Goal: Contribute content: Contribute content

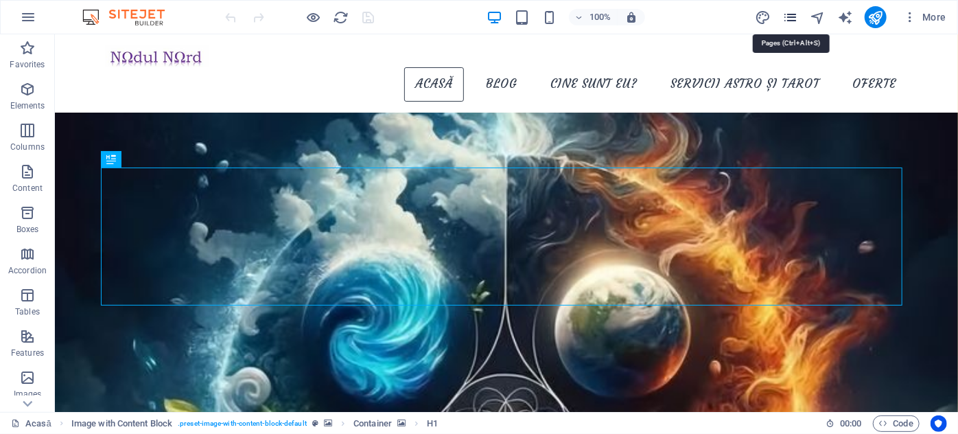
click at [790, 19] on icon "pages" at bounding box center [791, 18] width 16 height 16
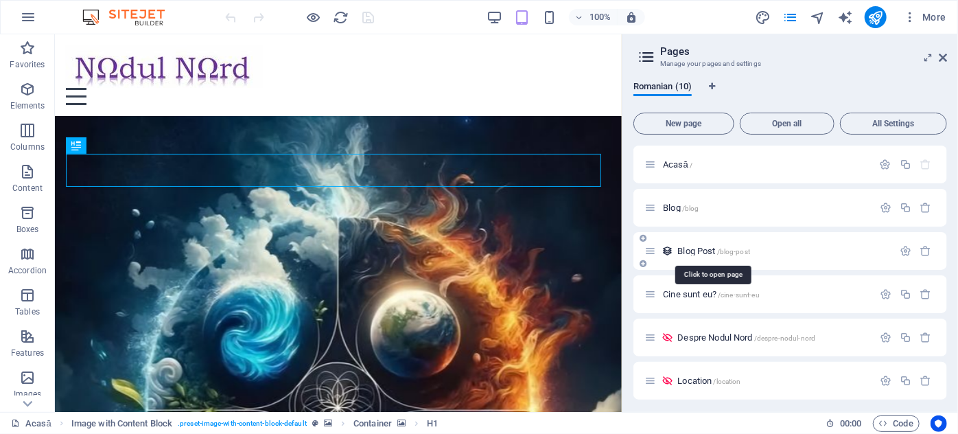
click at [701, 250] on span "Blog Post /blog-post" at bounding box center [714, 251] width 73 height 10
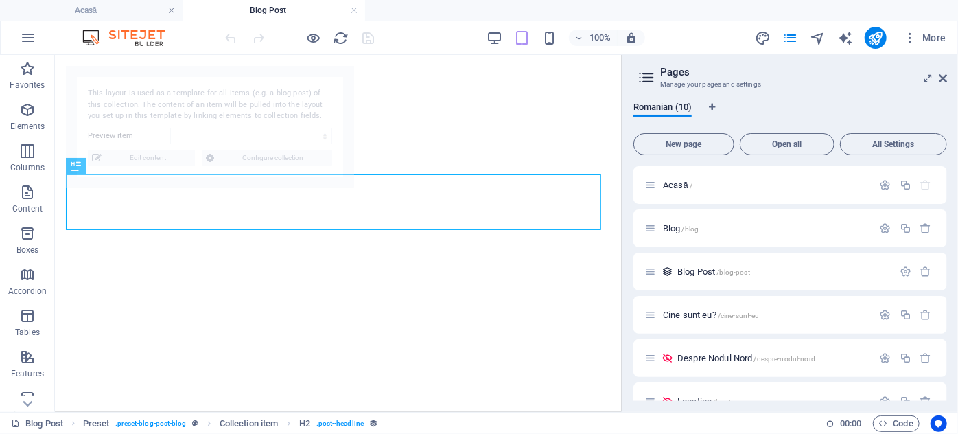
select select "68a8473c592f145789005136"
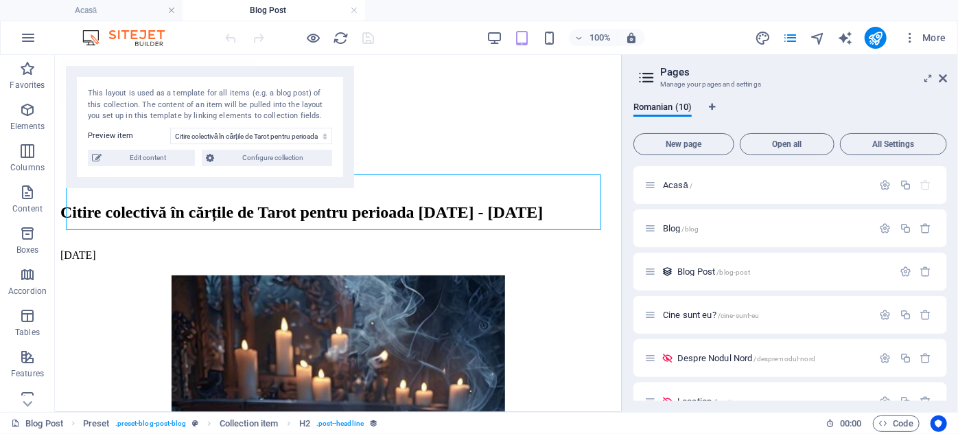
click at [951, 80] on aside "Pages Manage your pages and settings Romanian (10) New page Open all All Settin…" at bounding box center [790, 233] width 336 height 357
click at [946, 80] on icon at bounding box center [943, 78] width 8 height 11
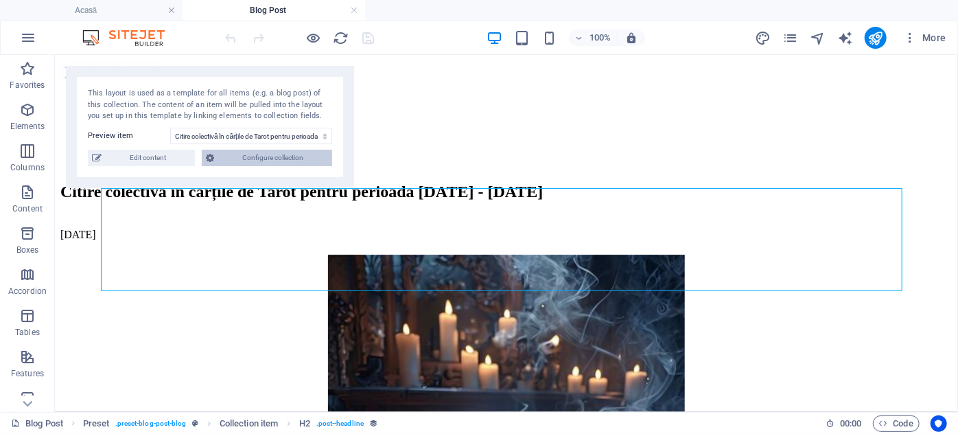
click at [278, 154] on span "Configure collection" at bounding box center [273, 158] width 110 height 16
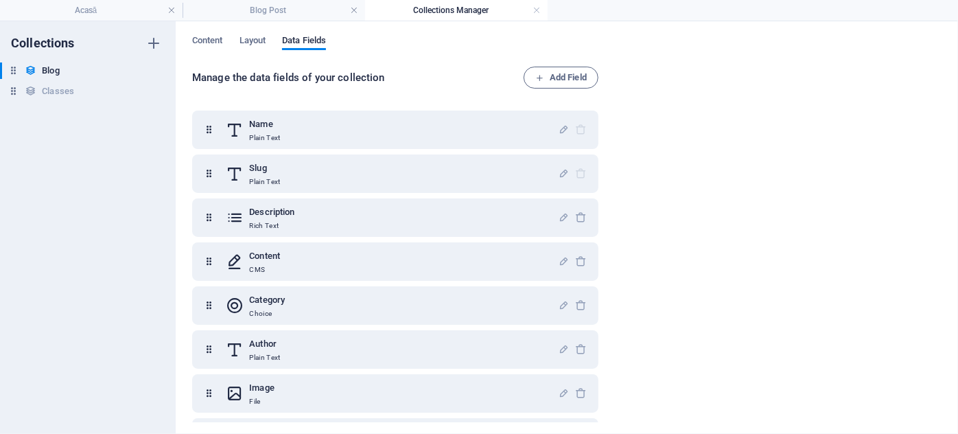
click at [202, 34] on div "Content Layout Data Fields Manage the data fields of your collection Add Field …" at bounding box center [567, 227] width 783 height 413
click at [202, 38] on span "Content" at bounding box center [207, 41] width 31 height 19
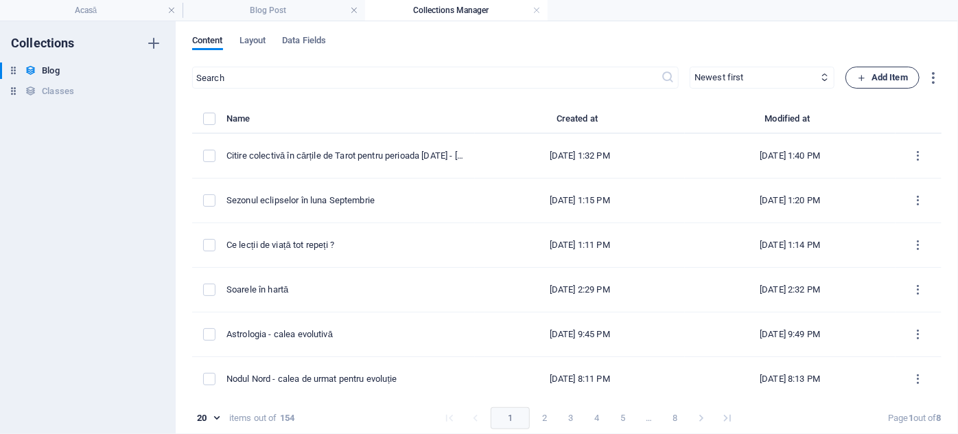
click at [873, 73] on span "Add Item" at bounding box center [882, 77] width 51 height 16
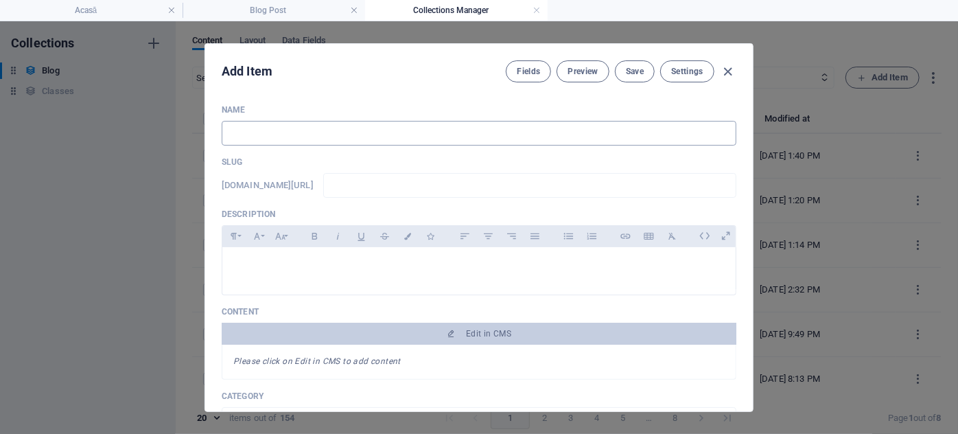
click at [254, 133] on input "text" at bounding box center [479, 133] width 515 height 25
type input "G"
type input "g"
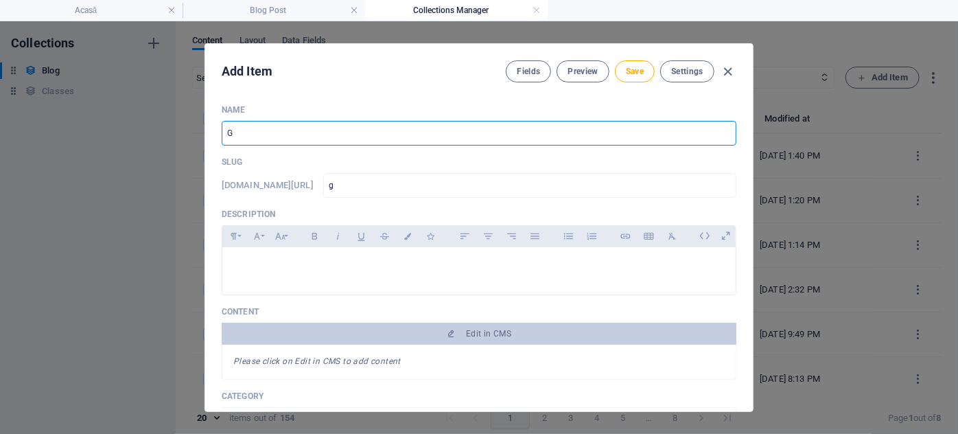
type input "Gi"
type input "gi"
type input "G"
type input "g"
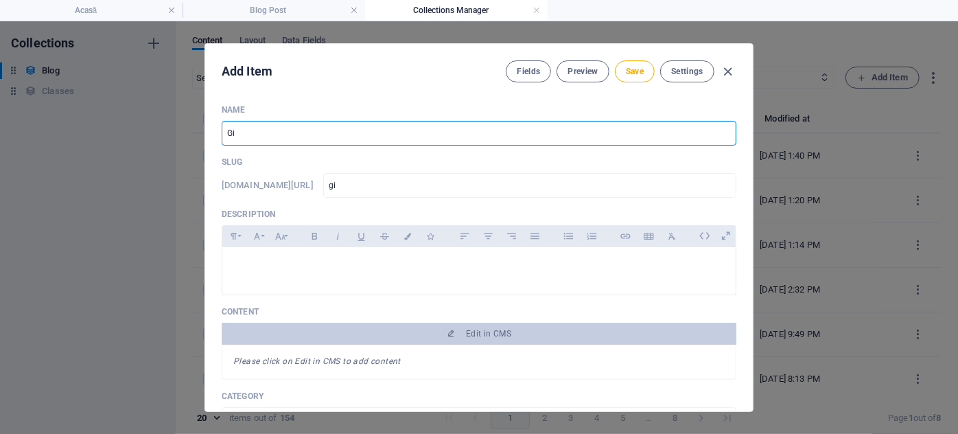
type input "g"
type input "Gh"
type input "gh"
type input "Ghi"
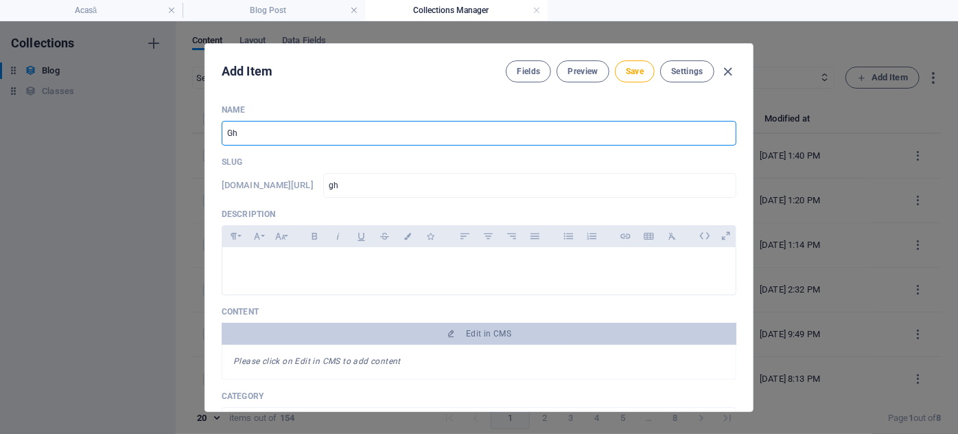
type input "ghi"
type input "Ghid"
type input "ghid"
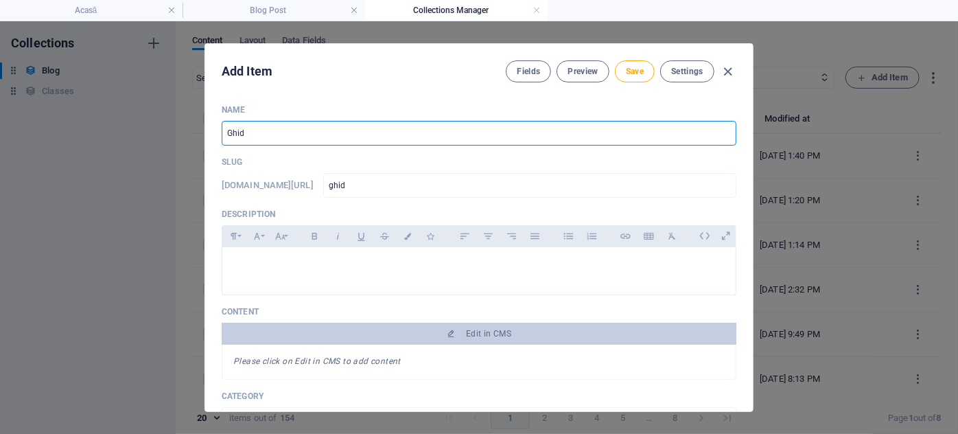
type input "Ghid g"
type input "ghid-g"
type input "Ghid gr"
type input "ghid-gr"
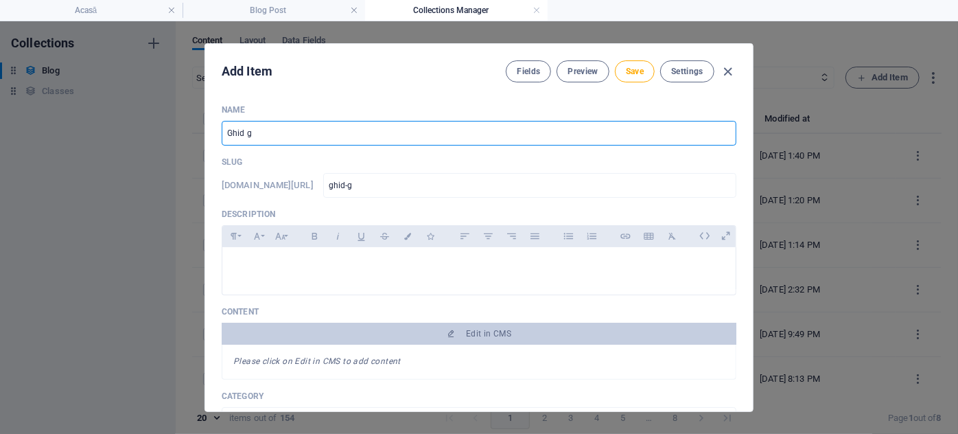
type input "ghid-gr"
type input "Ghid gra"
type input "ghid-gra"
type input "Ghid grat"
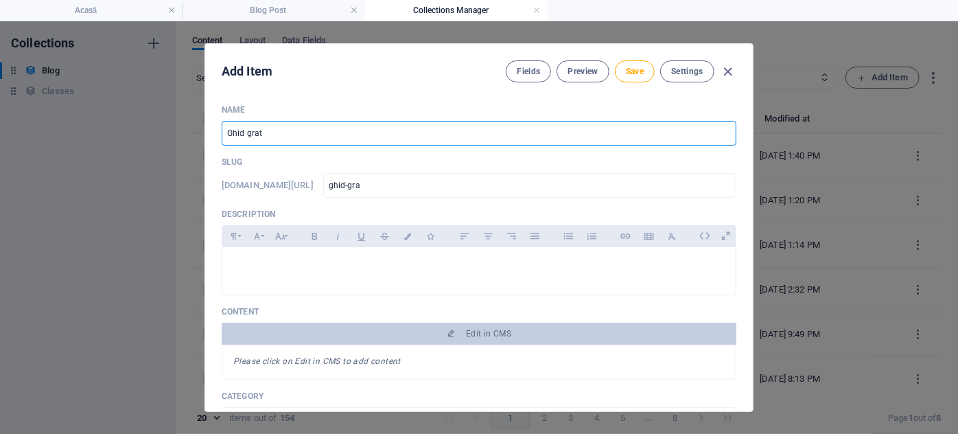
type input "ghid-grat"
type input "Ghid gratu"
type input "ghid-gratu"
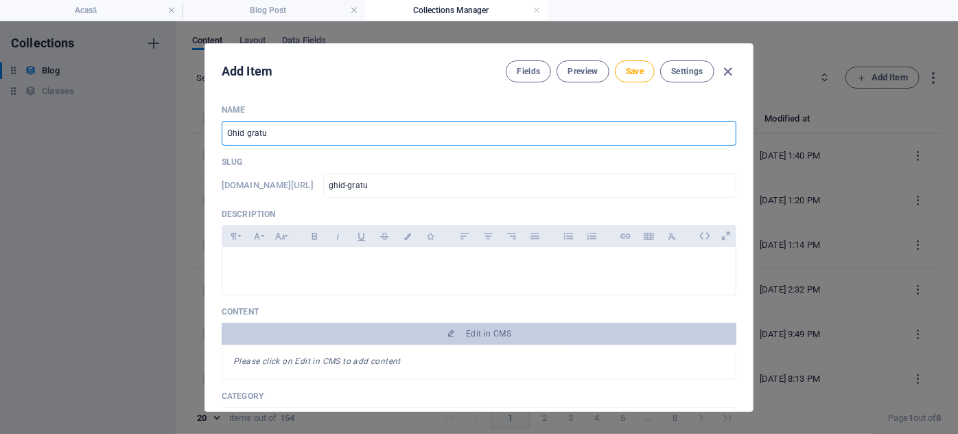
type input "Ghid gratui"
type input "ghid-gratui"
type input "Ghid gratuit"
type input "ghid-gratuit"
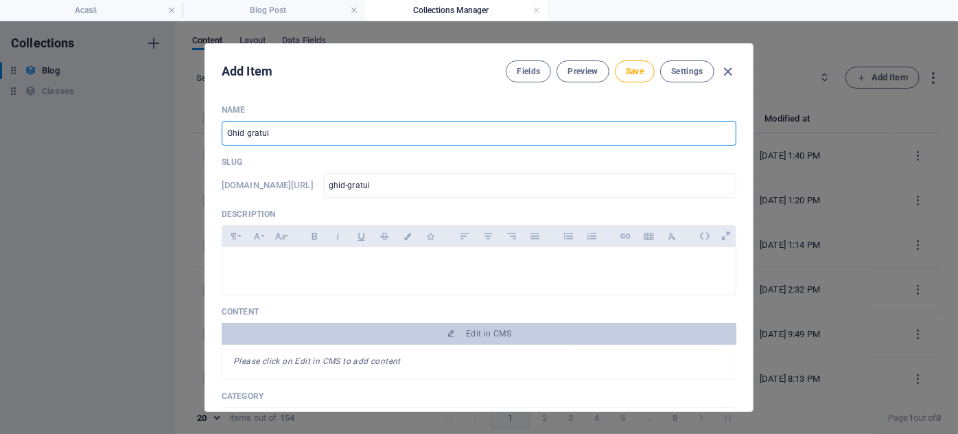
type input "ghid-gratuit"
type input "Ghid gratuit p"
type input "ghid-gratuit-p"
type input "Ghid gratuit pe"
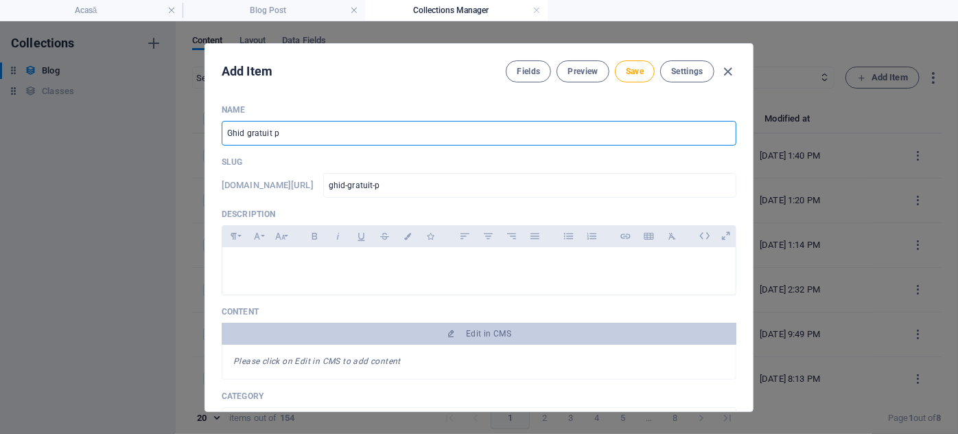
type input "ghid-gratuit-pe"
type input "Ghid gratuit pen"
type input "ghid-gratuit-pen"
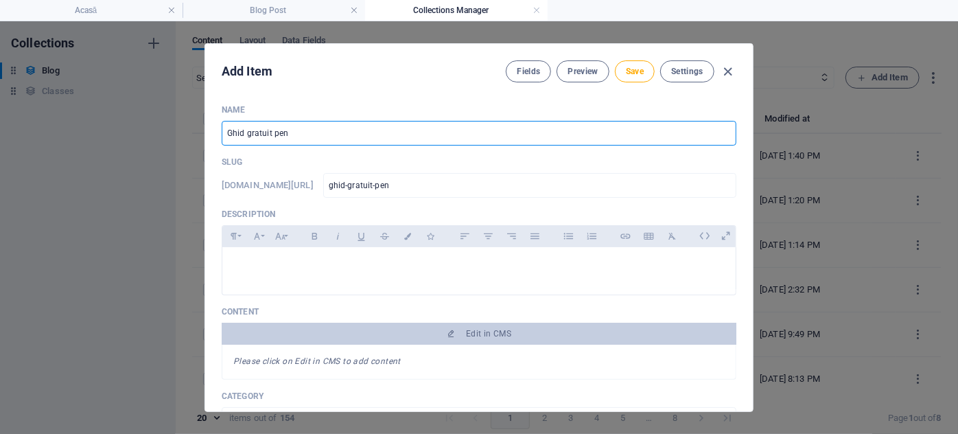
type input "Ghid gratuit pent"
type input "ghid-gratuit-pent"
type input "Ghid gratuit pentr"
type input "ghid-gratuit-pentr"
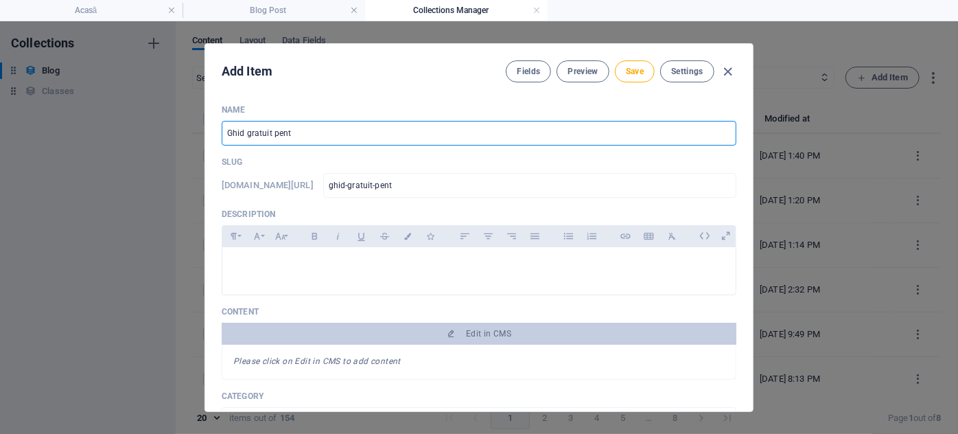
type input "ghid-gratuit-pentr"
type input "Ghid gratuit pentru"
type input "ghid-gratuit-pentru"
type input "Ghid gratuit pentr"
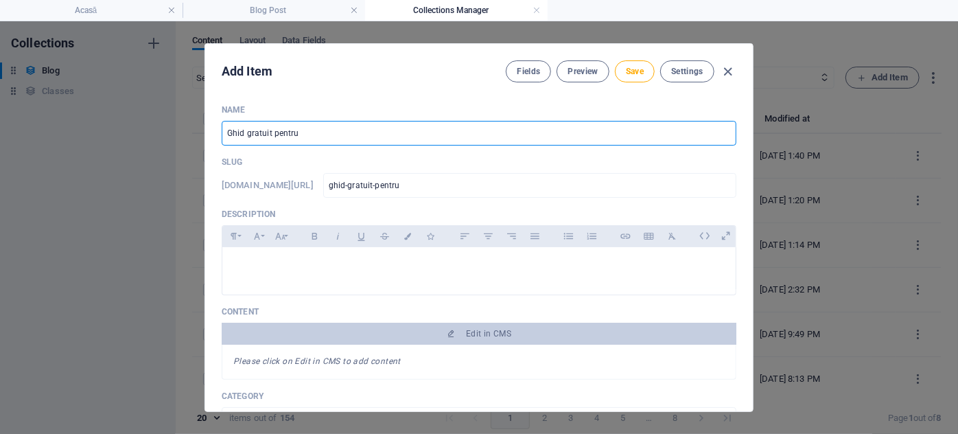
type input "ghid-gratuit-pentr"
type input "Ghid gratuit pent"
type input "ghid-gratuit-pent"
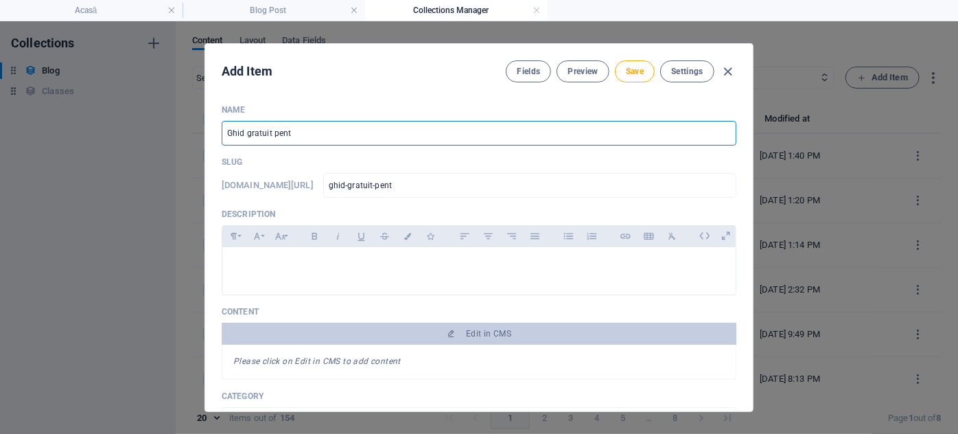
type input "Ghid gratuit pen"
type input "ghid-gratuit-pen"
type input "Ghid gratuit pe"
type input "ghid-gratuit-pe"
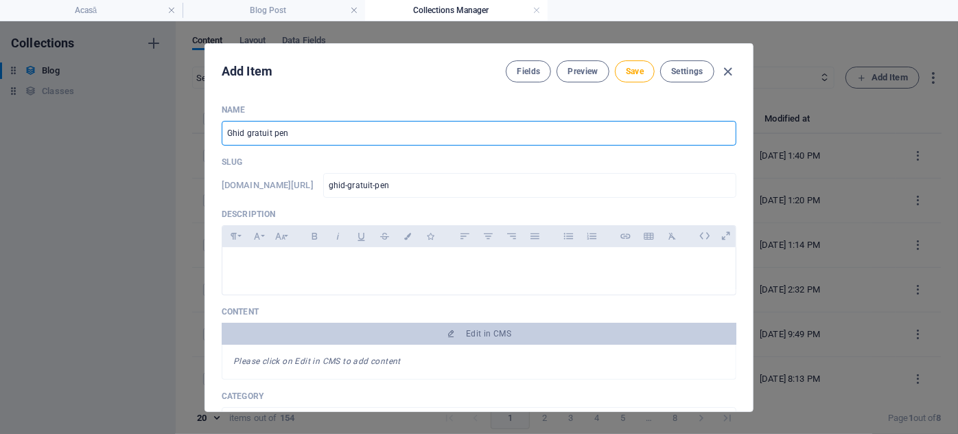
type input "ghid-gratuit-pe"
type input "Ghid gratuit p"
type input "ghid-gratuit-p"
type input "Ghid gratuit"
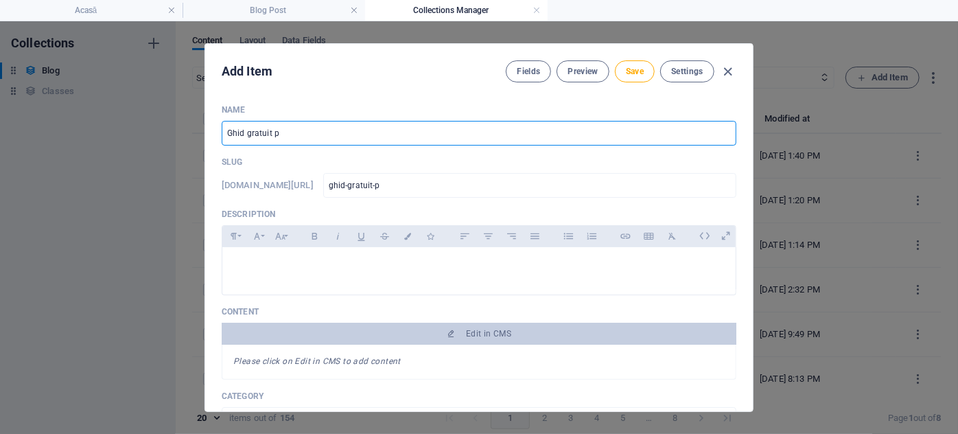
type input "ghid-gratuit"
click at [298, 138] on input "Ghid gratuit" at bounding box center [479, 133] width 515 height 25
paste input "Cum să folosești fazele Lunii pentru decizii clare"
type input "Ghid gratuit Cum să folosești fazele Lunii pentru decizii clare"
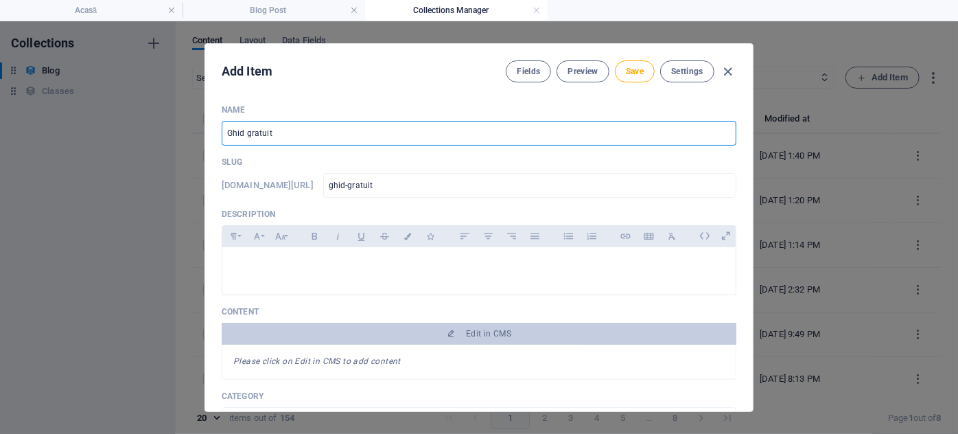
type input "ghid-gratuit-cum-sa-folosesti-fazele-lunii-pentru-decizii-clare"
click at [273, 133] on input "Ghid gratuit Cum să folosești fazele Lunii pentru decizii clare" at bounding box center [479, 133] width 515 height 25
click at [454, 136] on input "Ghid gratuit "Cum să folosești fazele Lunii pentru decizii clare" at bounding box center [479, 133] width 515 height 25
type input "Ghid gratuit "Cum să folosești fazele Lunii pentru decizii clare""
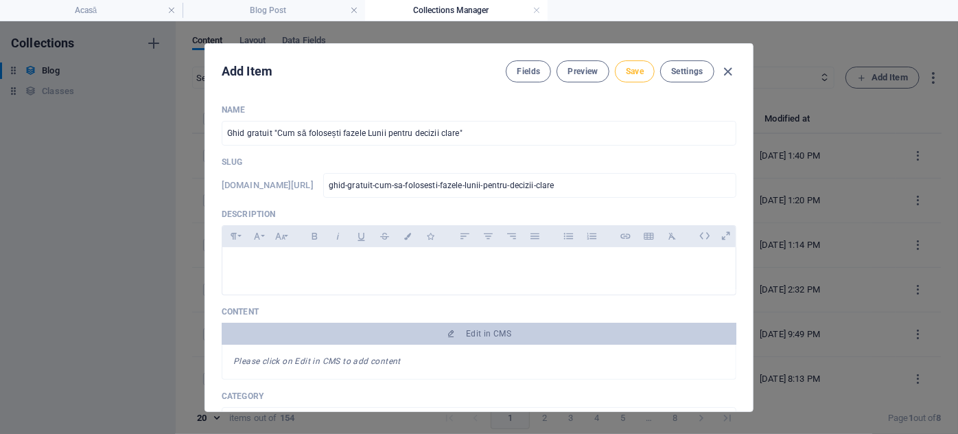
click at [634, 71] on span "Save" at bounding box center [635, 71] width 18 height 11
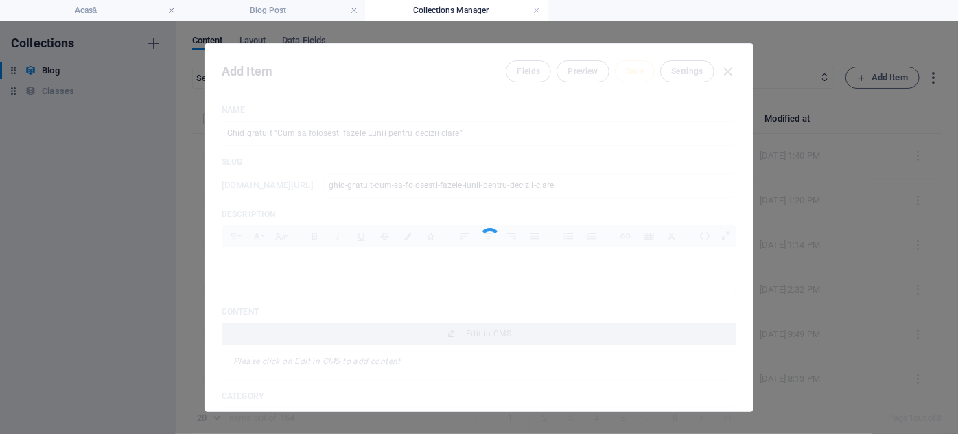
type input "ghid-gratuit-cum-sa-folosesti-fazele-lunii-pentru-decizii-clare"
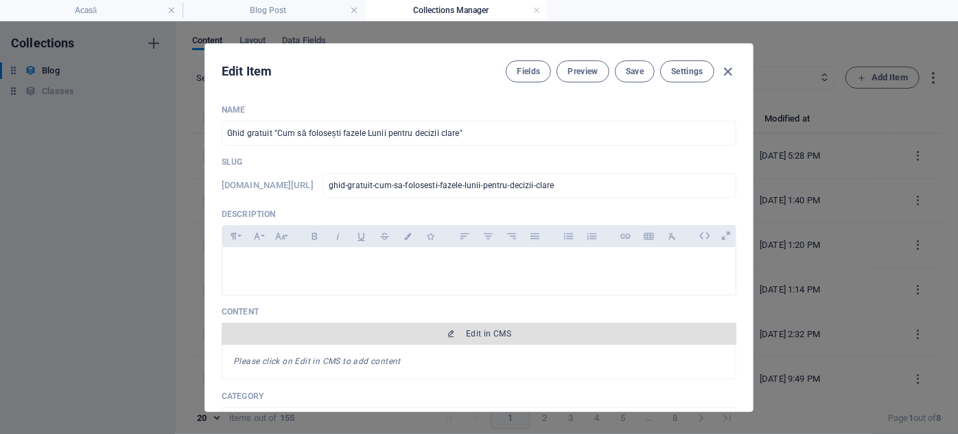
click at [472, 331] on span "Edit in CMS" at bounding box center [488, 333] width 45 height 11
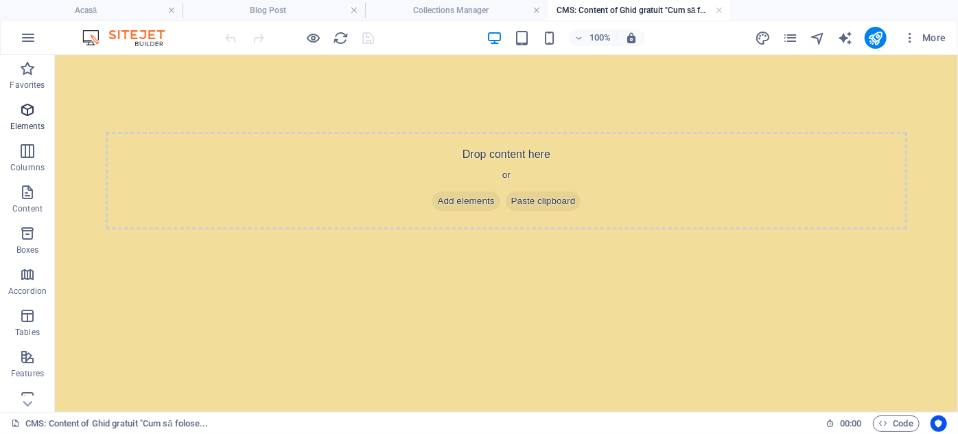
click at [27, 116] on icon "button" at bounding box center [27, 110] width 16 height 16
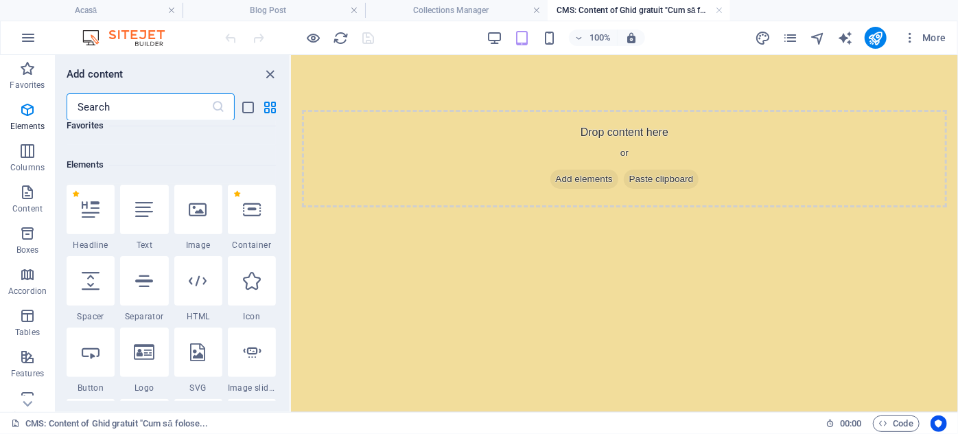
scroll to position [258, 0]
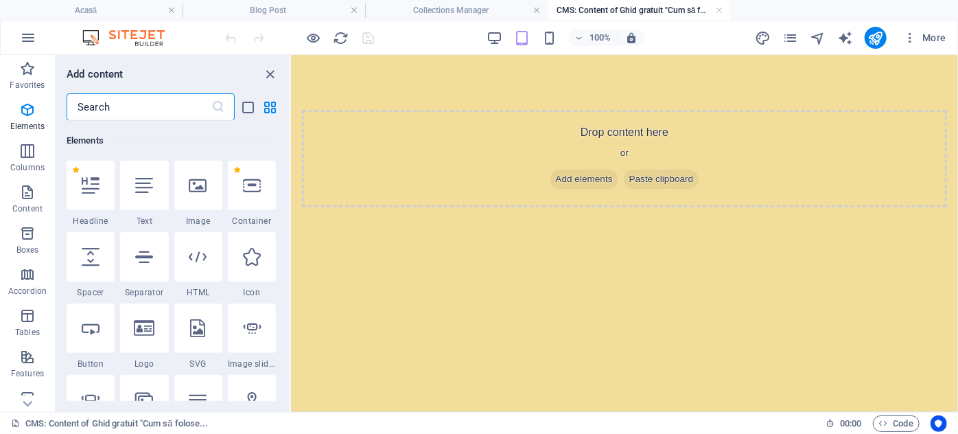
click at [141, 113] on input "text" at bounding box center [139, 106] width 145 height 27
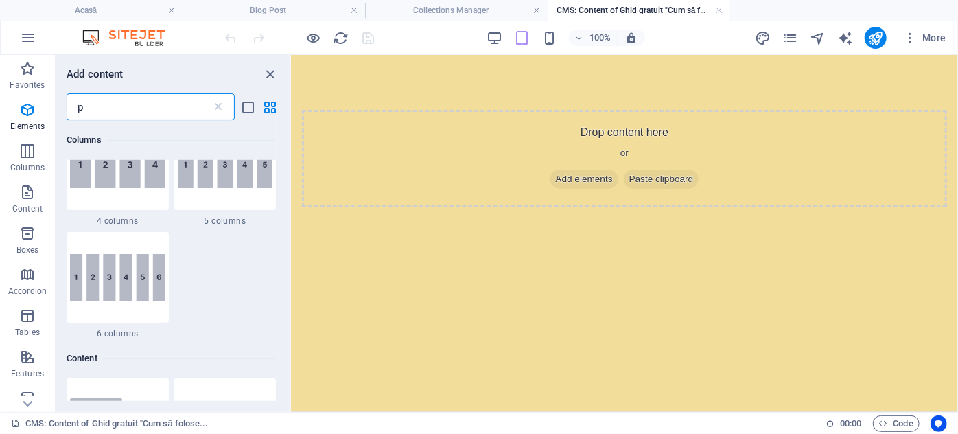
scroll to position [0, 0]
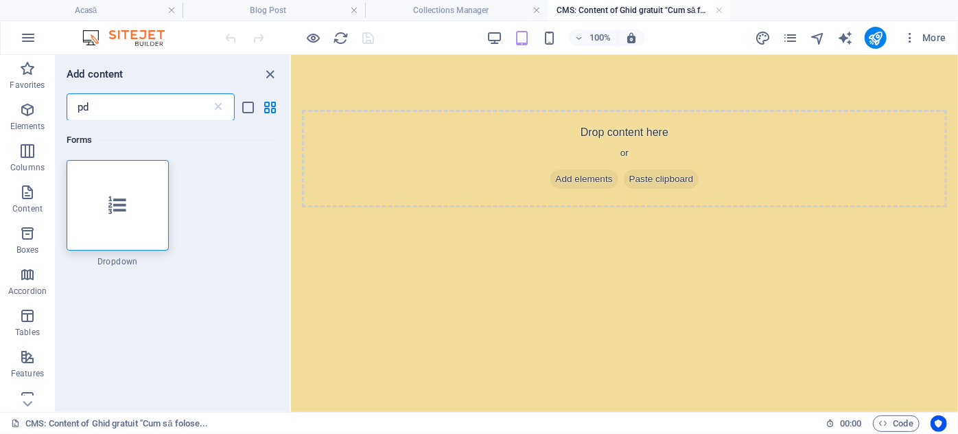
type input "p"
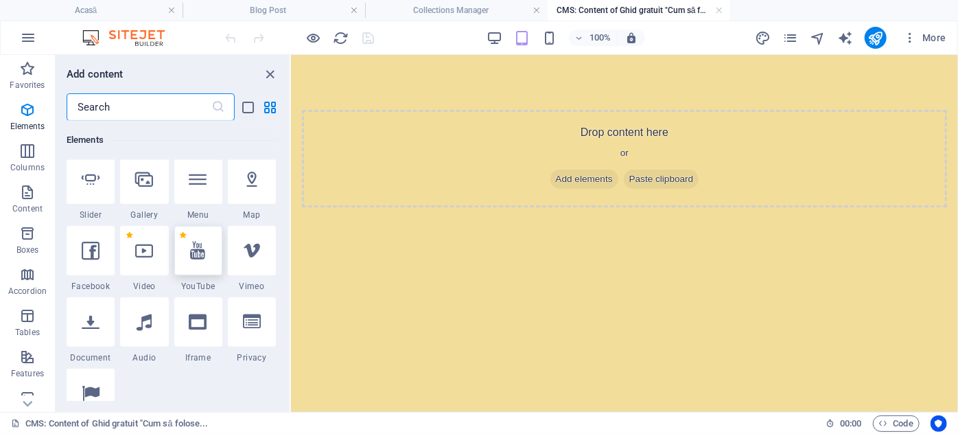
scroll to position [499, 0]
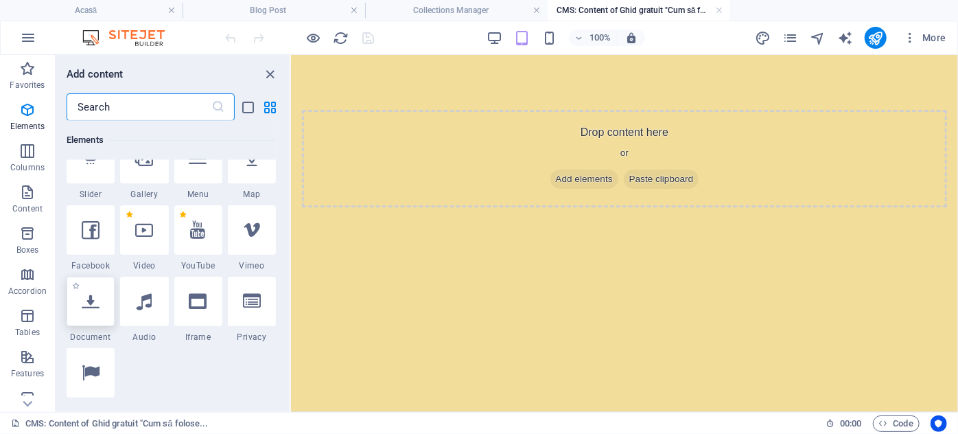
click at [91, 308] on icon at bounding box center [91, 301] width 18 height 18
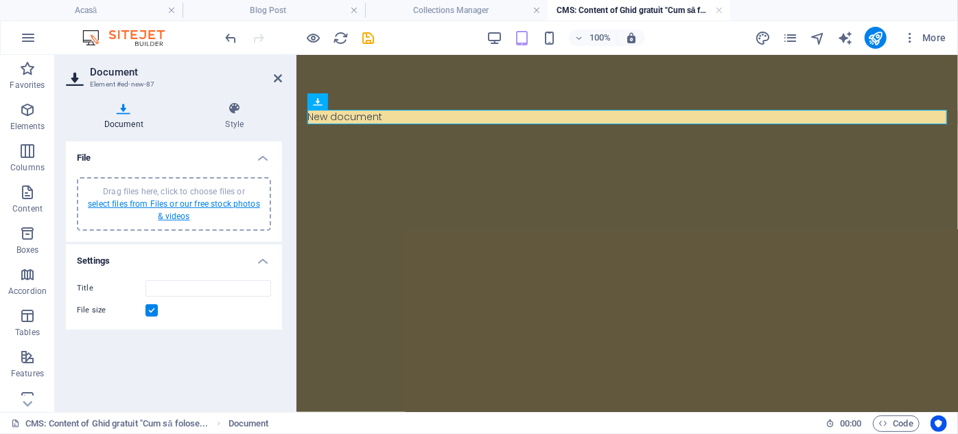
click at [175, 218] on link "select files from Files or our free stock photos & videos" at bounding box center [174, 210] width 172 height 22
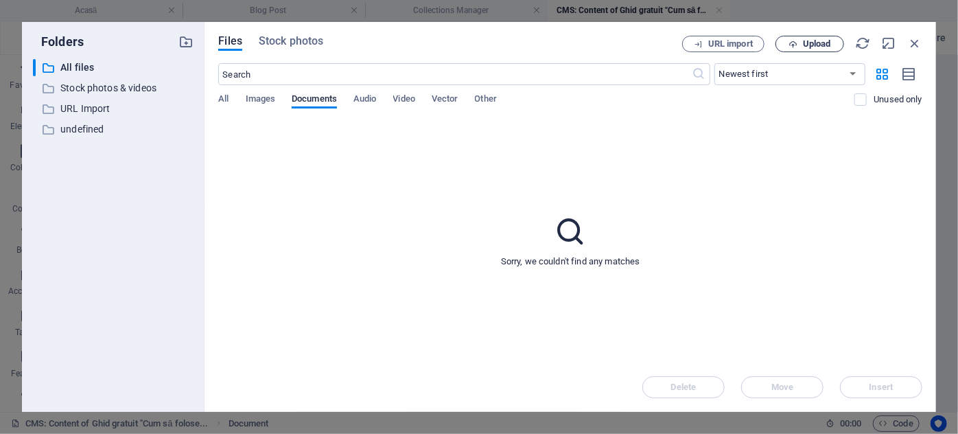
click at [806, 40] on span "Upload" at bounding box center [817, 44] width 28 height 8
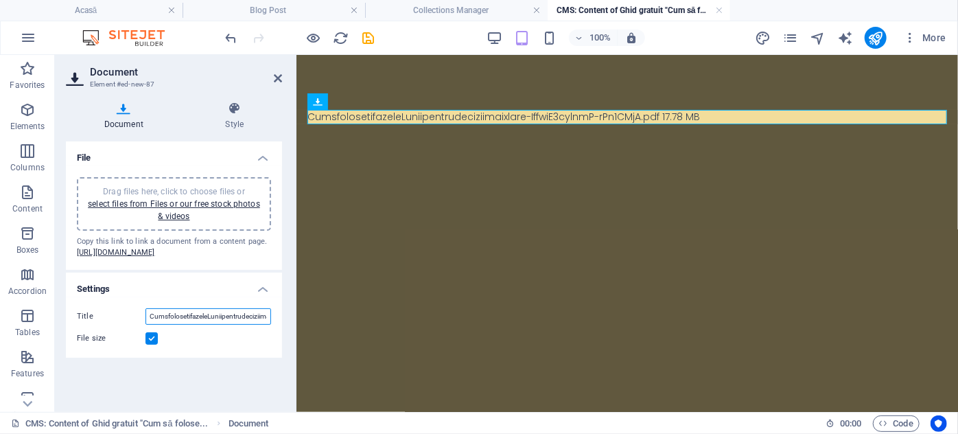
click at [203, 325] on input "CumsfolosetifazeleLuniipentrudeciziimaixlare-IffwiE3cylnmP-rPn1CMjA.pdf" at bounding box center [209, 316] width 126 height 16
drag, startPoint x: 448, startPoint y: 404, endPoint x: 312, endPoint y: 352, distance: 145.6
paste input "Cum să folosești fazele Lunii pentru decizii clare"
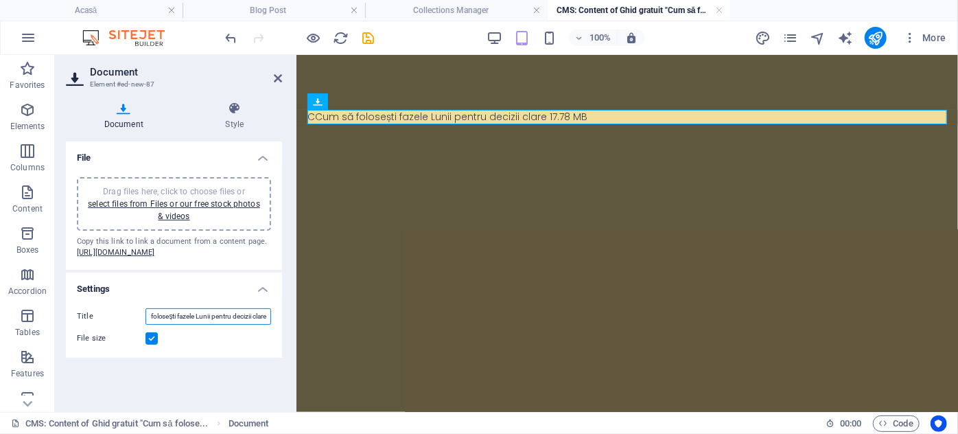
type input "CCum să folosești fazele Lunii pentru decizii clare"
click at [152, 345] on label at bounding box center [152, 338] width 12 height 12
click at [0, 0] on input "File size" at bounding box center [0, 0] width 0 height 0
click at [148, 345] on label at bounding box center [152, 338] width 12 height 12
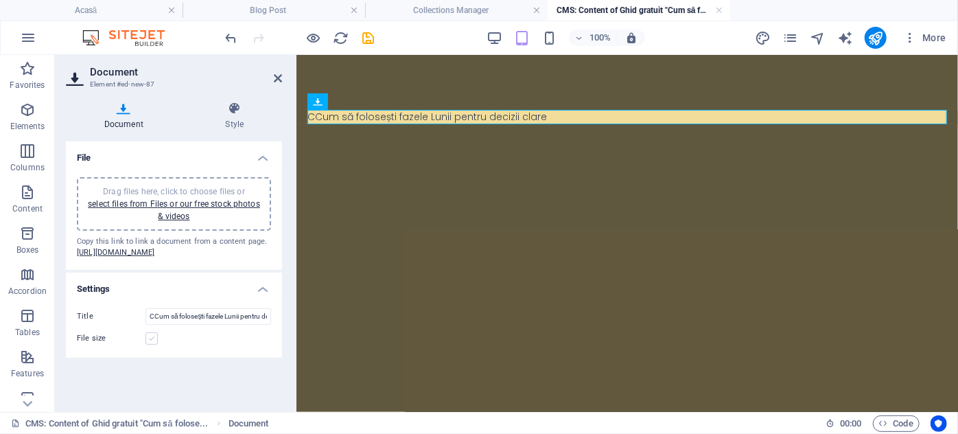
click at [0, 0] on input "File size" at bounding box center [0, 0] width 0 height 0
click at [367, 39] on icon "save" at bounding box center [369, 38] width 16 height 16
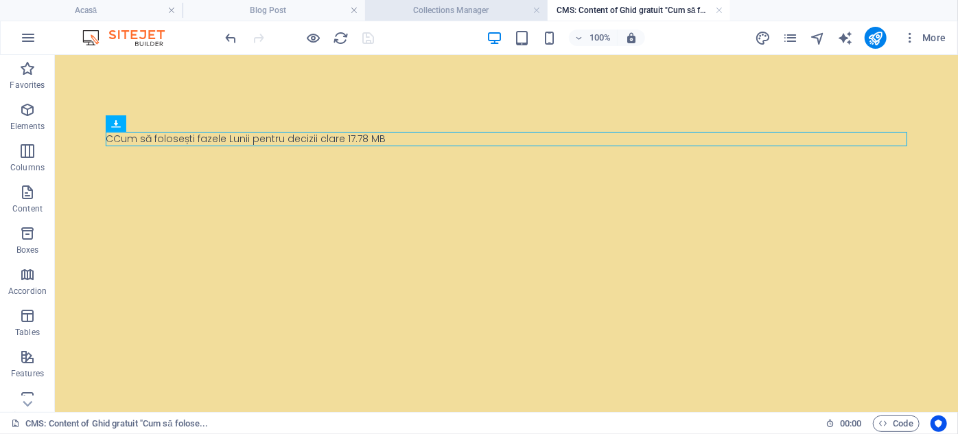
click at [468, 10] on h4 "Collections Manager" at bounding box center [456, 10] width 183 height 15
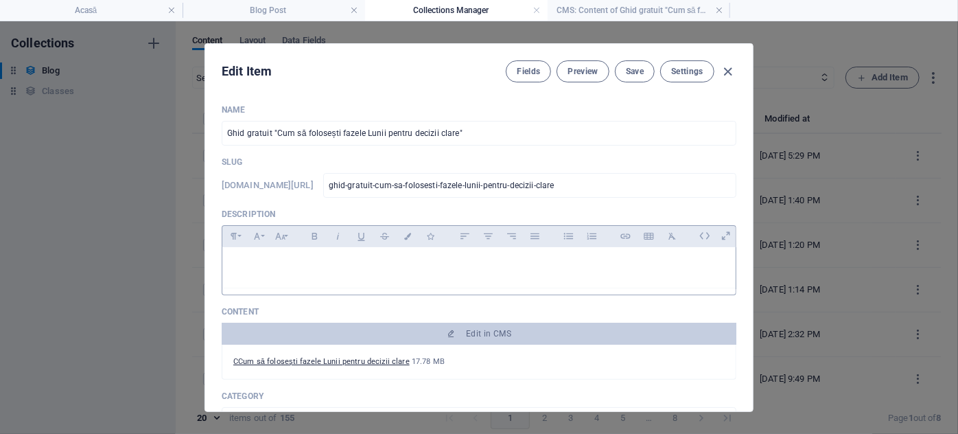
click at [376, 267] on p at bounding box center [479, 264] width 492 height 13
click at [636, 14] on h4 "CMS: Content of Ghid gratuit "Cum să folose..." at bounding box center [639, 10] width 183 height 15
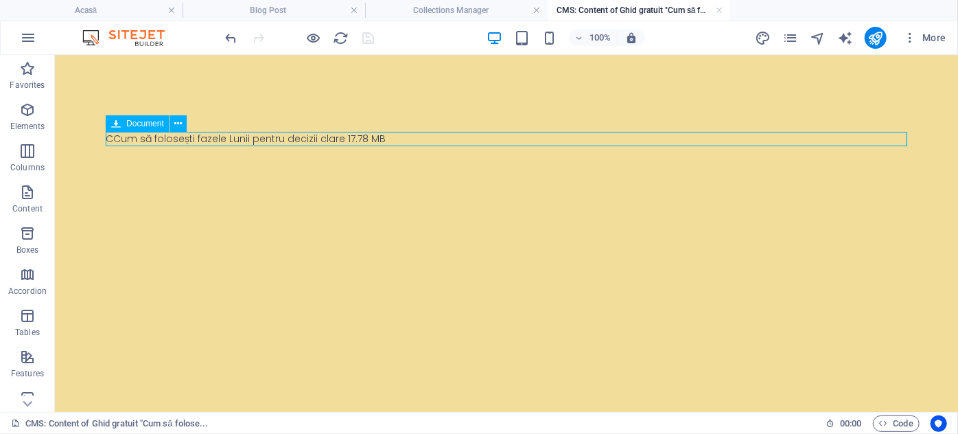
click at [119, 143] on div "CCum să folosești fazele Lunii pentru decizii clare 17.78 MB" at bounding box center [506, 138] width 802 height 14
click at [112, 136] on div "CCum să folosești fazele Lunii pentru decizii clare 17.78 MB" at bounding box center [506, 138] width 802 height 14
click at [115, 139] on div "CCum să folosești fazele Lunii pentru decizii clare 17.78 MB" at bounding box center [506, 138] width 802 height 14
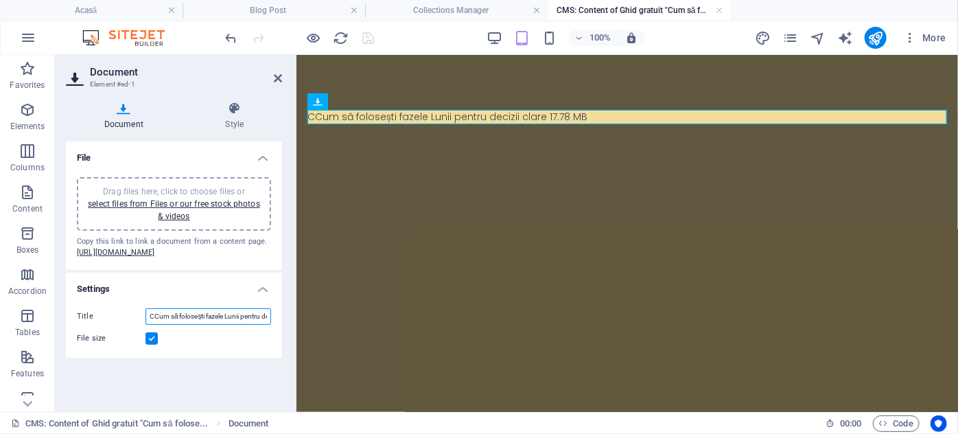
click at [154, 325] on input "CCum să folosești fazele Lunii pentru decizii clare" at bounding box center [209, 316] width 126 height 16
type input "Cum să folosești fazele Lunii pentru decizii clare"
click at [153, 345] on label at bounding box center [152, 338] width 12 height 12
click at [0, 0] on input "File size" at bounding box center [0, 0] width 0 height 0
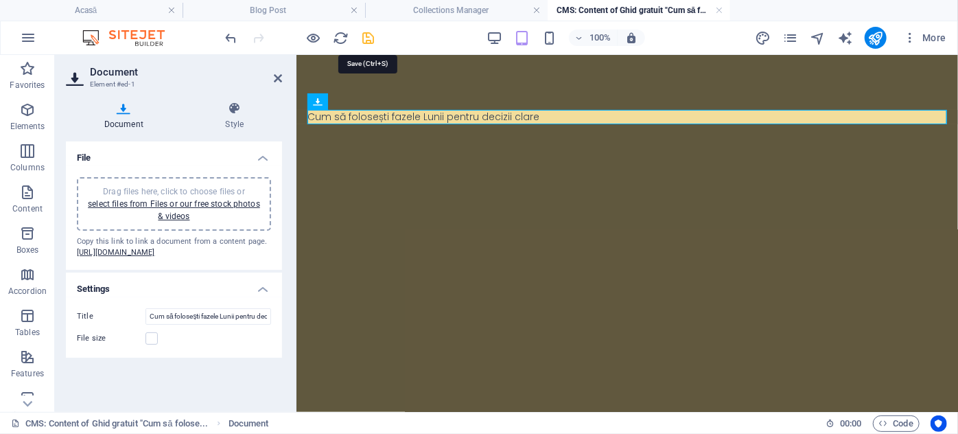
click at [372, 35] on icon "save" at bounding box center [369, 38] width 16 height 16
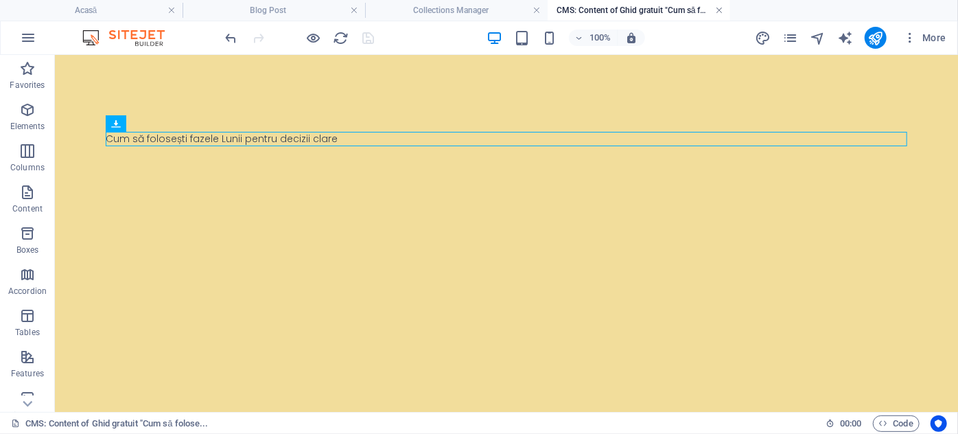
click at [721, 8] on link at bounding box center [719, 10] width 8 height 13
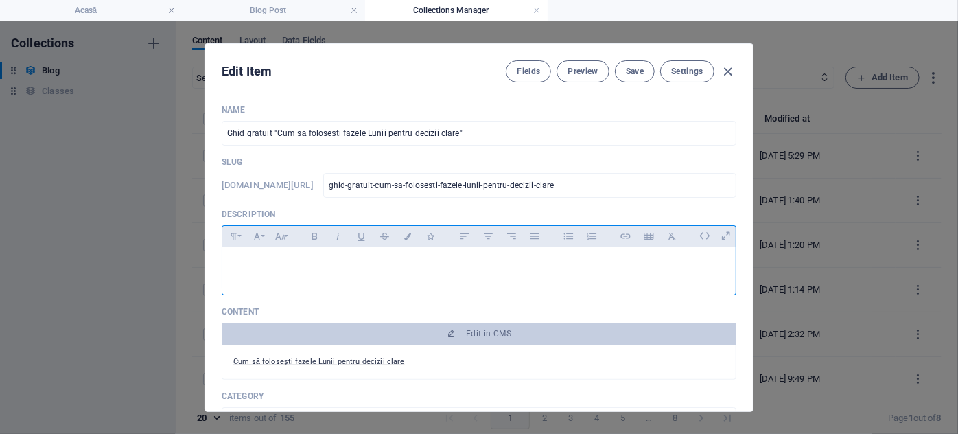
click at [314, 279] on div at bounding box center [479, 267] width 514 height 41
click at [335, 263] on p at bounding box center [479, 264] width 492 height 13
click at [292, 267] on p at bounding box center [479, 264] width 492 height 13
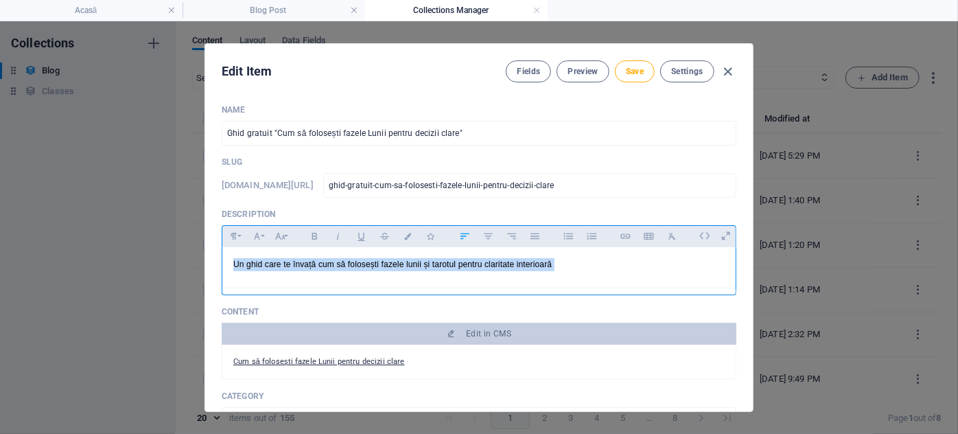
drag, startPoint x: 567, startPoint y: 266, endPoint x: 223, endPoint y: 264, distance: 343.9
click at [223, 264] on div "Un ghid care te învață cum să folosești fazele lunii și tarotul pentru claritat…" at bounding box center [479, 267] width 514 height 41
click at [258, 234] on icon "button" at bounding box center [257, 236] width 12 height 16
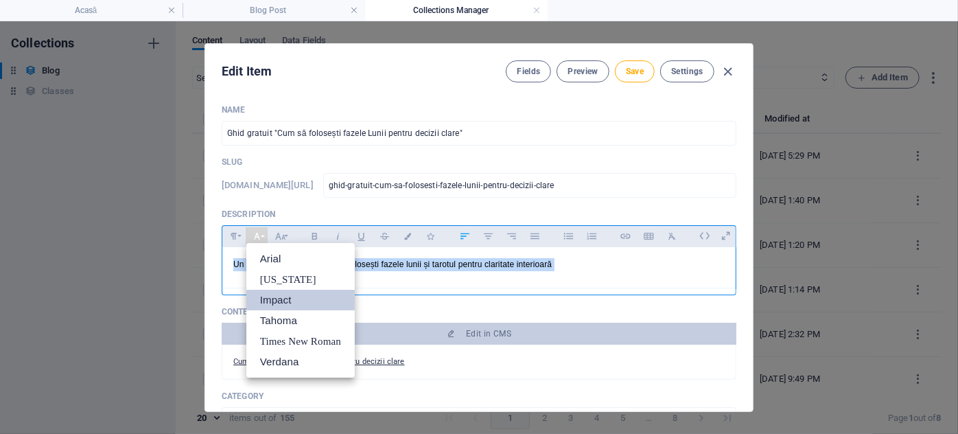
click at [279, 298] on link "Impact" at bounding box center [300, 300] width 108 height 21
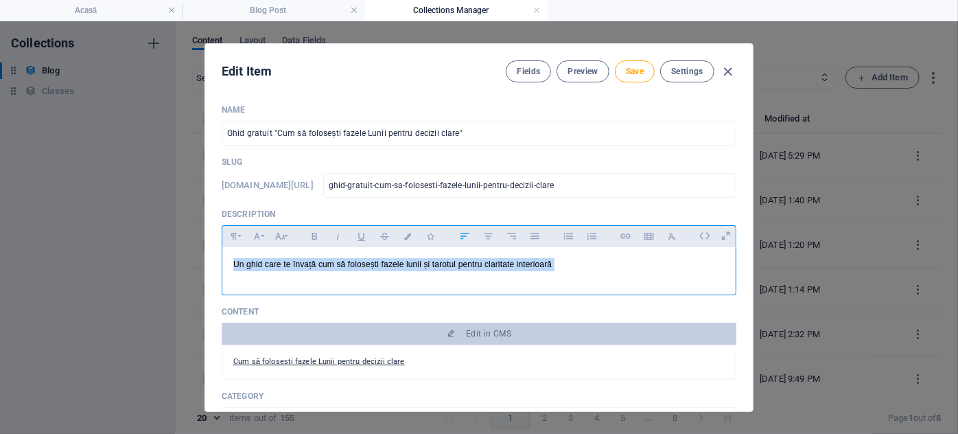
click at [390, 277] on div "Un ghid care te învață cum să folosești fazele lunii și tarotul pentru claritat…" at bounding box center [479, 267] width 514 height 41
click at [564, 270] on p "Un ghid care te învață cum să folosești fazele lunii și tarotul pentru claritat…" at bounding box center [479, 264] width 492 height 13
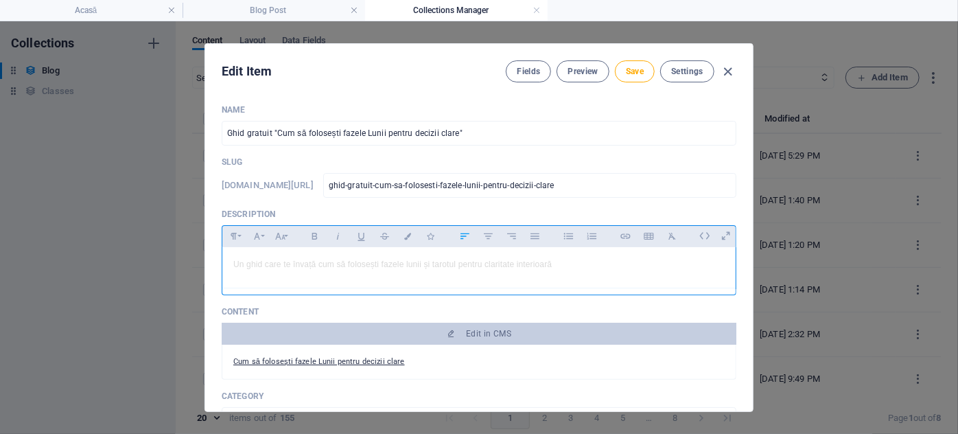
click at [564, 266] on p "Un ghid care te învață cum să folosești fazele lunii și tarotul pentru claritat…" at bounding box center [479, 264] width 492 height 13
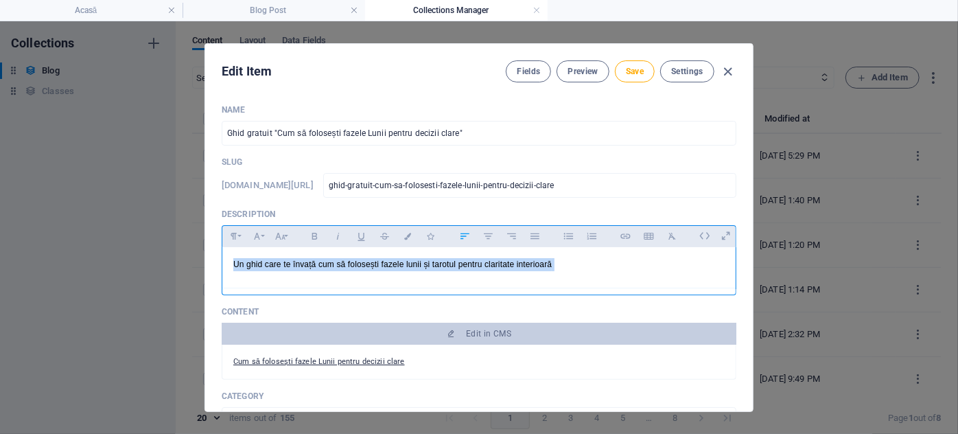
drag, startPoint x: 556, startPoint y: 266, endPoint x: 217, endPoint y: 268, distance: 339.1
click at [217, 268] on div "Name Ghid gratuit "Cum să folosești fazele Lunii pentru decizii clare" ​ Slug […" at bounding box center [479, 252] width 548 height 318
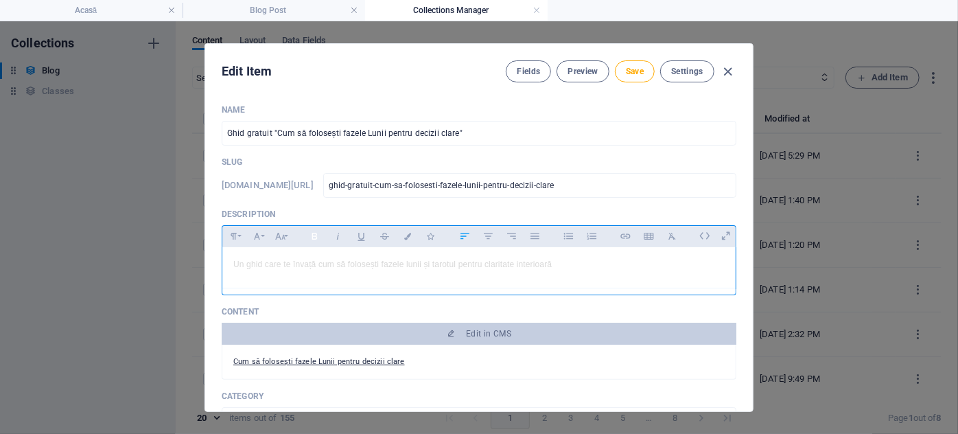
click at [319, 238] on button "Bold" at bounding box center [314, 236] width 22 height 18
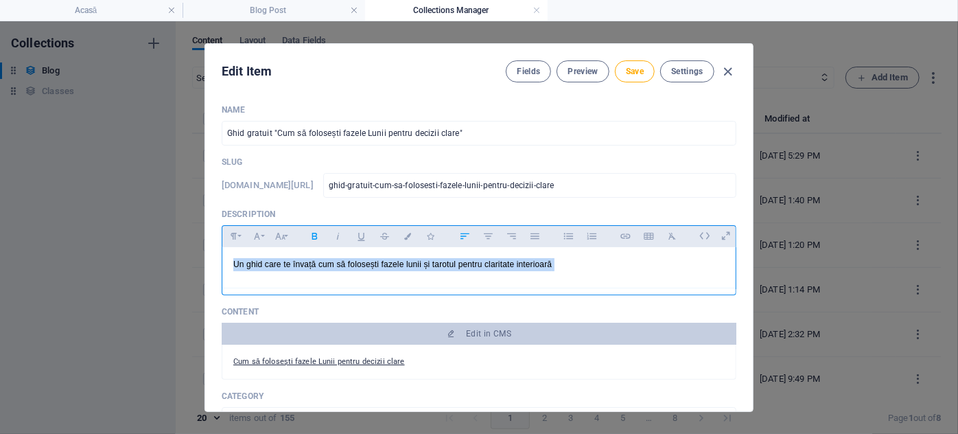
drag, startPoint x: 579, startPoint y: 264, endPoint x: 196, endPoint y: 264, distance: 383.1
click at [196, 264] on div "Edit Item Fields Preview Save Settings Name Ghid gratuit "Cum să folosești faze…" at bounding box center [479, 227] width 958 height 413
click at [316, 235] on icon "button" at bounding box center [315, 236] width 12 height 16
click at [612, 272] on div "Un ghid care te învață cum să folosești fazele lunii și tarotul pentru claritat…" at bounding box center [479, 267] width 514 height 41
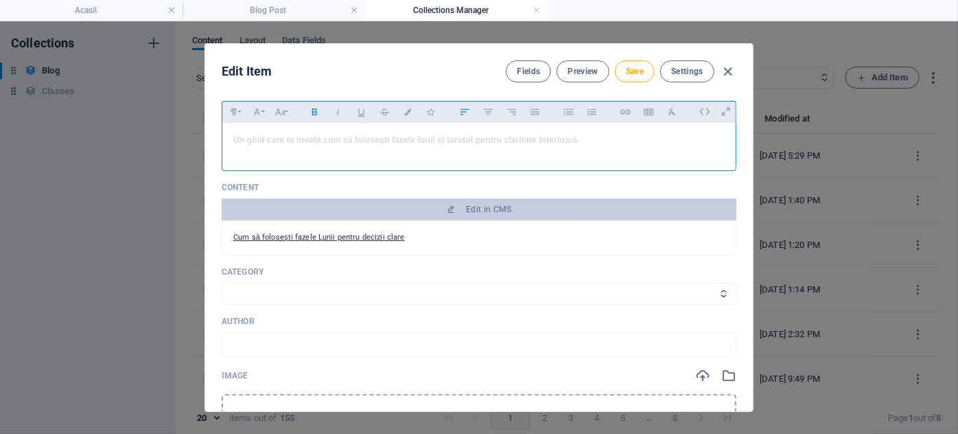
scroll to position [187, 0]
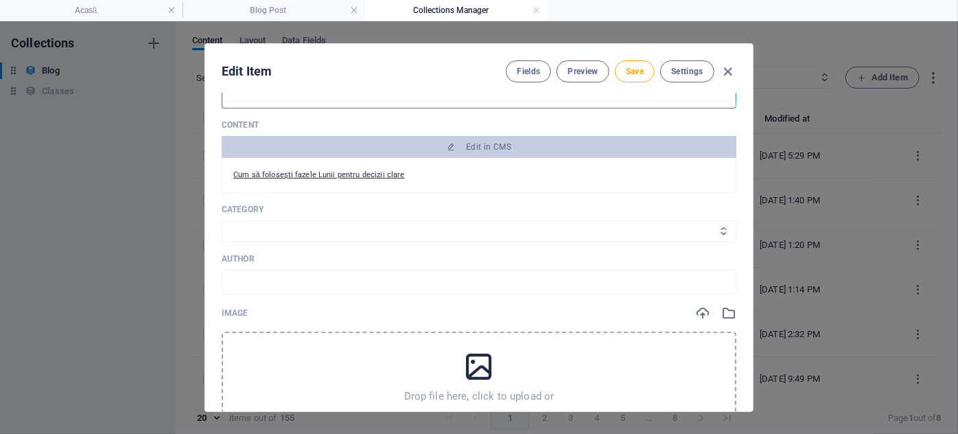
click at [322, 233] on select "Astrologie Tarot Spiritualitate și dezvoltare" at bounding box center [479, 231] width 515 height 22
select select "Astrologie"
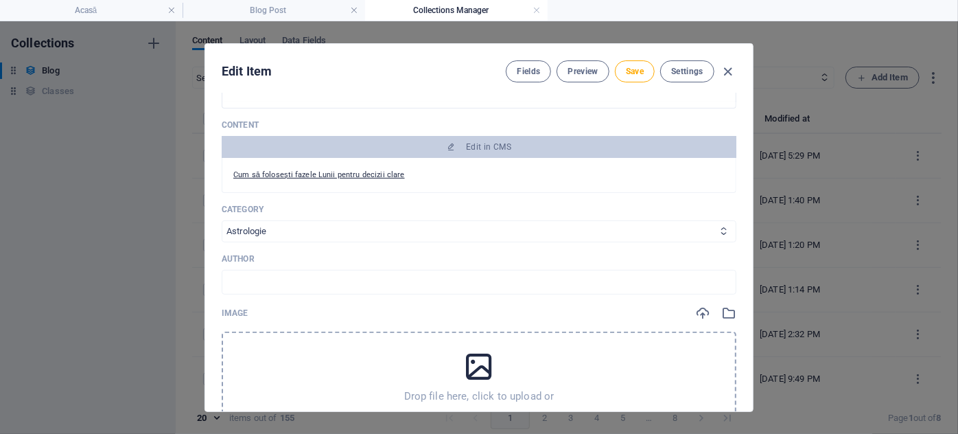
click at [222, 220] on select "Astrologie Tarot Spiritualitate și dezvoltare" at bounding box center [479, 231] width 515 height 22
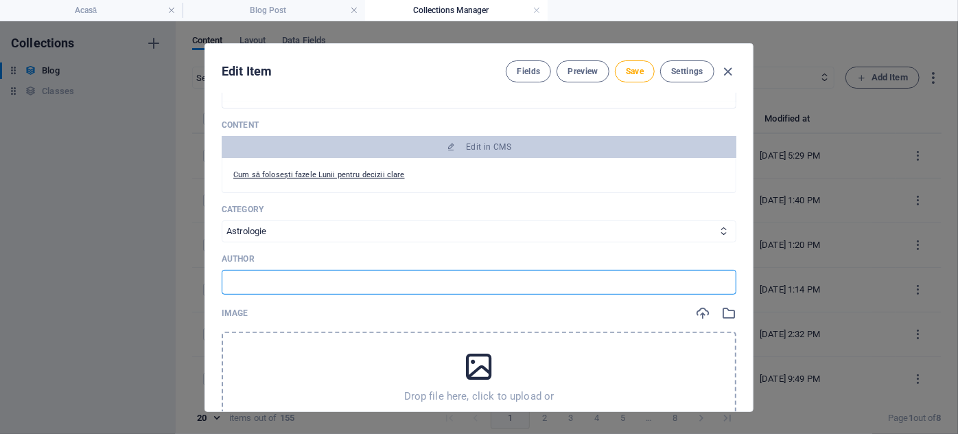
click at [255, 276] on input "text" at bounding box center [479, 282] width 515 height 25
type input "[PERSON_NAME]"
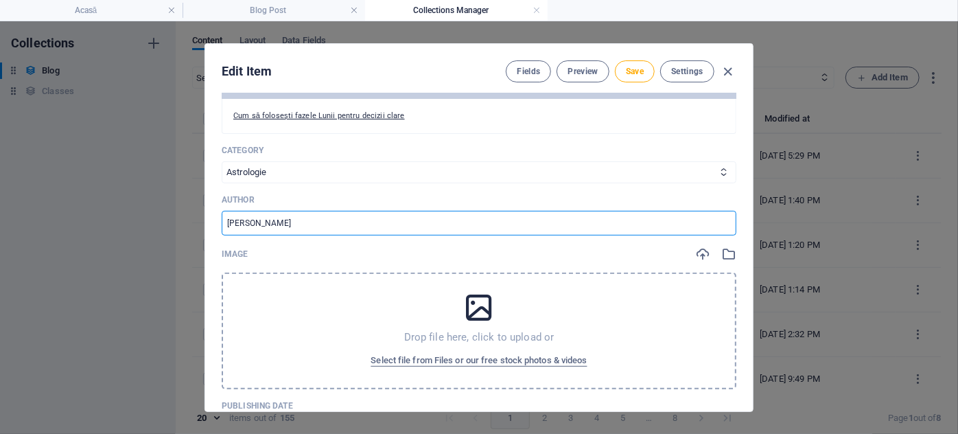
scroll to position [312, 0]
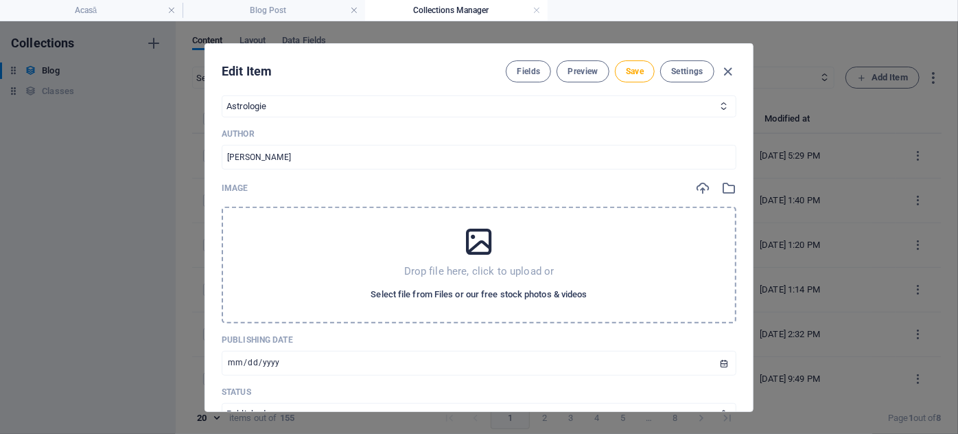
click at [429, 292] on span "Select file from Files or our free stock photos & videos" at bounding box center [479, 294] width 216 height 16
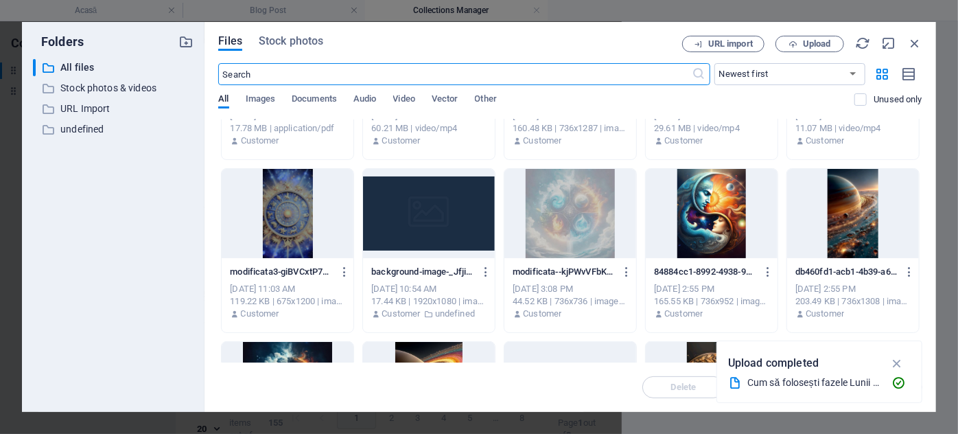
scroll to position [0, 0]
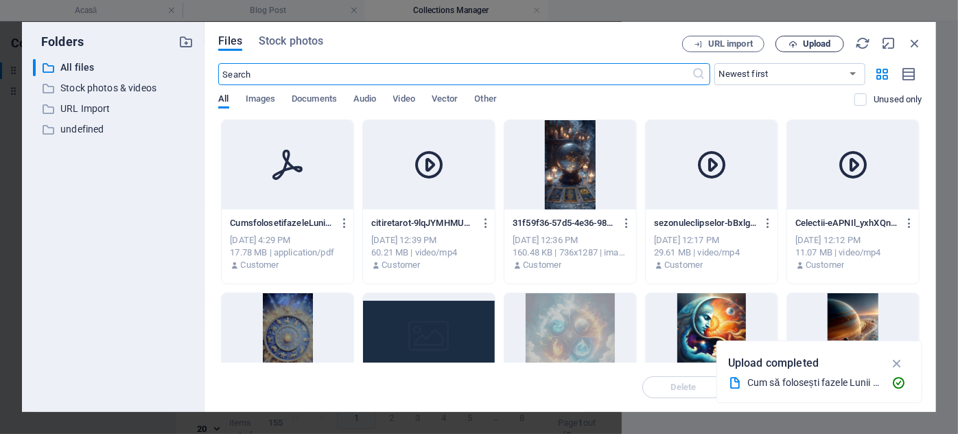
click at [824, 40] on span "Upload" at bounding box center [817, 44] width 28 height 8
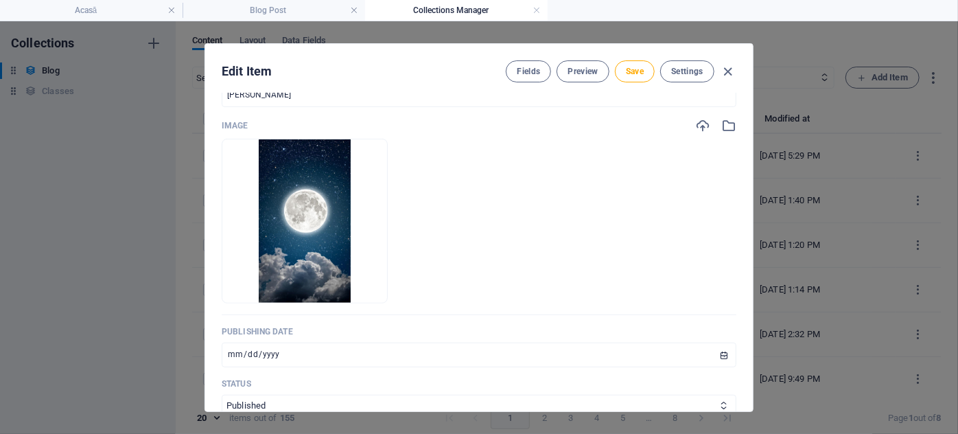
scroll to position [312, 0]
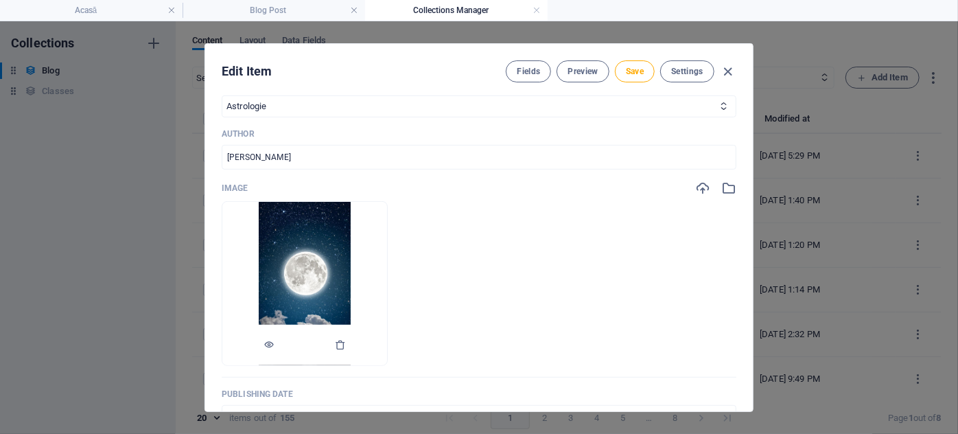
click at [327, 299] on li at bounding box center [305, 283] width 166 height 165
click at [346, 342] on icon "button" at bounding box center [340, 344] width 11 height 11
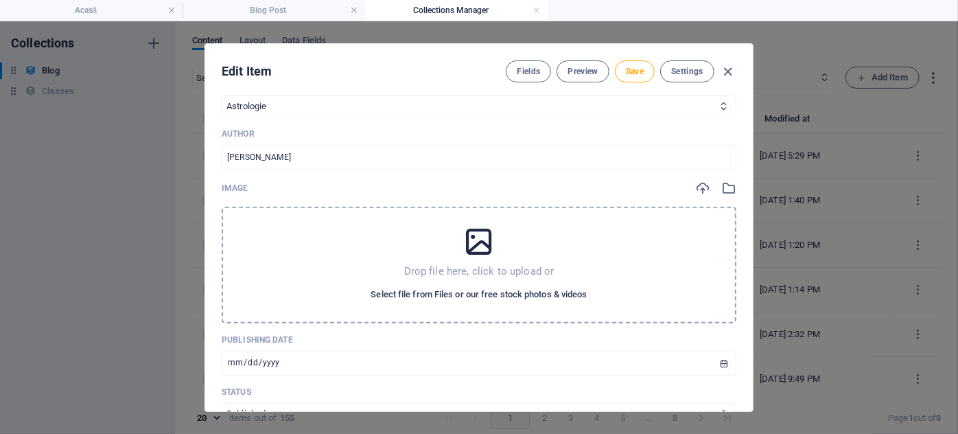
click at [408, 296] on span "Select file from Files or our free stock photos & videos" at bounding box center [479, 294] width 216 height 16
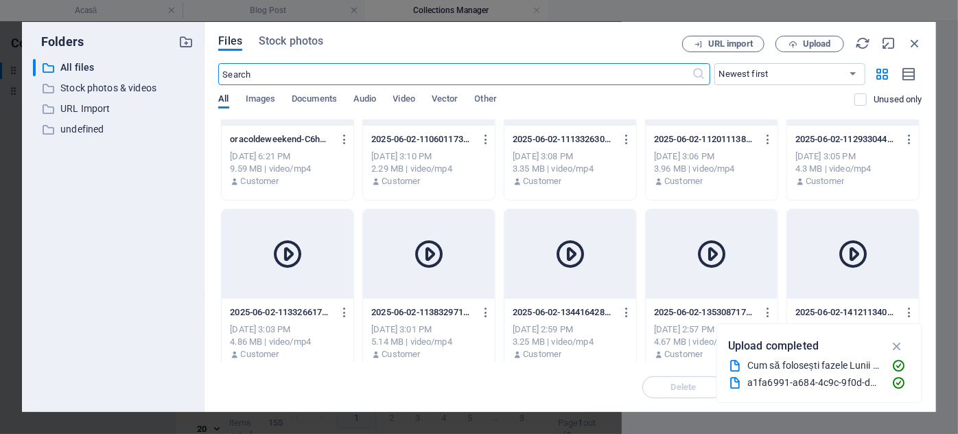
scroll to position [1123, 0]
click at [257, 104] on span "Images" at bounding box center [261, 100] width 30 height 19
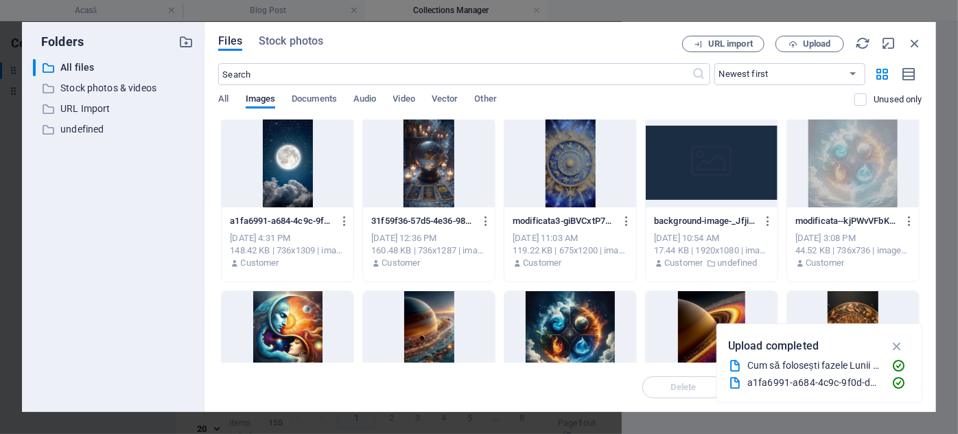
scroll to position [0, 0]
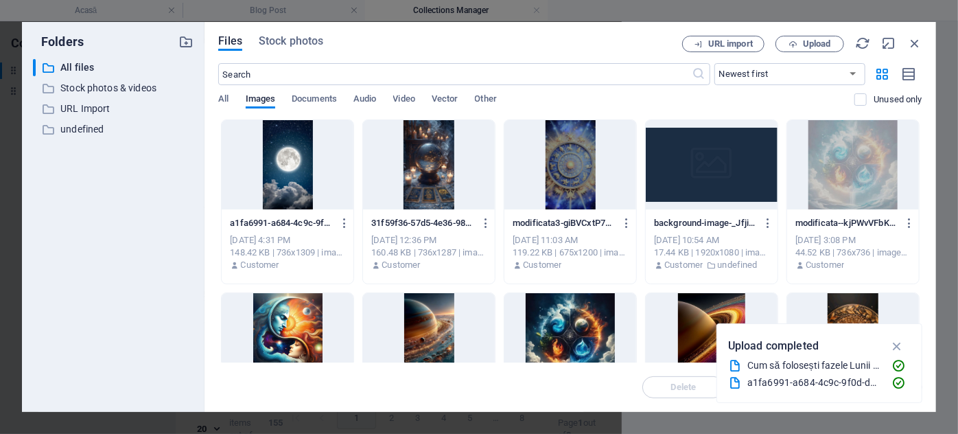
click at [297, 150] on div at bounding box center [288, 164] width 132 height 89
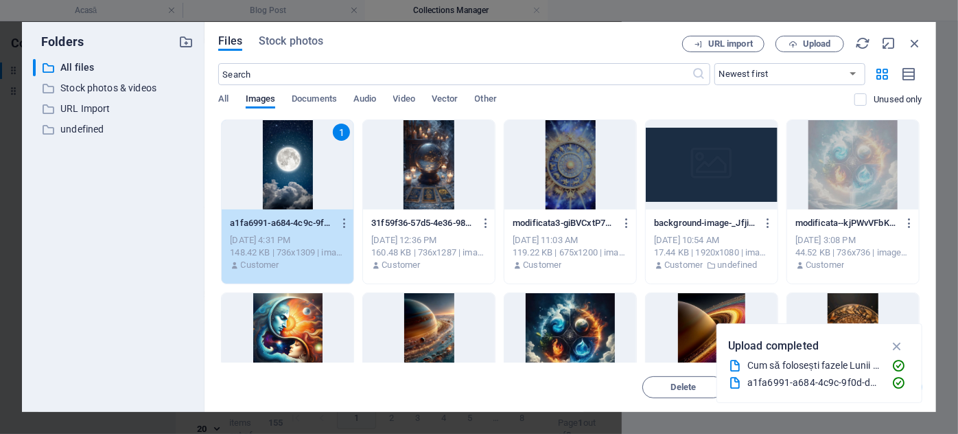
click at [297, 150] on div "1" at bounding box center [288, 164] width 132 height 89
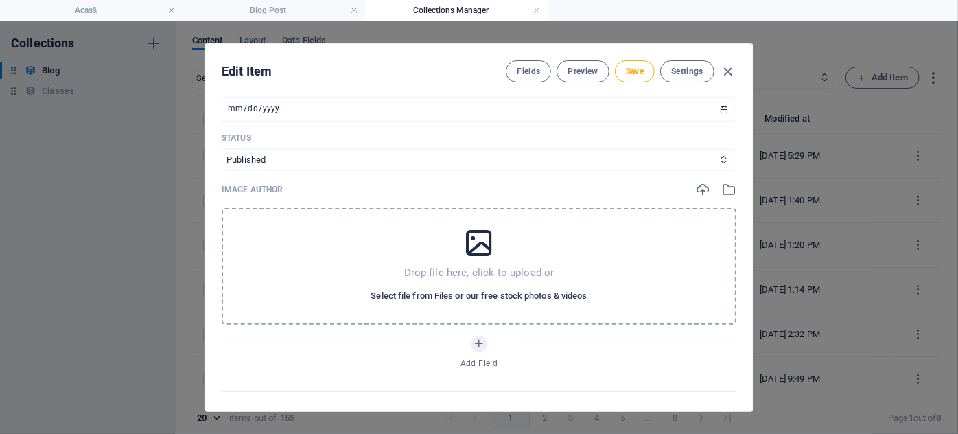
scroll to position [687, 0]
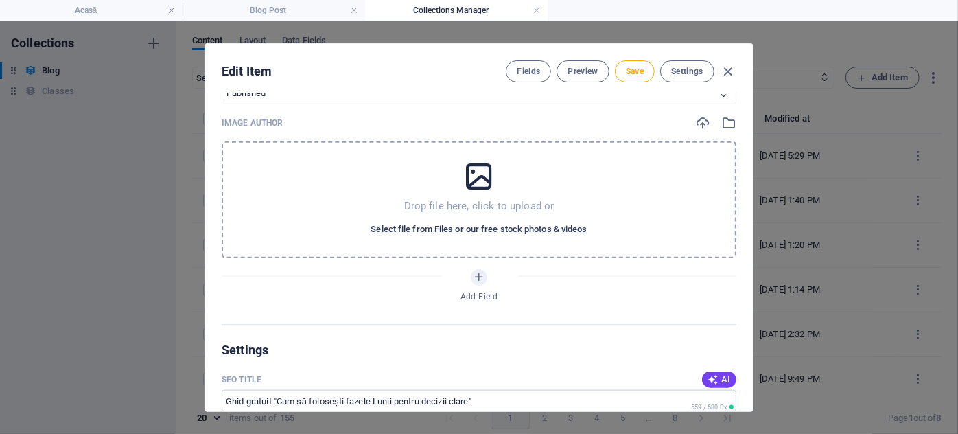
click at [470, 228] on span "Select file from Files or our free stock photos & videos" at bounding box center [479, 229] width 216 height 16
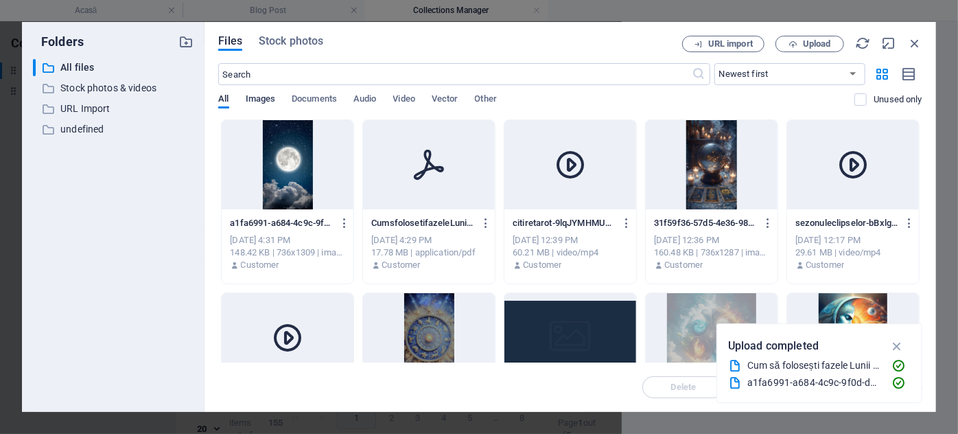
click at [270, 94] on span "Images" at bounding box center [261, 100] width 30 height 19
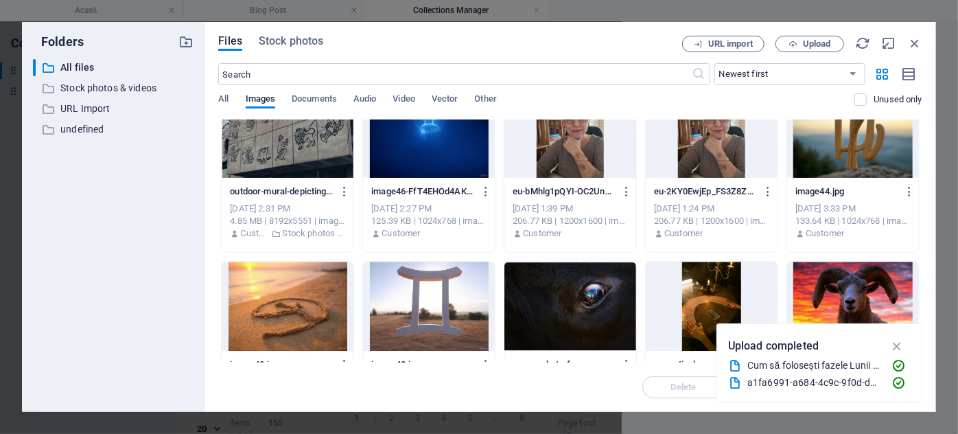
scroll to position [1810, 0]
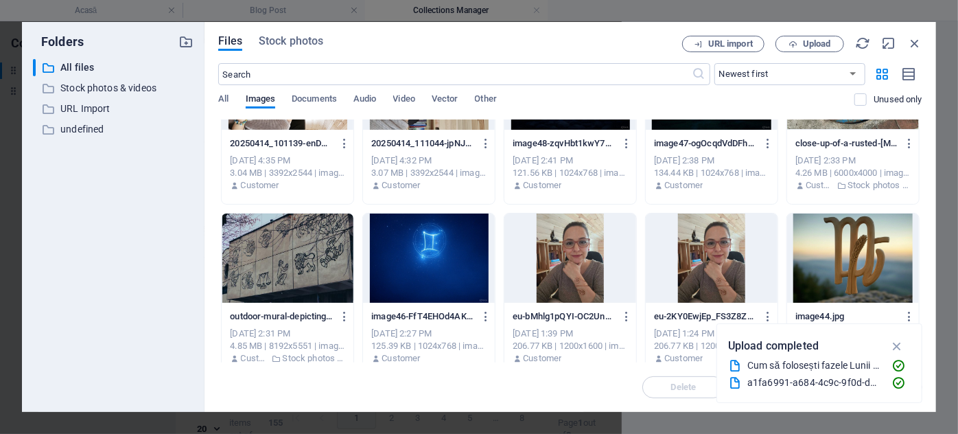
click at [573, 265] on div at bounding box center [571, 258] width 132 height 89
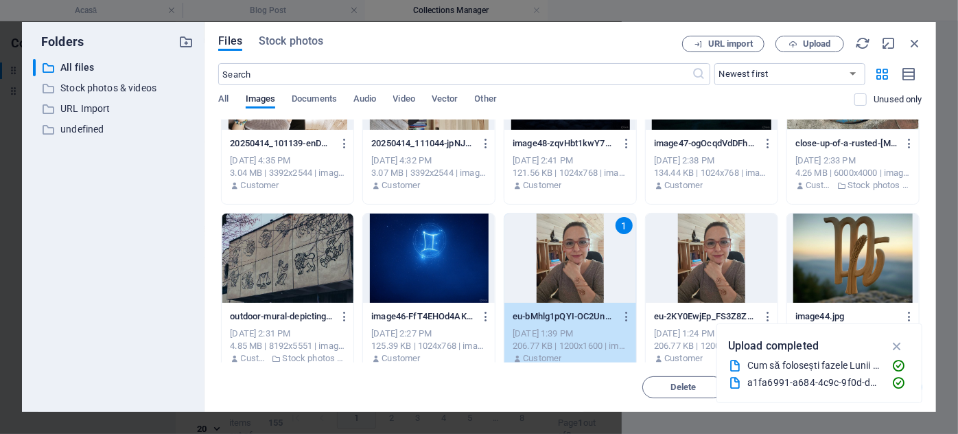
click at [573, 265] on div "1" at bounding box center [571, 258] width 132 height 89
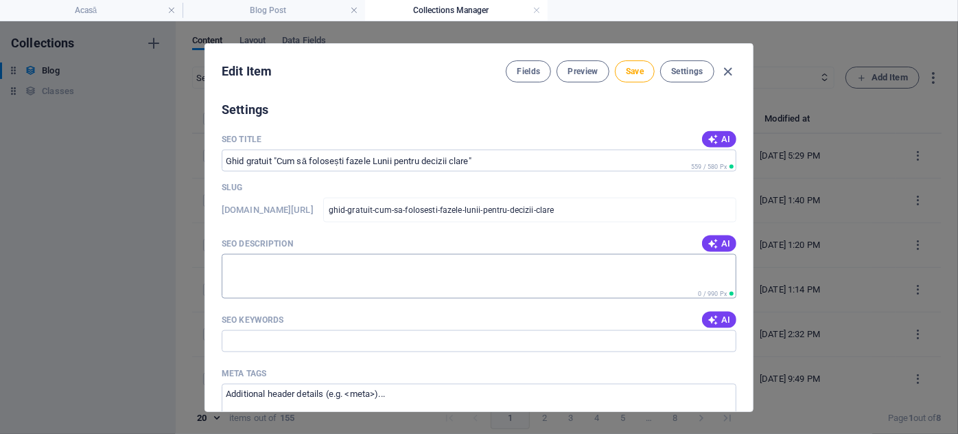
scroll to position [998, 0]
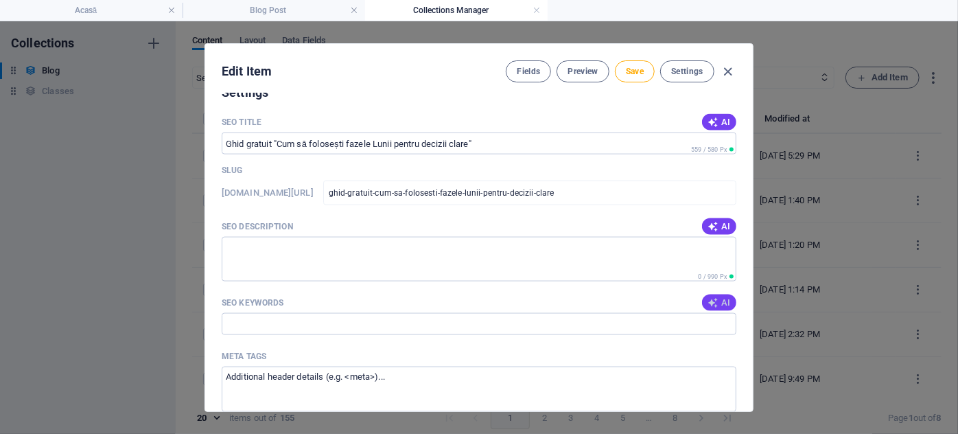
click at [715, 302] on icon "button" at bounding box center [713, 302] width 11 height 11
type input "faze lunii, decizii clare, ghid gratuit, claritate interioară, astrologie, tarot"
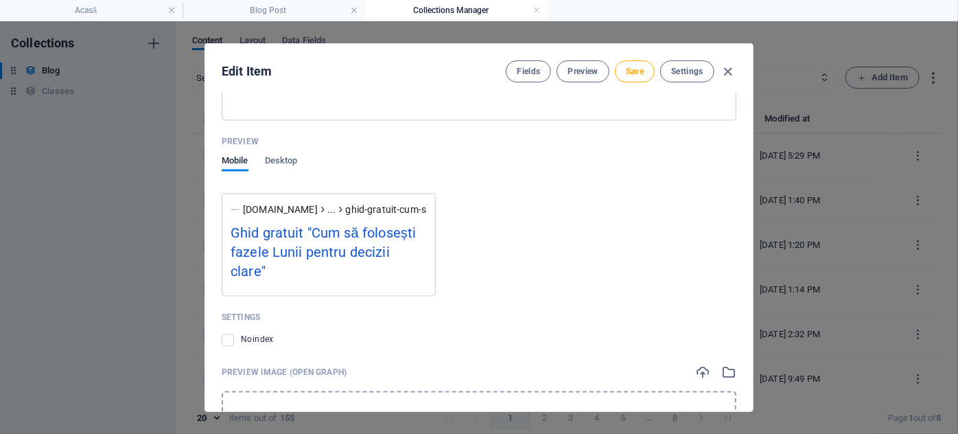
scroll to position [1195, 0]
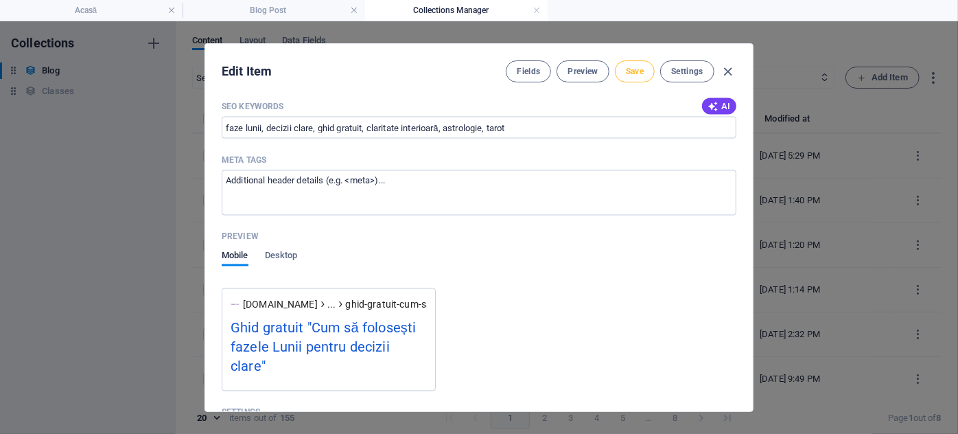
click at [634, 74] on span "Save" at bounding box center [635, 71] width 18 height 11
click at [730, 69] on icon "button" at bounding box center [729, 72] width 16 height 16
type input "ghid-gratuit-cum-sa-folosesti-fazele-lunii-pentru-decizii-clare"
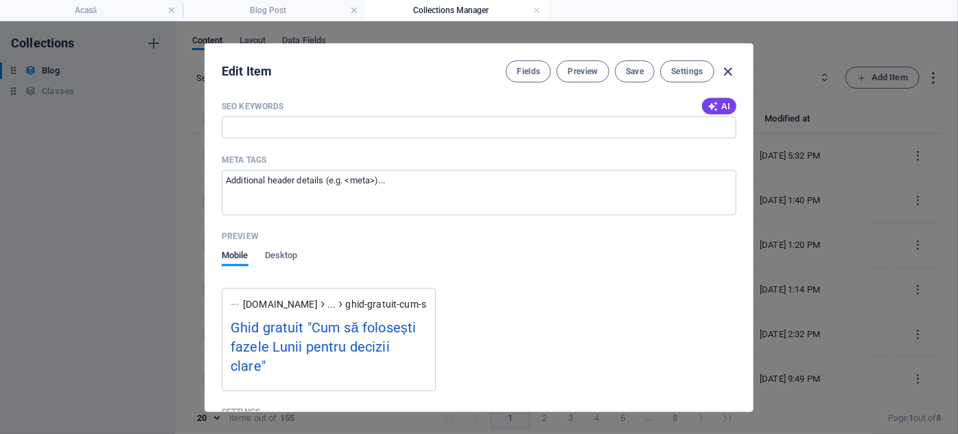
scroll to position [1086, 0]
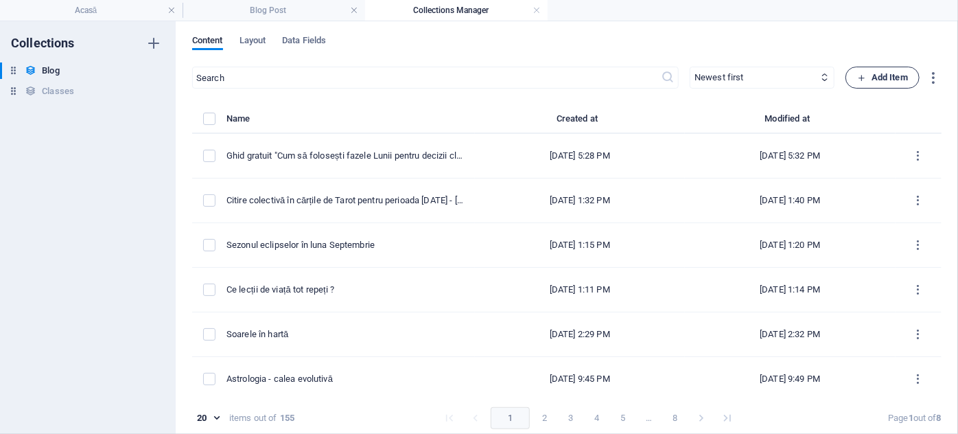
click at [866, 76] on span "Add Item" at bounding box center [882, 77] width 51 height 16
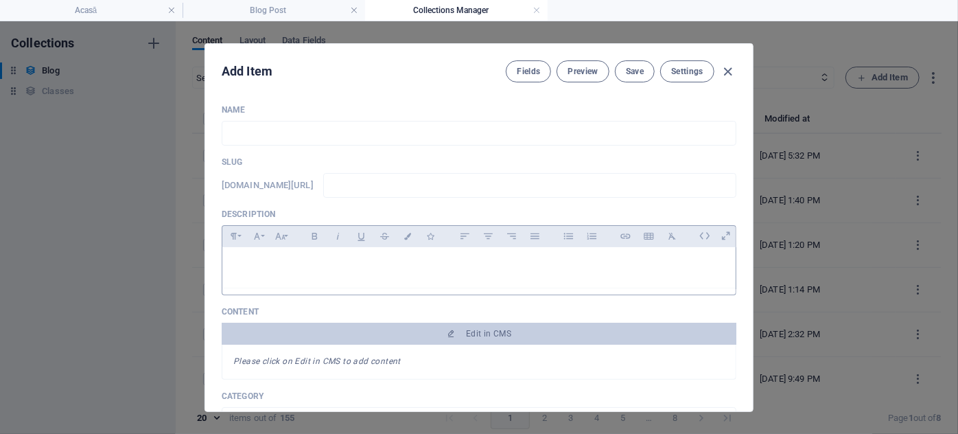
click at [338, 281] on div at bounding box center [479, 267] width 514 height 41
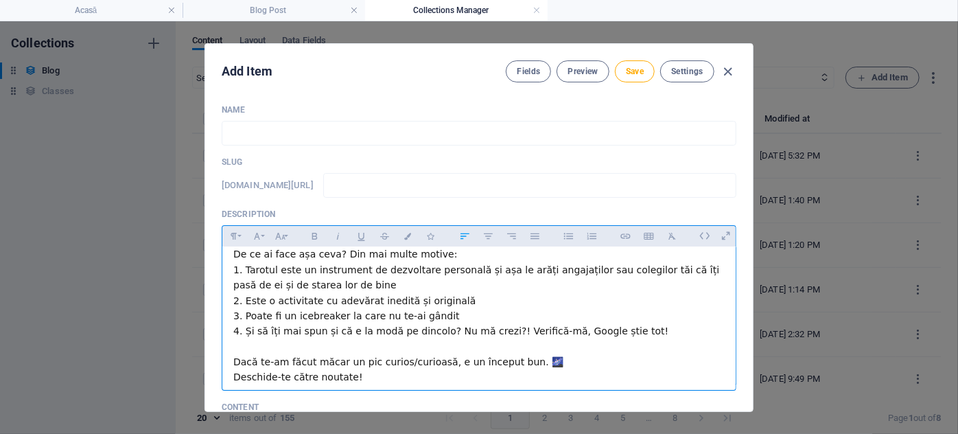
scroll to position [41, 0]
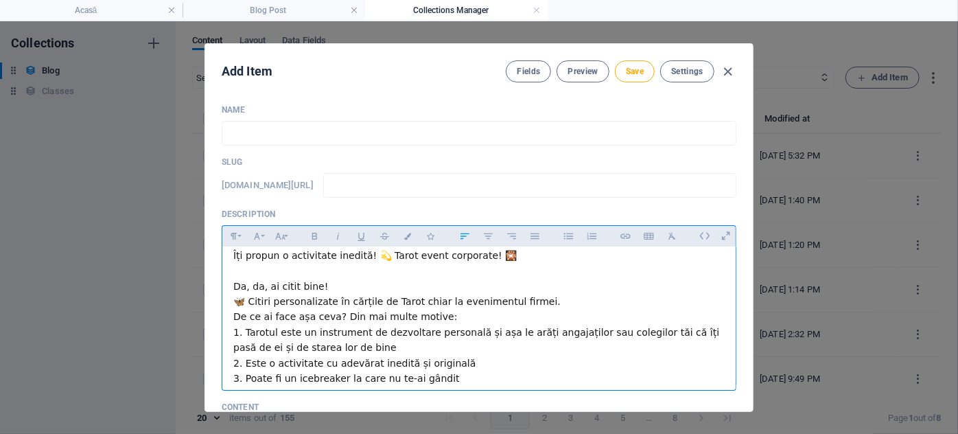
click at [522, 301] on p "Se apropie petrecerea firmei și colegii tăi (și chiar tu ...) v-ați plictisit c…" at bounding box center [479, 332] width 492 height 231
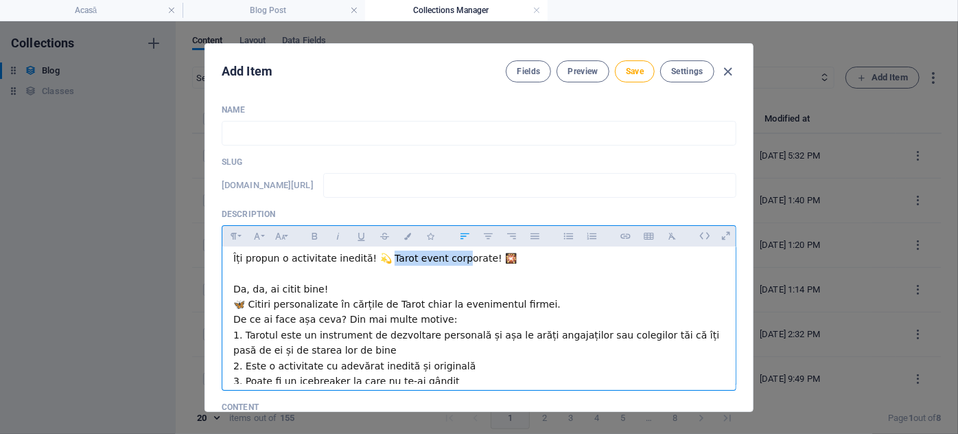
scroll to position [36, 0]
drag, startPoint x: 377, startPoint y: 257, endPoint x: 474, endPoint y: 260, distance: 97.5
click at [474, 260] on span "Îți propun o activitate inedită! 💫 Tarot event corporate! 🎇" at bounding box center [375, 260] width 284 height 11
copy span "arot event corporate! 🎇"
click at [276, 135] on input "text" at bounding box center [479, 133] width 515 height 25
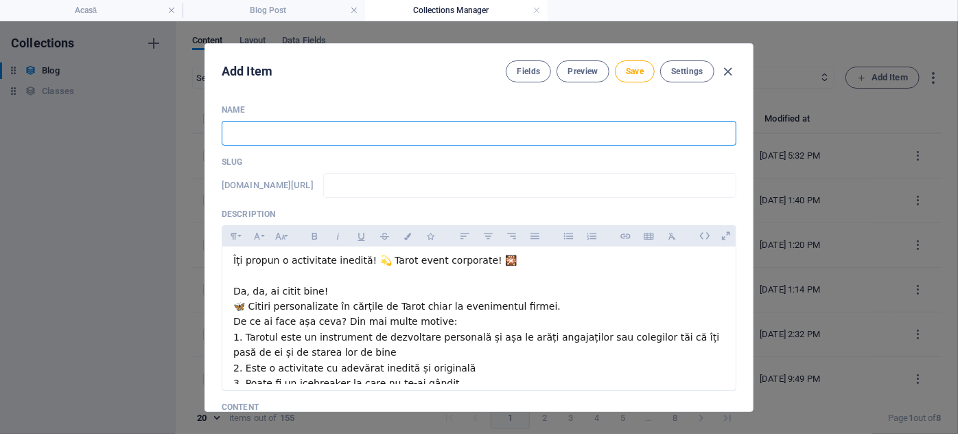
paste input "Tarot event corporate!"
type input "Tarot event corporate!"
type input "tarot-event-corporate"
click at [325, 131] on input "Tarot event corporate!" at bounding box center [479, 133] width 515 height 25
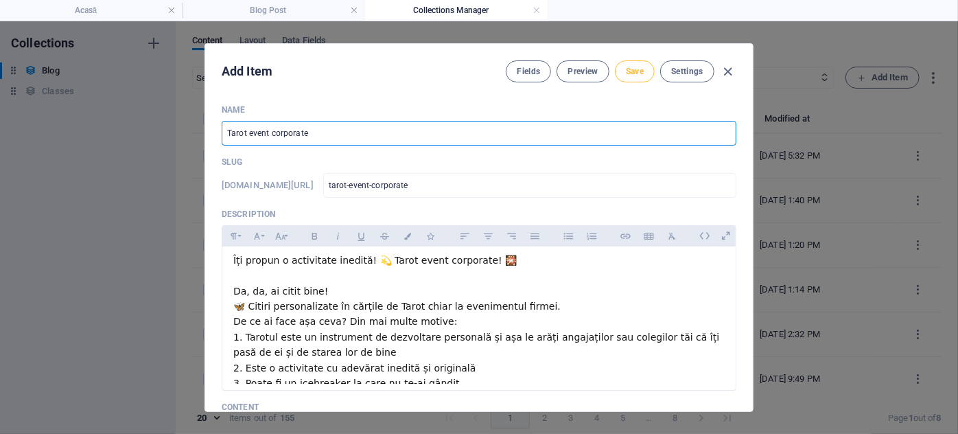
type input "Tarot event corporate"
click at [640, 69] on span "Save" at bounding box center [635, 71] width 18 height 11
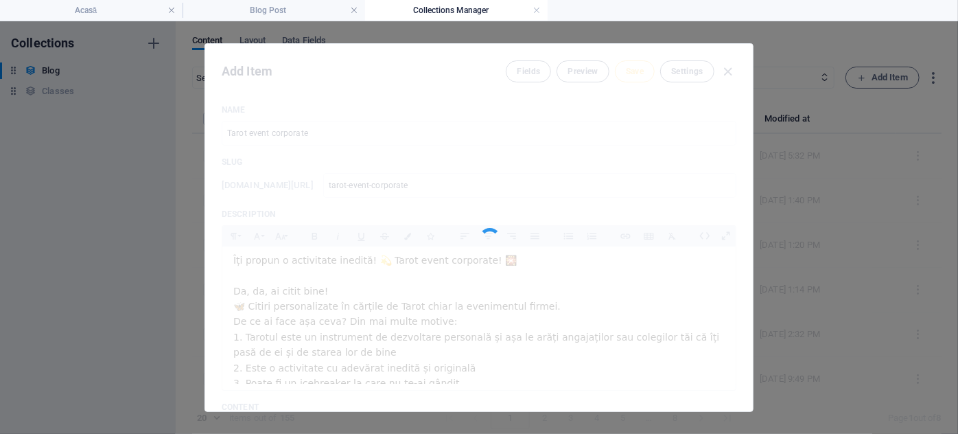
type input "tarot-event-corporate"
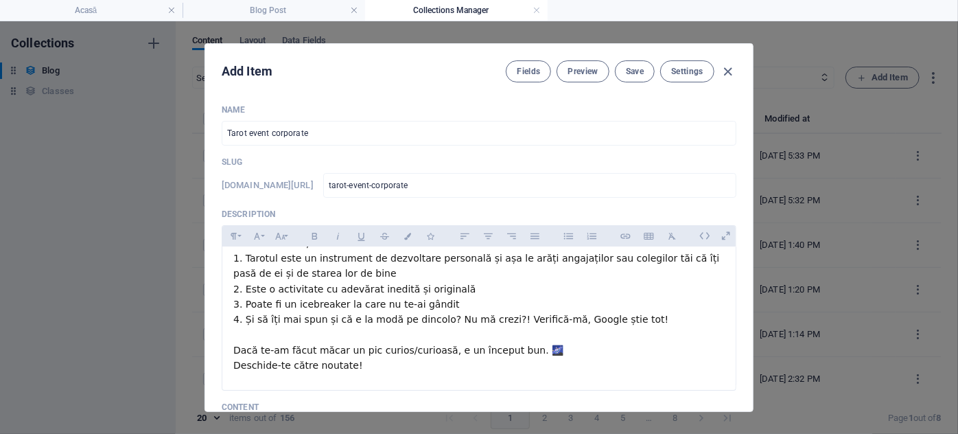
scroll to position [249, 0]
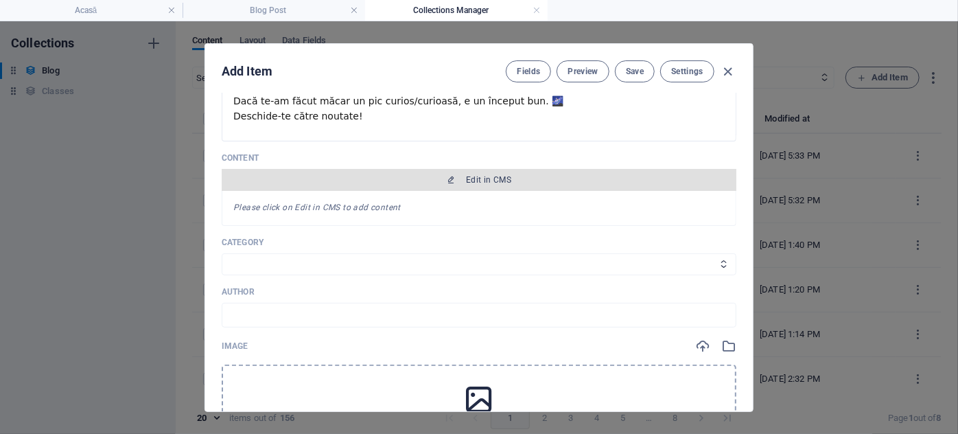
click at [490, 186] on button "Edit in CMS" at bounding box center [479, 180] width 515 height 22
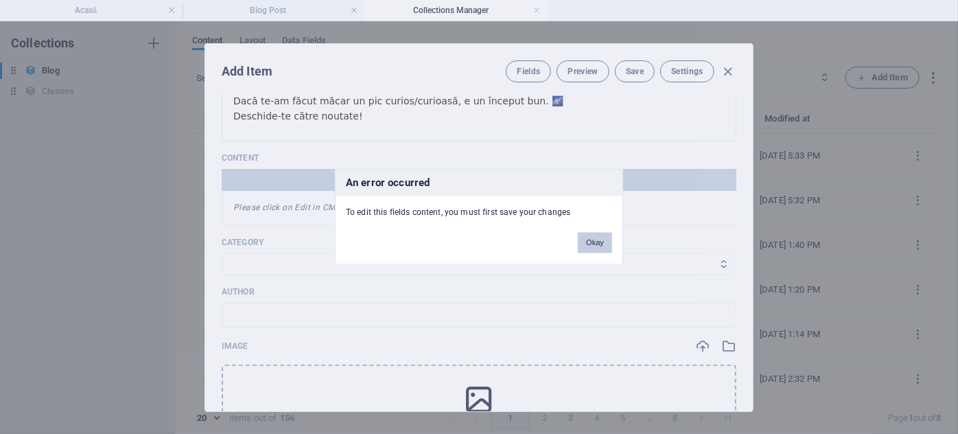
click at [600, 244] on button "Okay" at bounding box center [595, 243] width 34 height 21
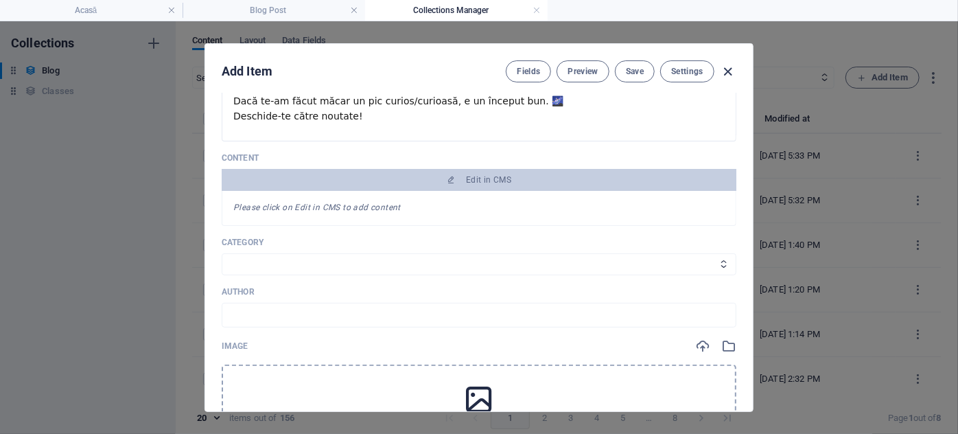
click at [726, 71] on icon "button" at bounding box center [729, 72] width 16 height 16
type input "tarot-event-corporate"
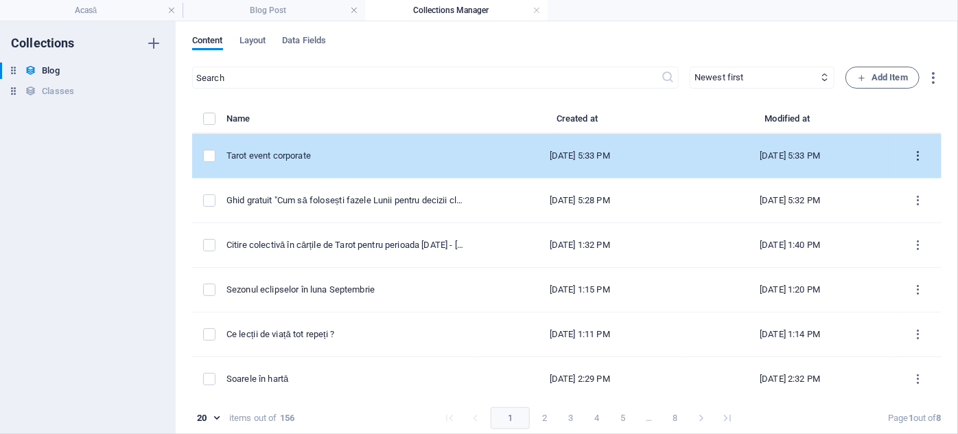
click at [912, 156] on icon "items list" at bounding box center [918, 156] width 13 height 13
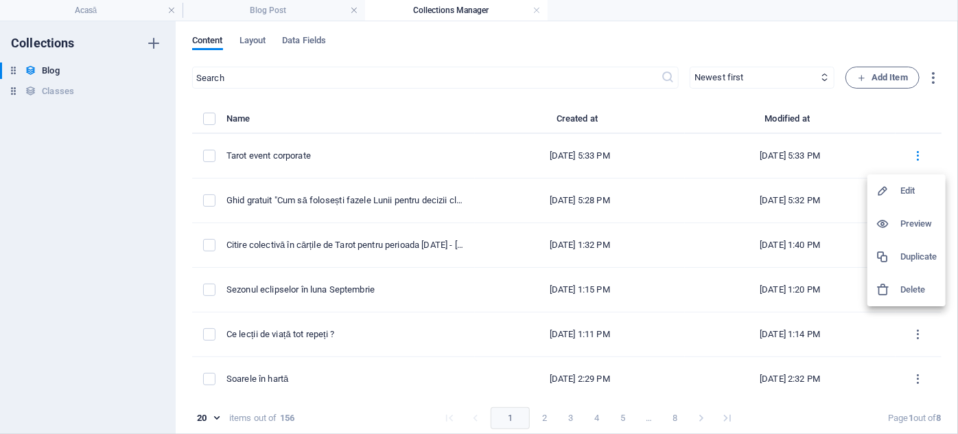
click at [907, 192] on h6 "Edit" at bounding box center [919, 191] width 37 height 16
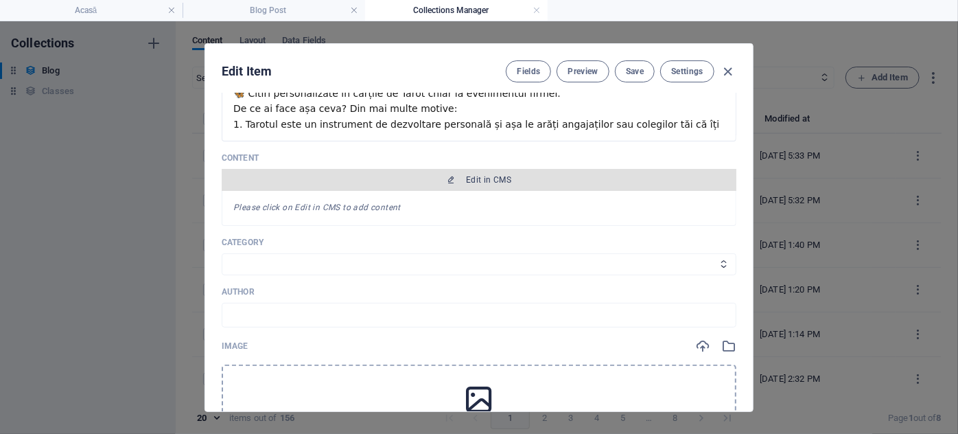
click at [496, 176] on span "Edit in CMS" at bounding box center [488, 179] width 45 height 11
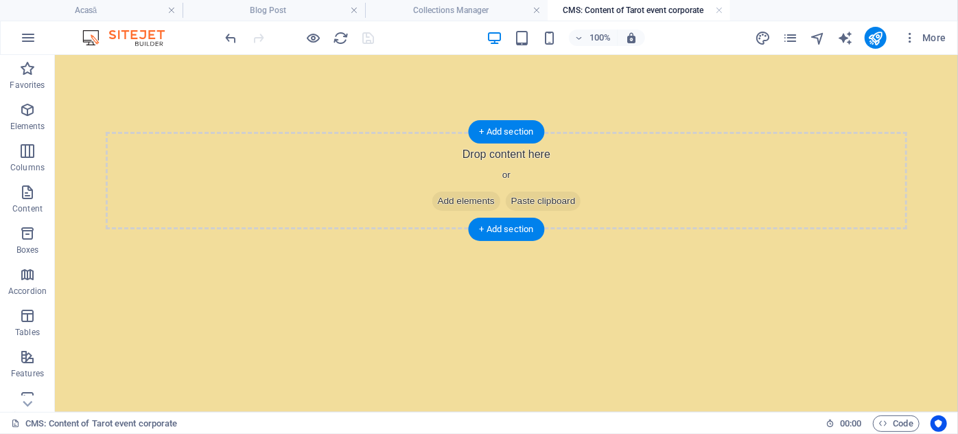
scroll to position [0, 0]
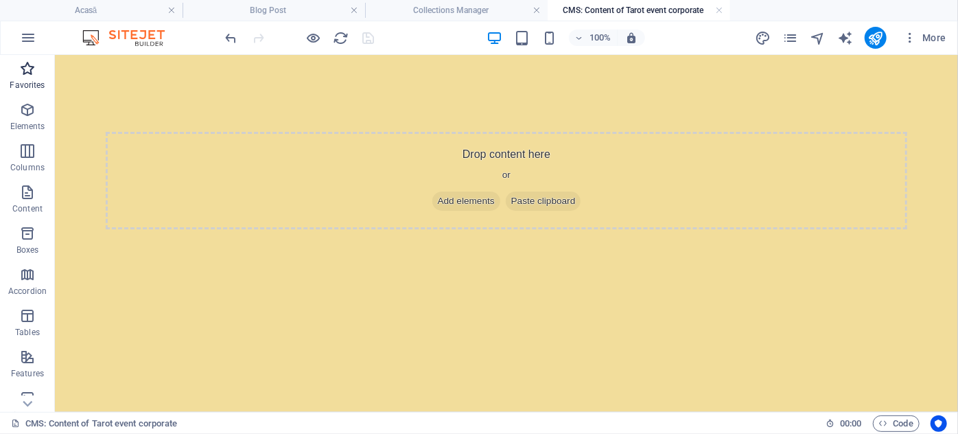
click at [29, 87] on p "Favorites" at bounding box center [27, 85] width 35 height 11
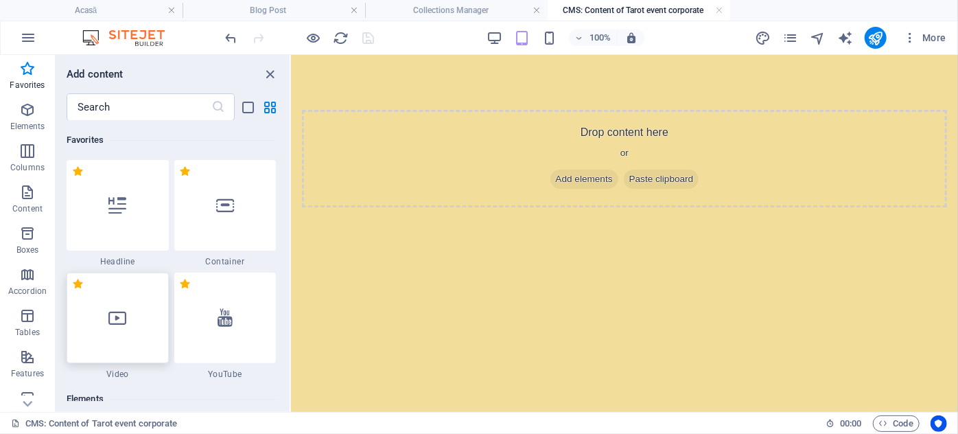
click at [113, 317] on icon at bounding box center [117, 318] width 18 height 18
select select "%"
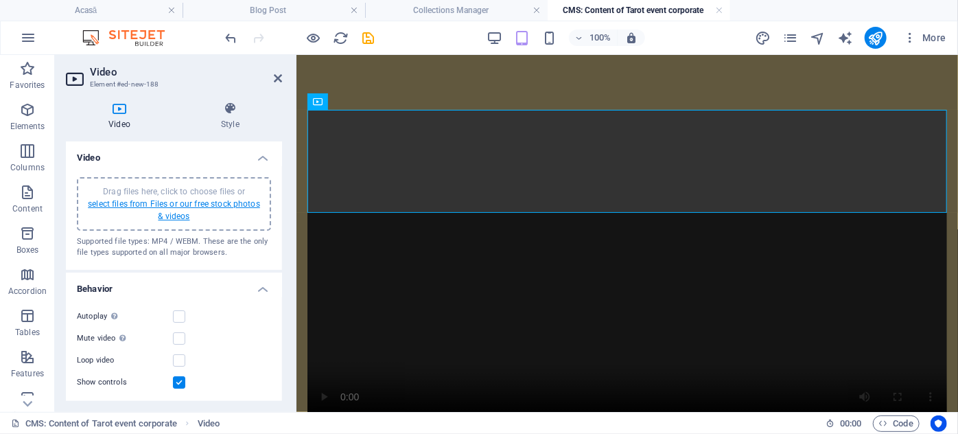
click at [165, 200] on link "select files from Files or our free stock photos & videos" at bounding box center [174, 210] width 172 height 22
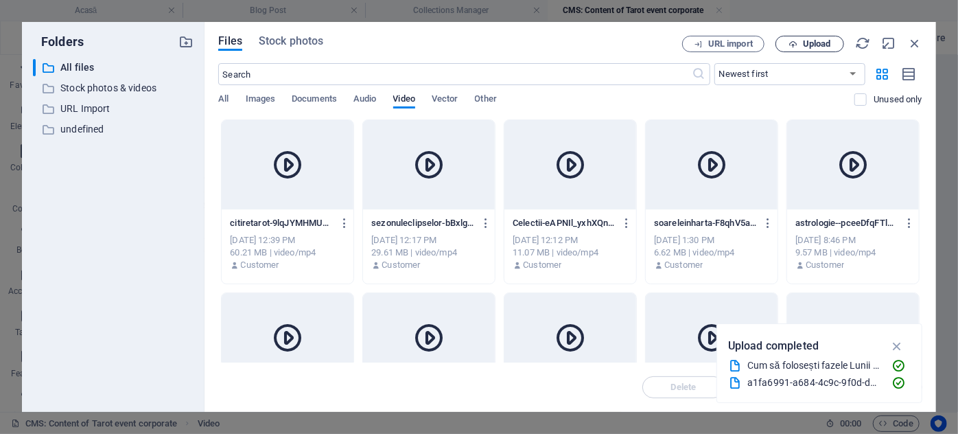
click at [816, 43] on span "Upload" at bounding box center [817, 44] width 28 height 8
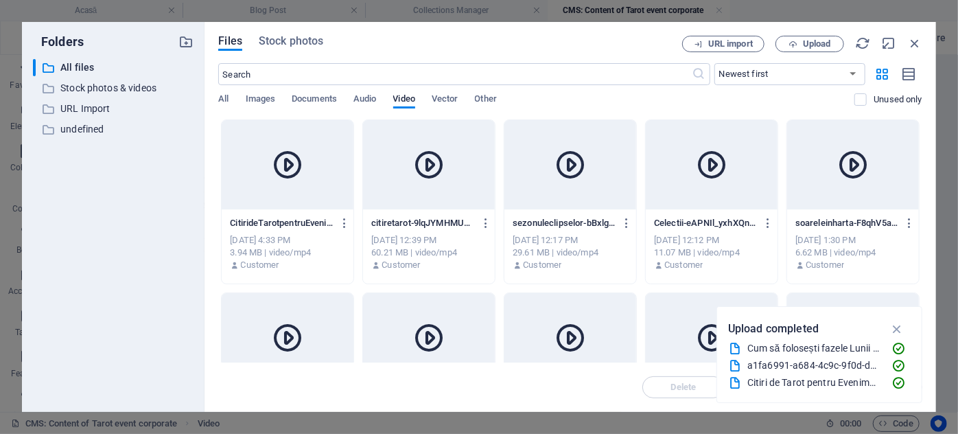
click at [291, 159] on icon at bounding box center [287, 164] width 33 height 33
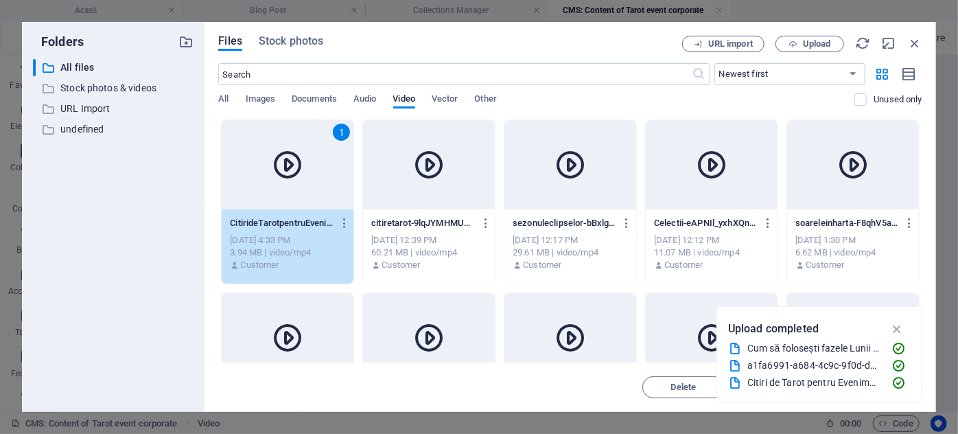
click at [291, 159] on icon at bounding box center [287, 164] width 33 height 33
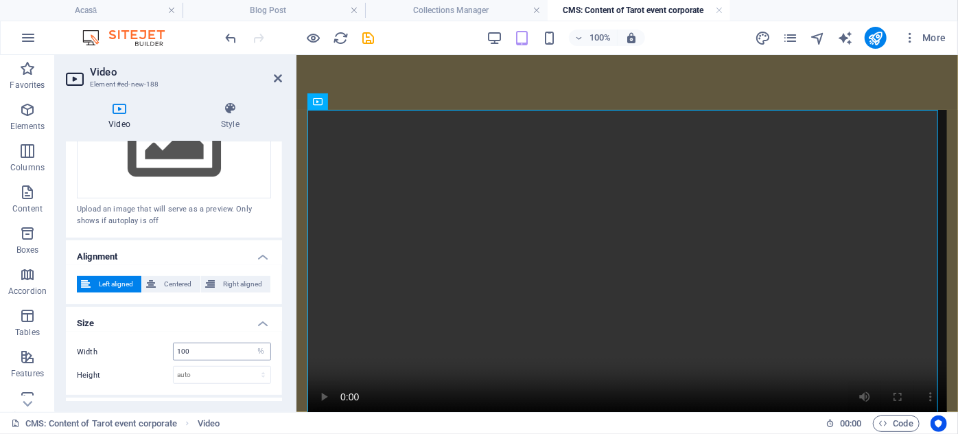
scroll to position [380, 0]
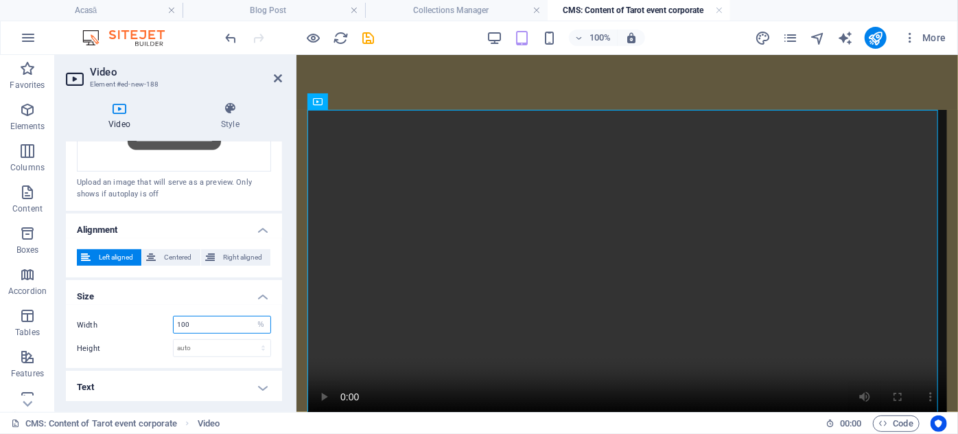
click at [212, 322] on input "100" at bounding box center [222, 324] width 97 height 16
drag, startPoint x: 212, startPoint y: 322, endPoint x: 141, endPoint y: 318, distance: 71.5
click at [141, 318] on div "Width 100 auto px %" at bounding box center [174, 325] width 194 height 18
type input "7"
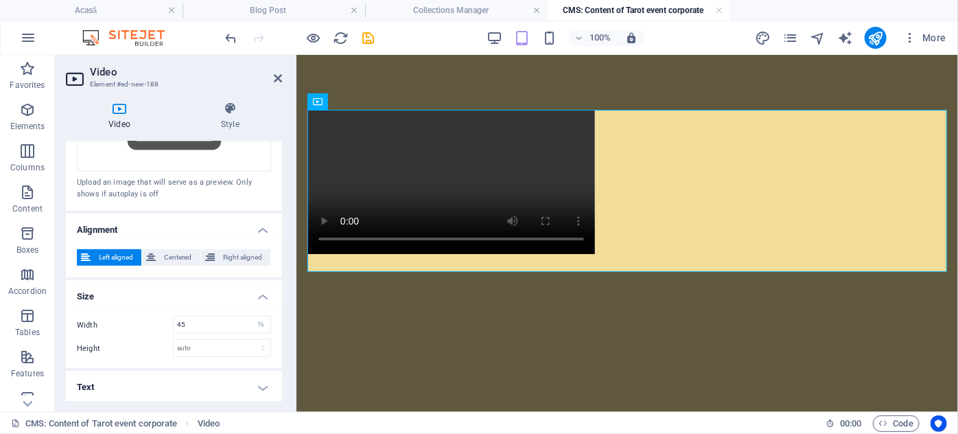
click at [220, 310] on div "Width 45 auto px % Height auto px" at bounding box center [174, 336] width 216 height 63
drag, startPoint x: 211, startPoint y: 320, endPoint x: 174, endPoint y: 318, distance: 37.8
click at [174, 318] on input "45" at bounding box center [222, 324] width 97 height 16
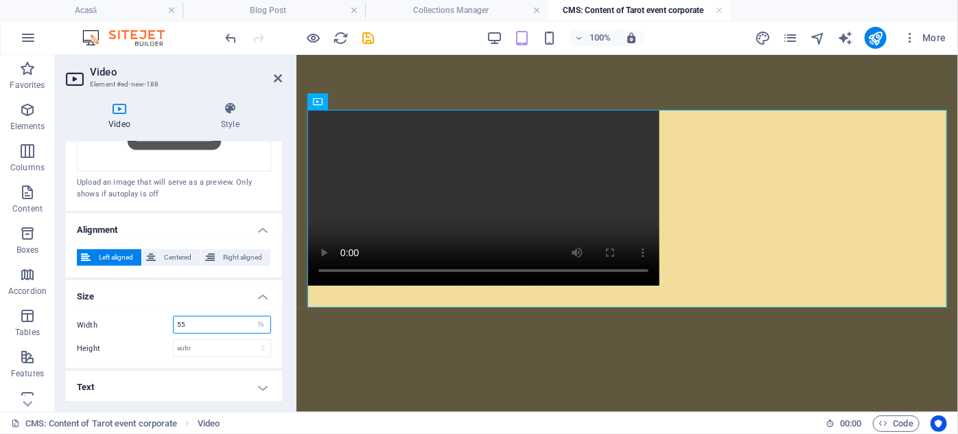
drag, startPoint x: 194, startPoint y: 325, endPoint x: 100, endPoint y: 306, distance: 95.2
click at [100, 306] on div "Width 55 auto px % Height auto px" at bounding box center [174, 336] width 216 height 63
type input "65"
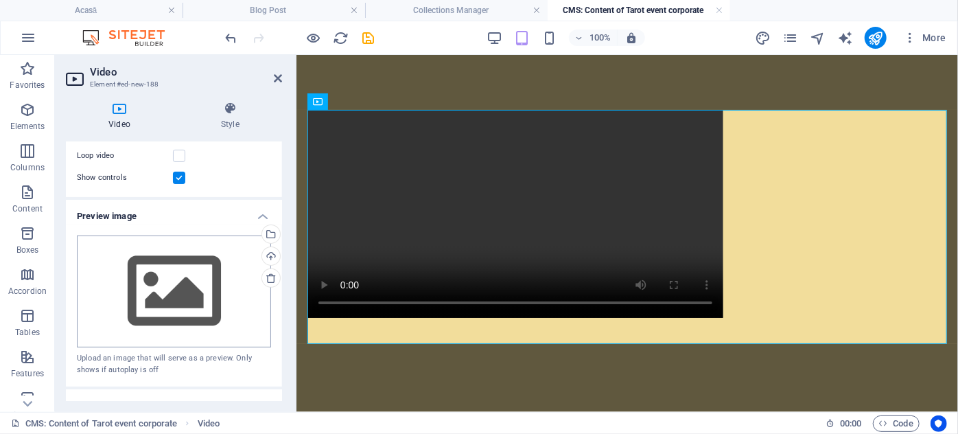
scroll to position [130, 0]
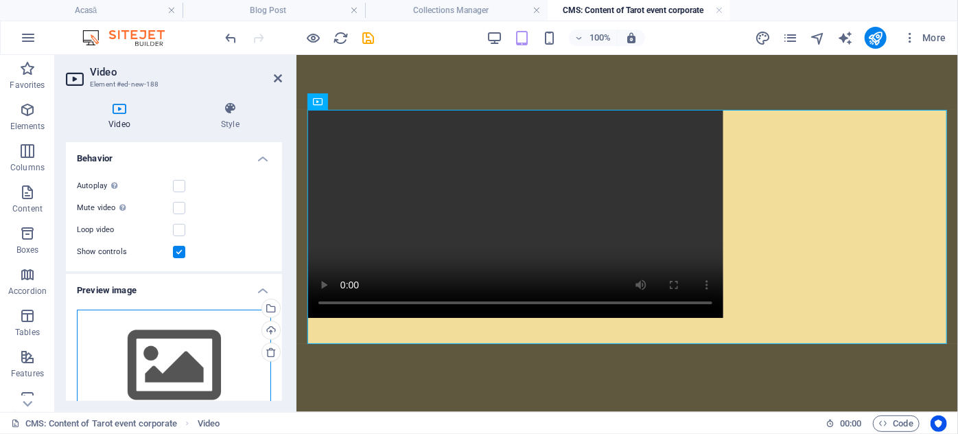
click at [168, 337] on div "Drag files here, click to choose files or select files from Files or our free s…" at bounding box center [174, 366] width 194 height 113
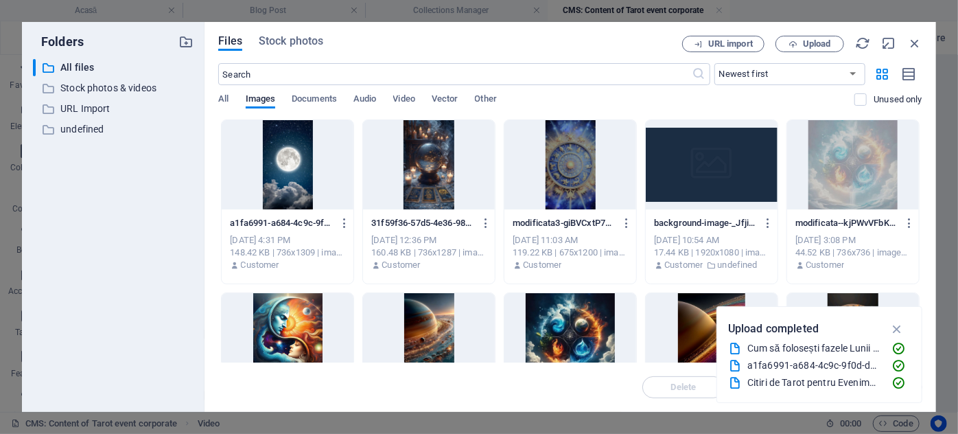
click at [429, 185] on div at bounding box center [429, 164] width 132 height 89
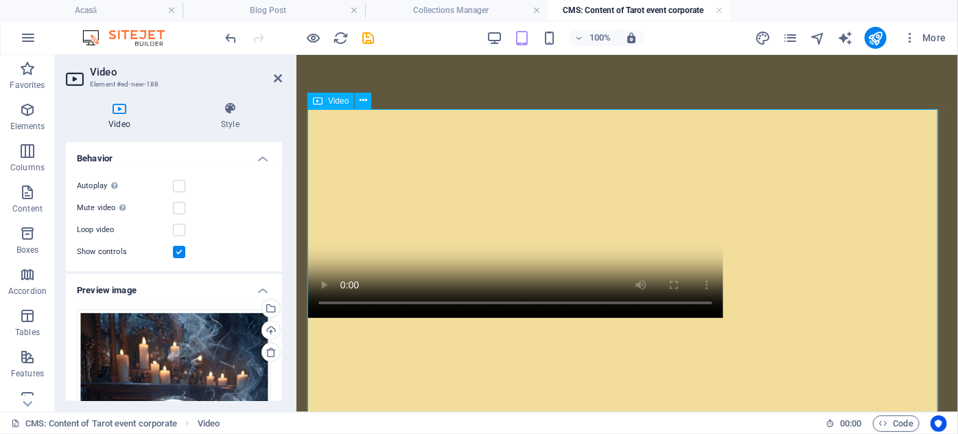
scroll to position [124, 0]
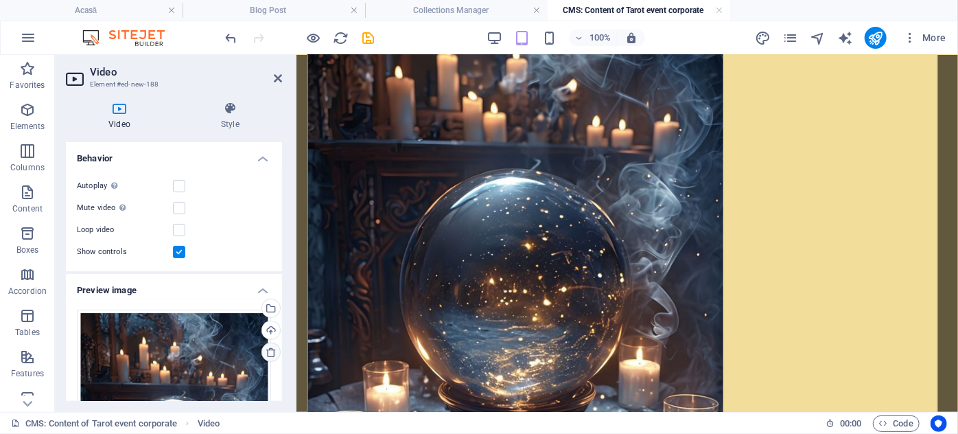
click at [269, 349] on icon at bounding box center [271, 352] width 11 height 11
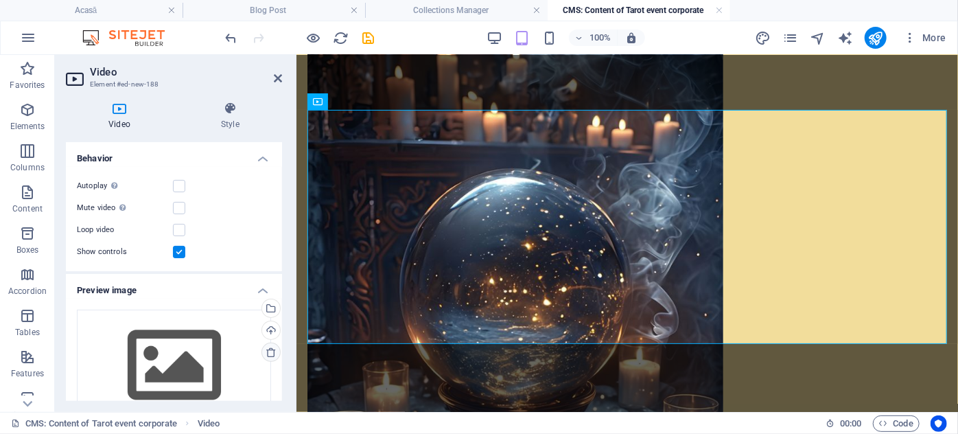
scroll to position [0, 0]
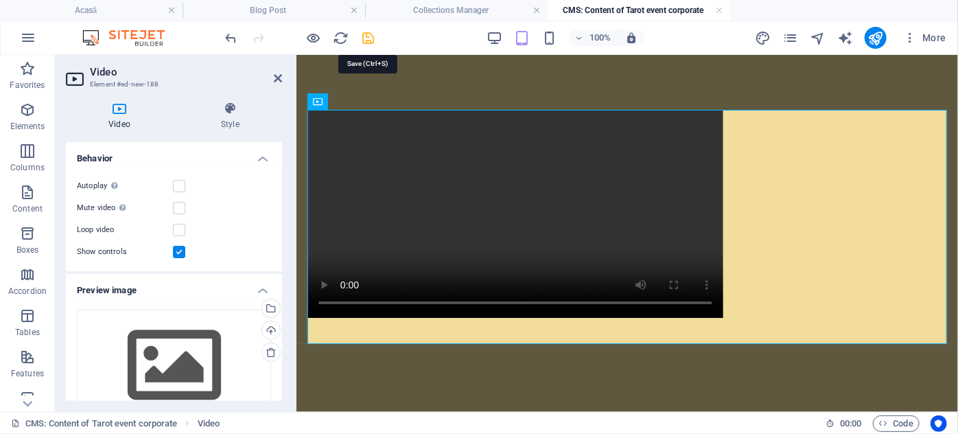
click at [367, 38] on icon "save" at bounding box center [369, 38] width 16 height 16
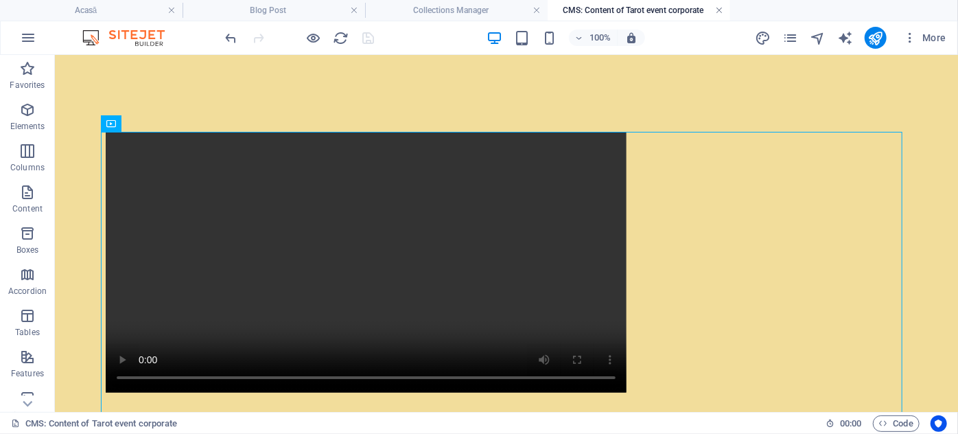
click at [719, 13] on link at bounding box center [719, 10] width 8 height 13
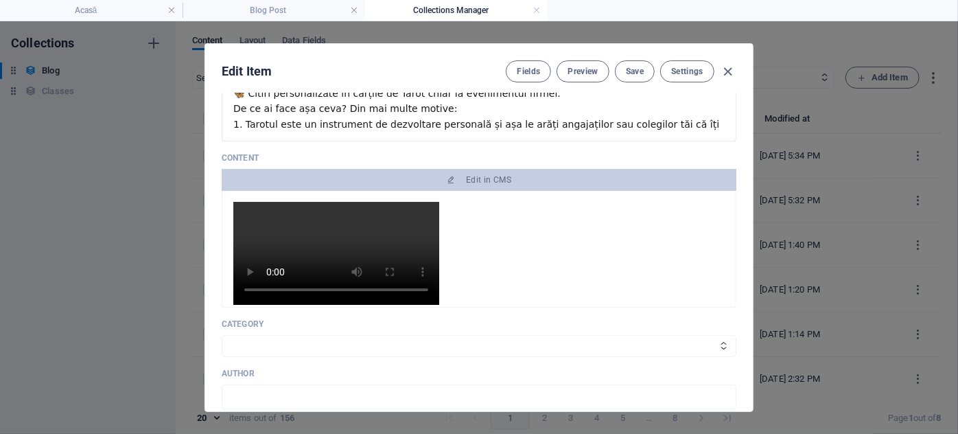
click at [249, 337] on select "Astrologie Tarot Spiritualitate și dezvoltare" at bounding box center [479, 346] width 515 height 22
select select "Tarot"
click at [222, 335] on select "Astrologie Tarot Spiritualitate și dezvoltare" at bounding box center [479, 346] width 515 height 22
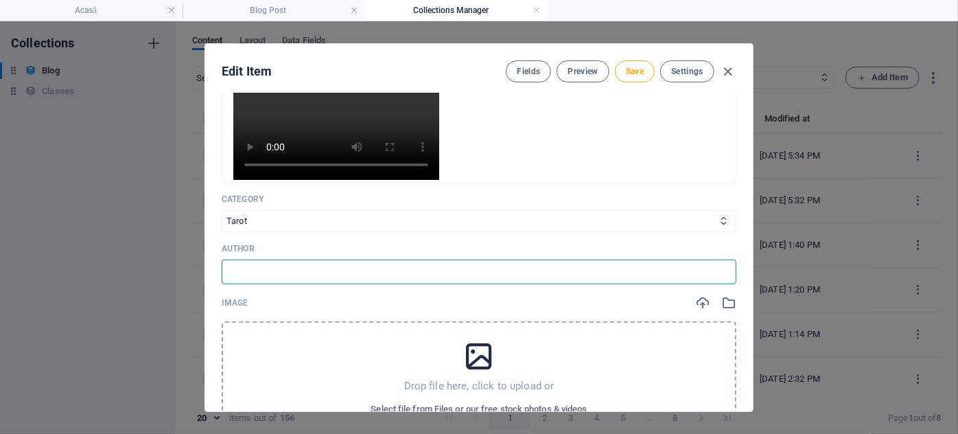
click at [259, 279] on input "text" at bounding box center [479, 271] width 515 height 25
type input "[PERSON_NAME]"
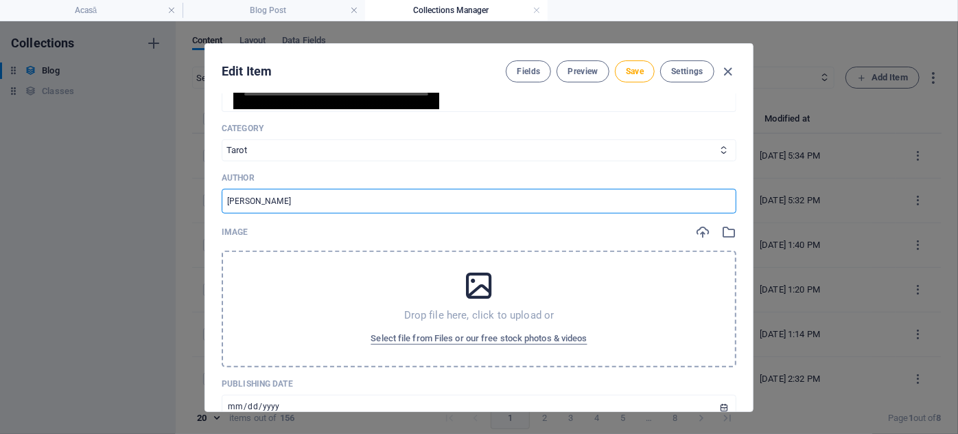
scroll to position [499, 0]
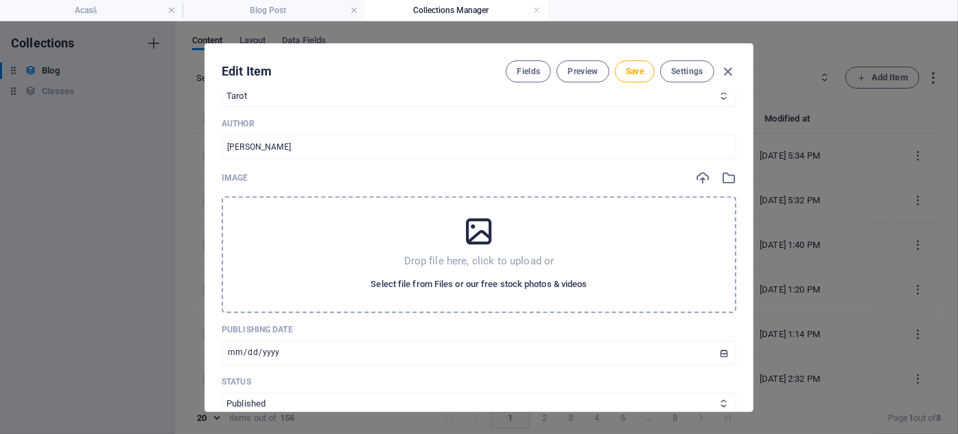
click at [417, 283] on span "Select file from Files or our free stock photos & videos" at bounding box center [479, 284] width 216 height 16
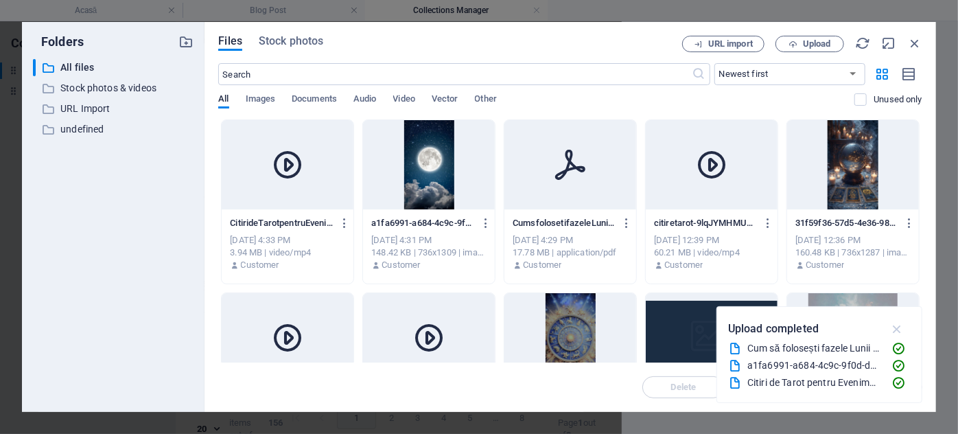
click at [898, 332] on icon "button" at bounding box center [898, 328] width 16 height 15
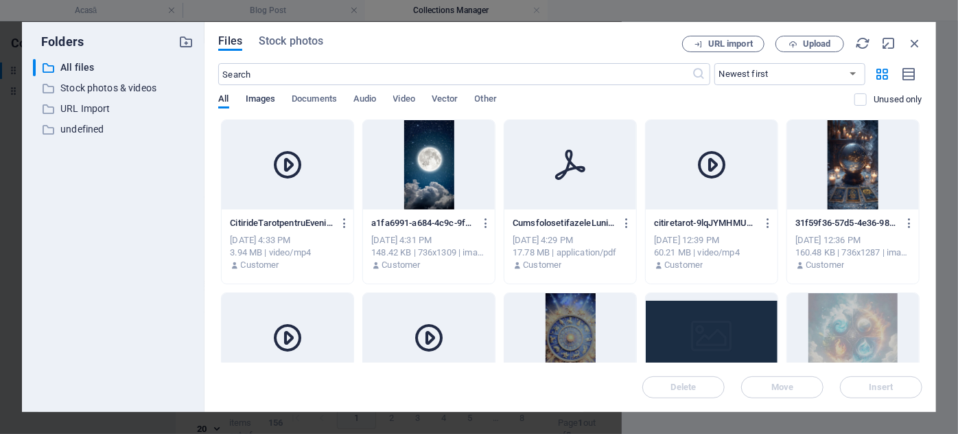
click at [262, 102] on span "Images" at bounding box center [261, 100] width 30 height 19
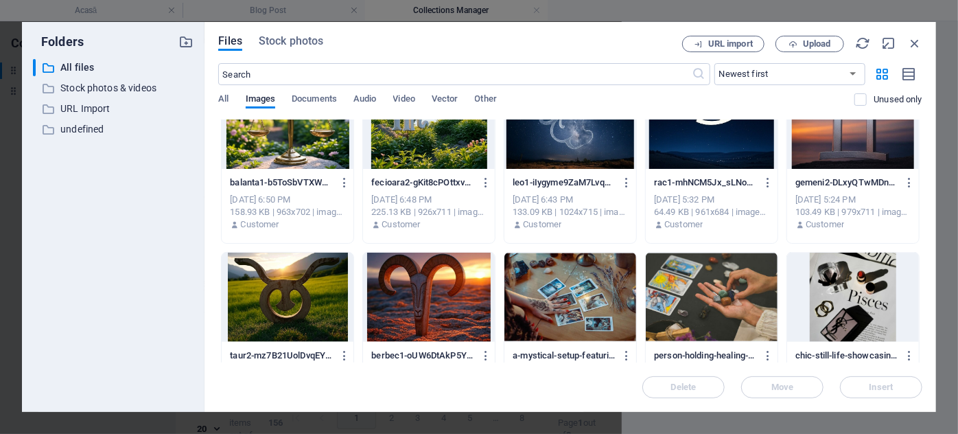
scroll to position [936, 0]
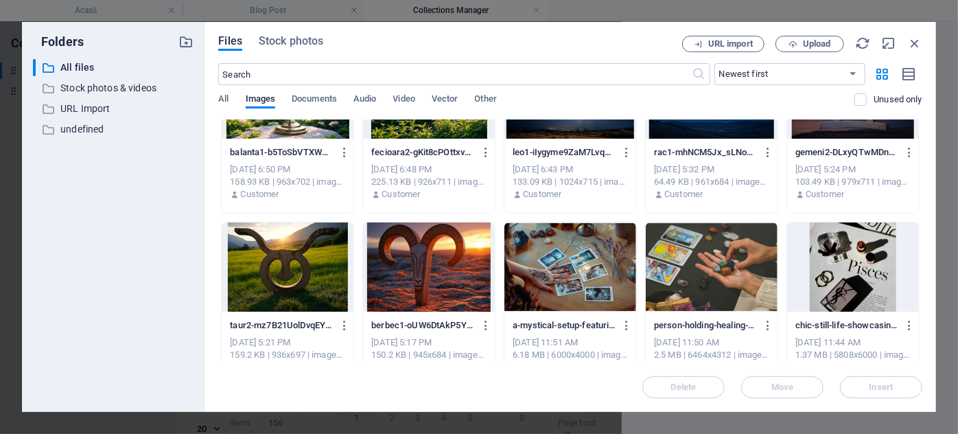
click at [561, 269] on div at bounding box center [571, 266] width 132 height 89
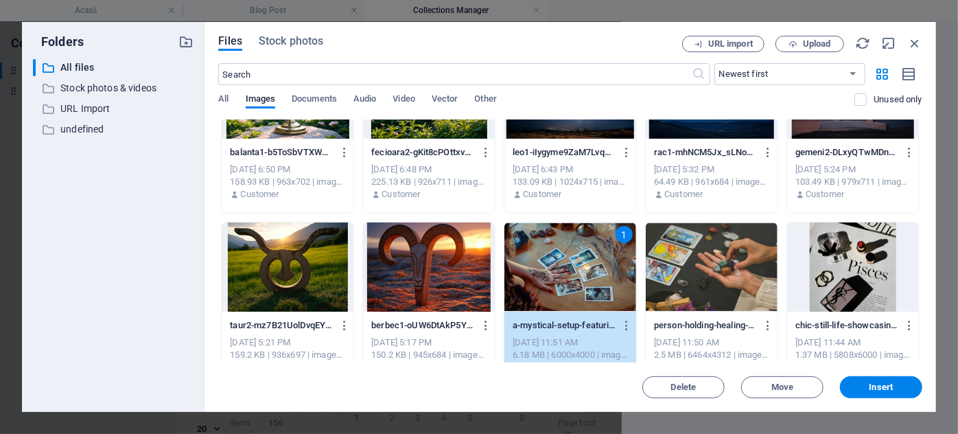
click at [561, 269] on div "1" at bounding box center [571, 266] width 132 height 89
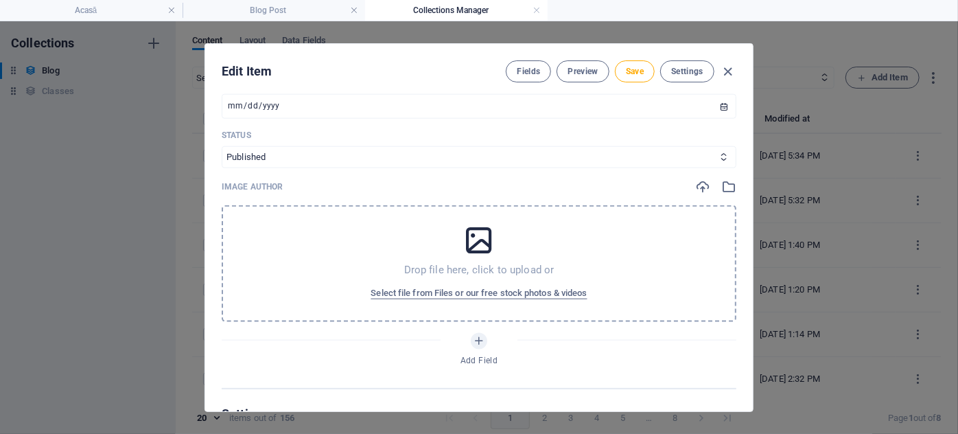
scroll to position [811, 0]
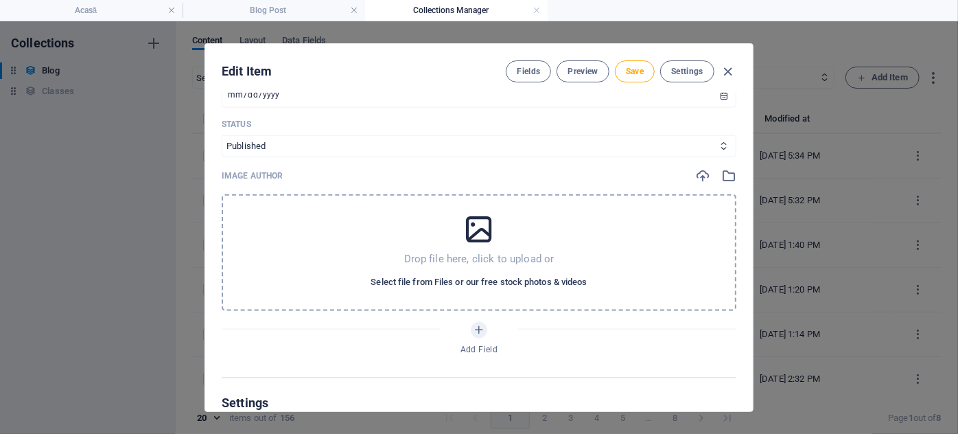
click at [527, 279] on span "Select file from Files or our free stock photos & videos" at bounding box center [479, 282] width 216 height 16
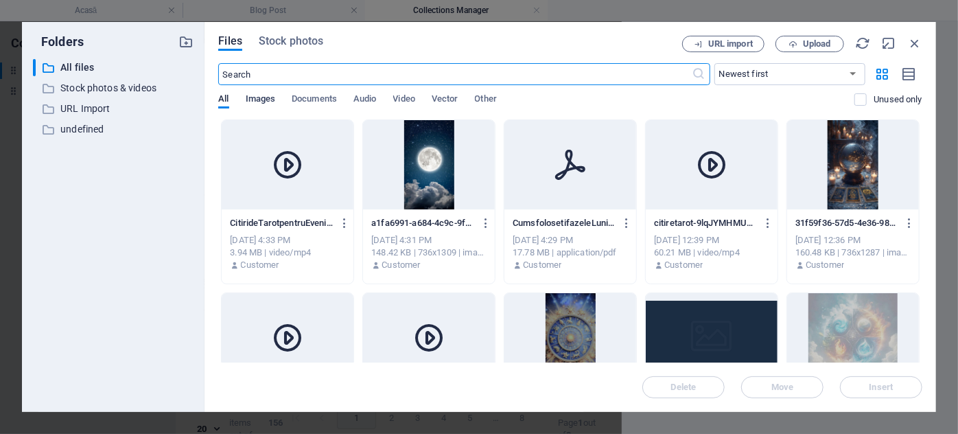
click at [264, 100] on span "Images" at bounding box center [261, 100] width 30 height 19
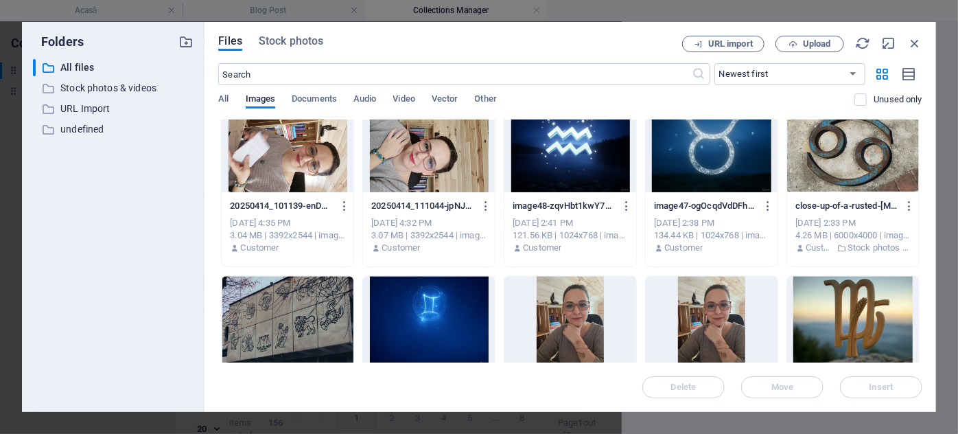
scroll to position [1872, 0]
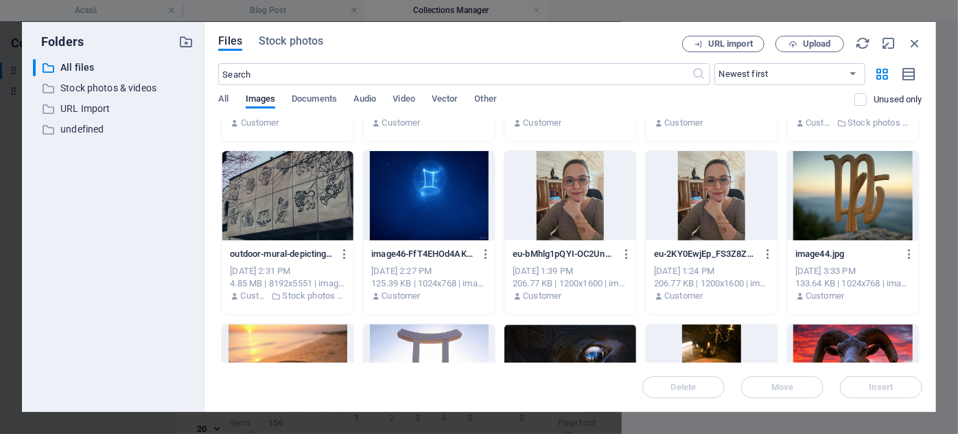
click at [556, 198] on div at bounding box center [571, 195] width 132 height 89
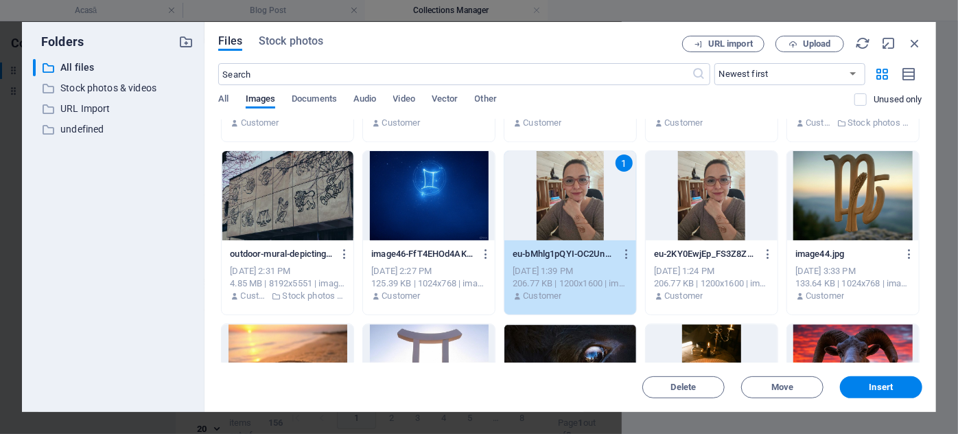
click at [556, 198] on div "1" at bounding box center [571, 195] width 132 height 89
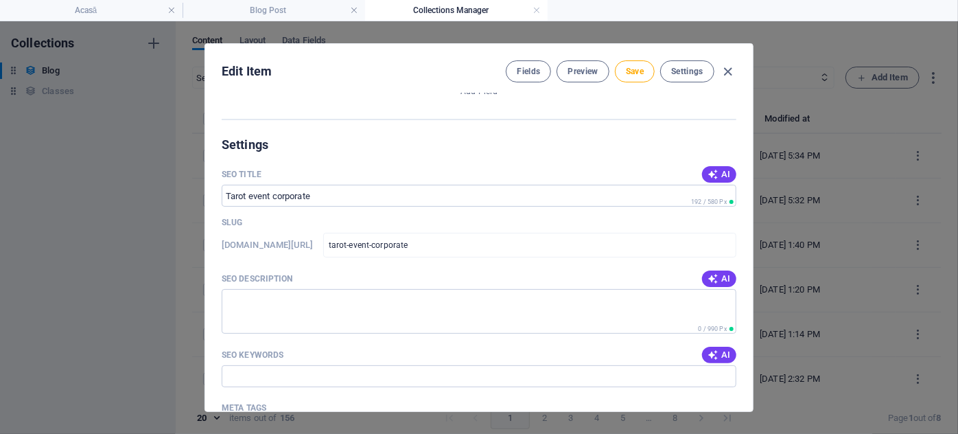
scroll to position [1186, 0]
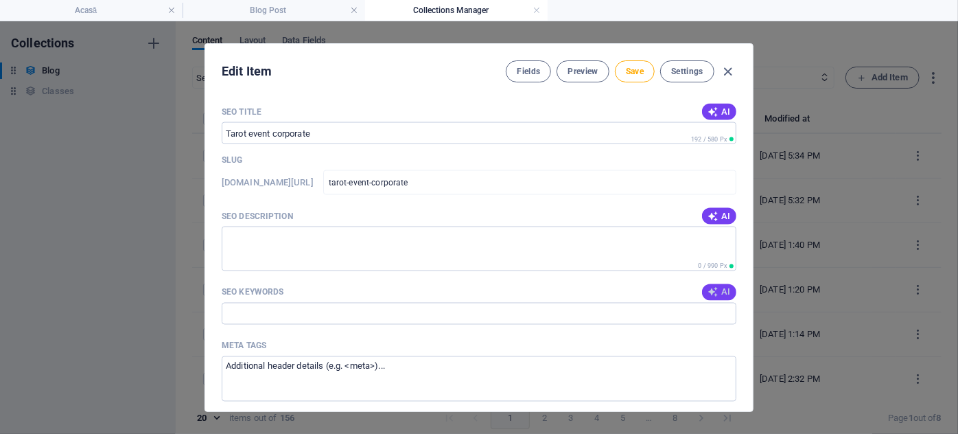
click at [728, 292] on button "AI" at bounding box center [719, 292] width 34 height 16
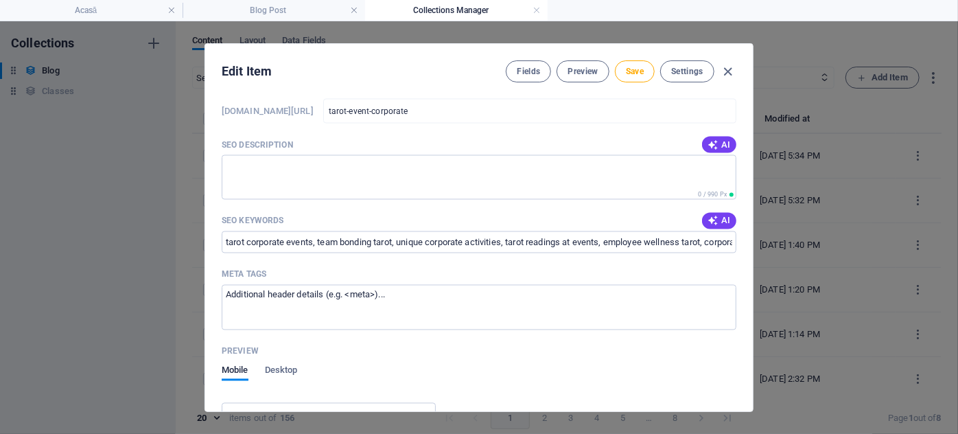
scroll to position [1248, 0]
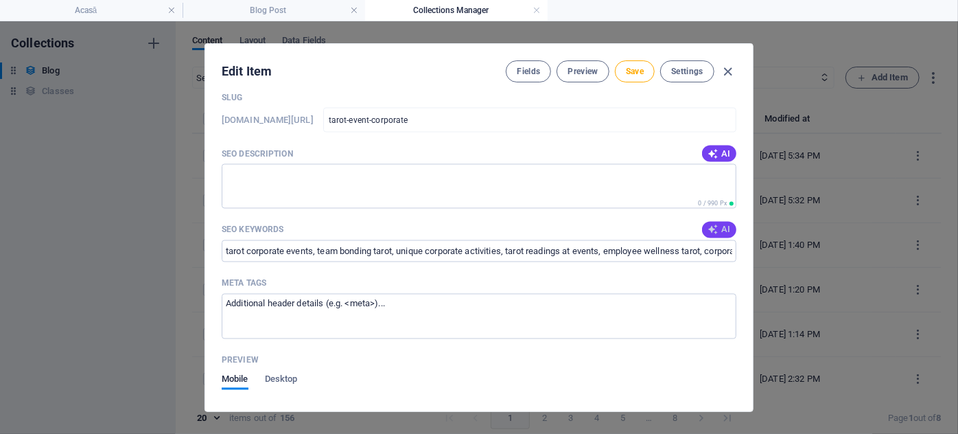
click at [711, 225] on icon "button" at bounding box center [713, 229] width 11 height 11
type input "tarot corporate event, team building tarot, personalized tarot readings, unique…"
click at [635, 68] on span "Save" at bounding box center [635, 71] width 18 height 11
click at [723, 69] on icon "button" at bounding box center [729, 72] width 16 height 16
type input "tarot-event-corporate"
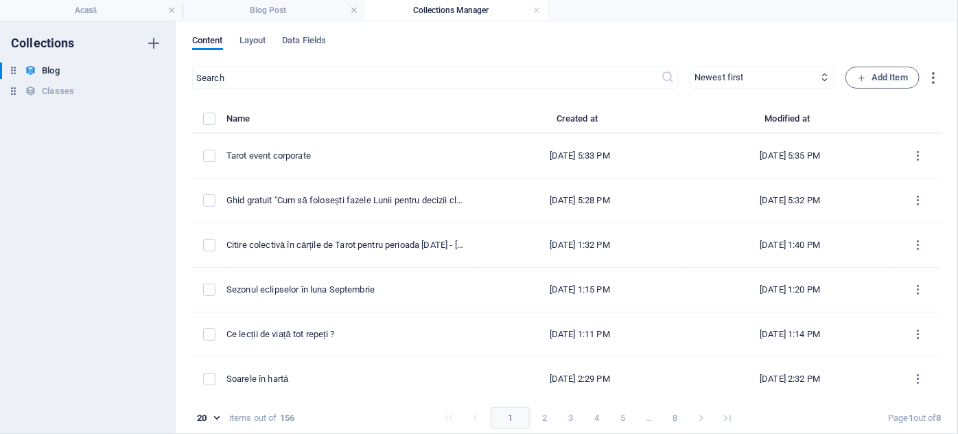
scroll to position [1058, 0]
click at [535, 16] on link at bounding box center [537, 10] width 8 height 13
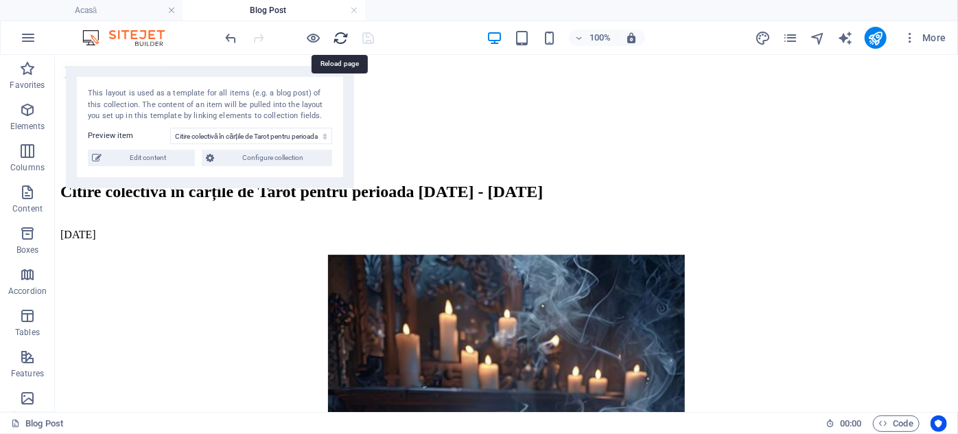
click at [335, 31] on icon "reload" at bounding box center [342, 38] width 16 height 16
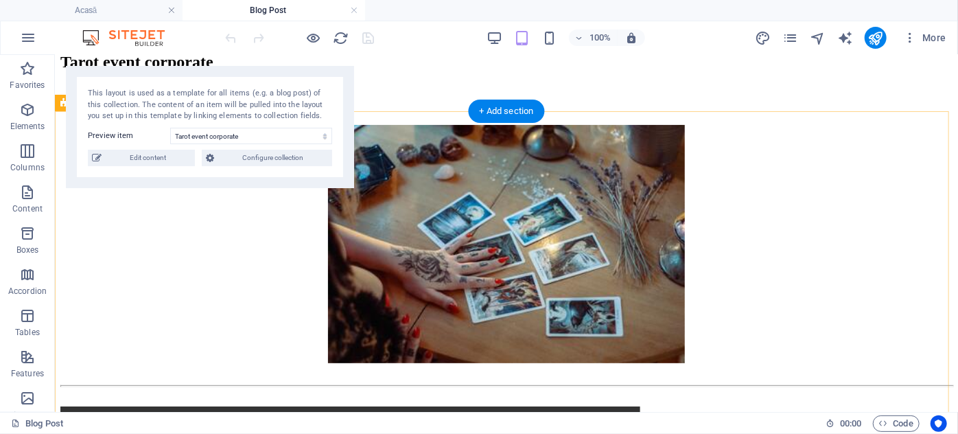
scroll to position [0, 0]
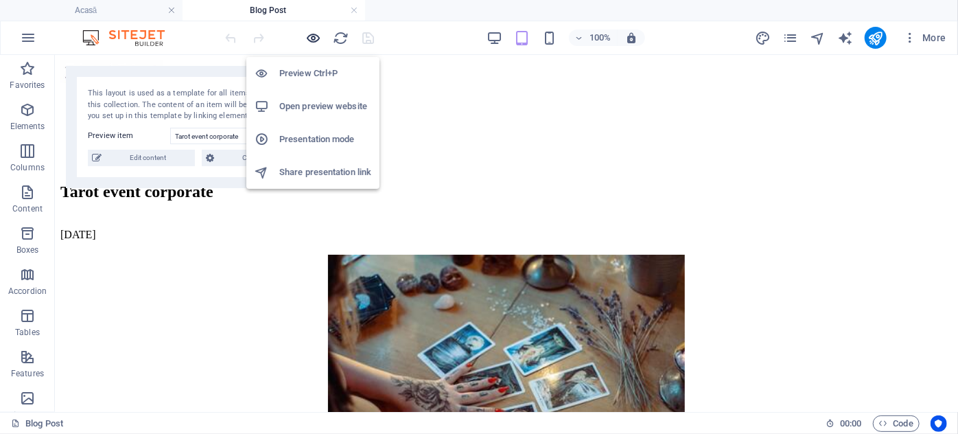
click at [318, 34] on icon "button" at bounding box center [314, 38] width 16 height 16
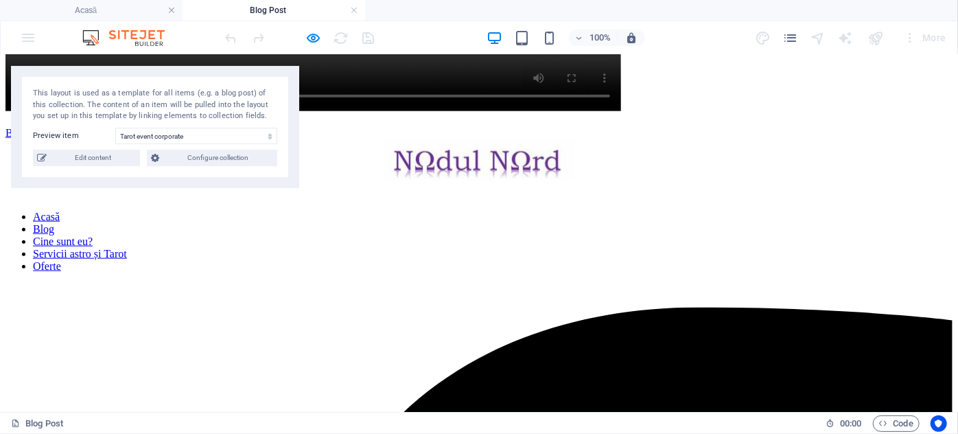
scroll to position [562, 0]
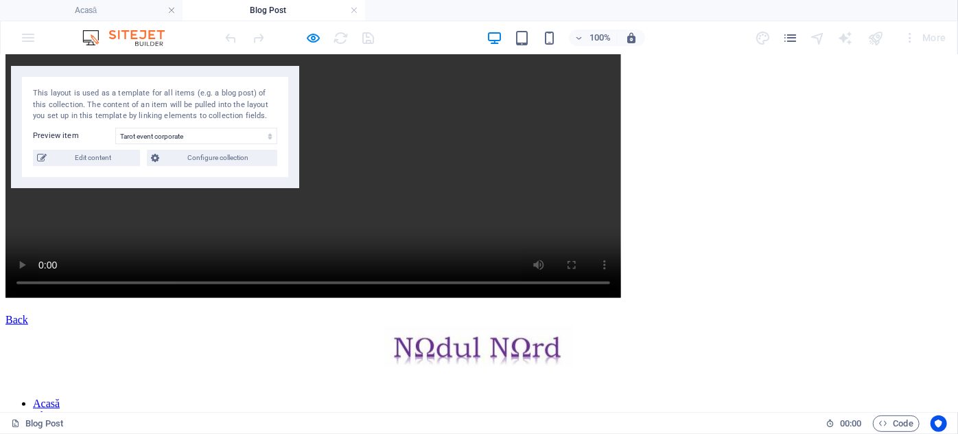
click at [28, 313] on link "Back" at bounding box center [16, 319] width 23 height 12
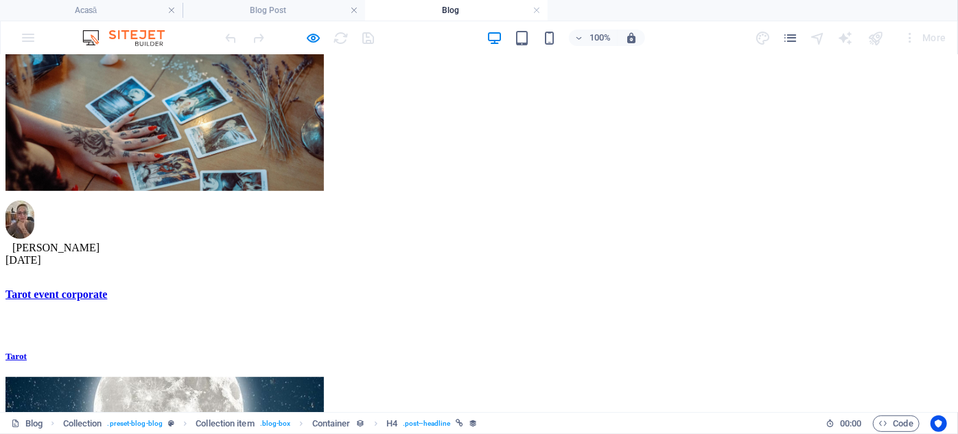
scroll to position [127, 0]
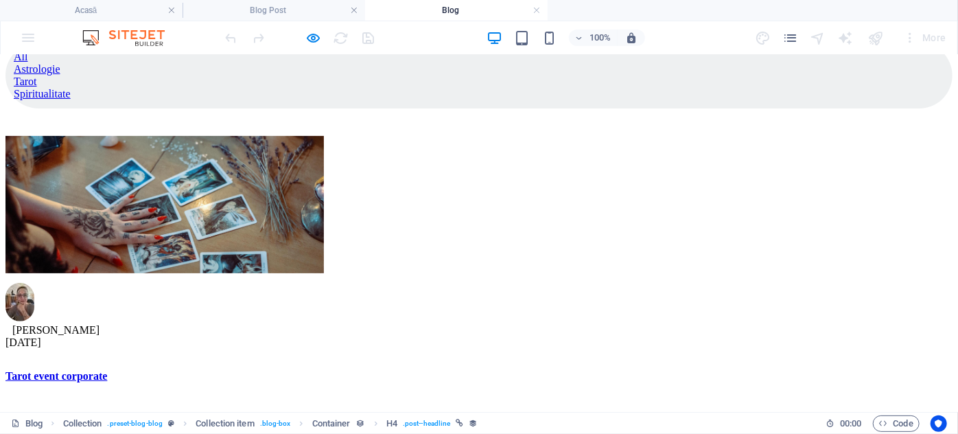
click at [243, 192] on figure at bounding box center [478, 205] width 947 height 140
click at [161, 369] on div "Tarot event corporate" at bounding box center [478, 375] width 947 height 12
click at [191, 214] on figure at bounding box center [478, 205] width 947 height 140
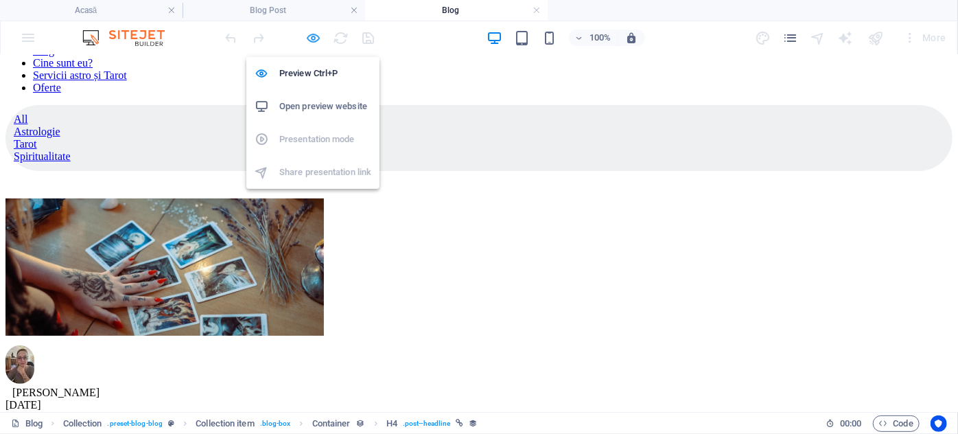
click at [310, 37] on icon "button" at bounding box center [314, 38] width 16 height 16
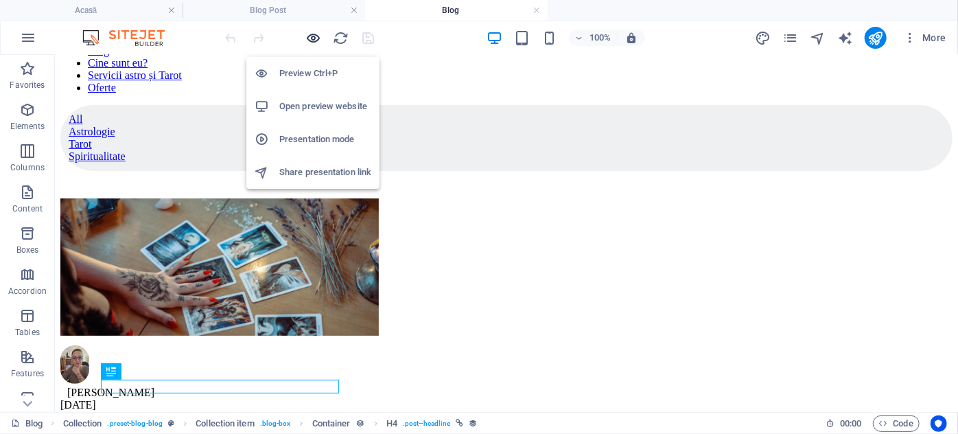
click at [310, 37] on icon "button" at bounding box center [314, 38] width 16 height 16
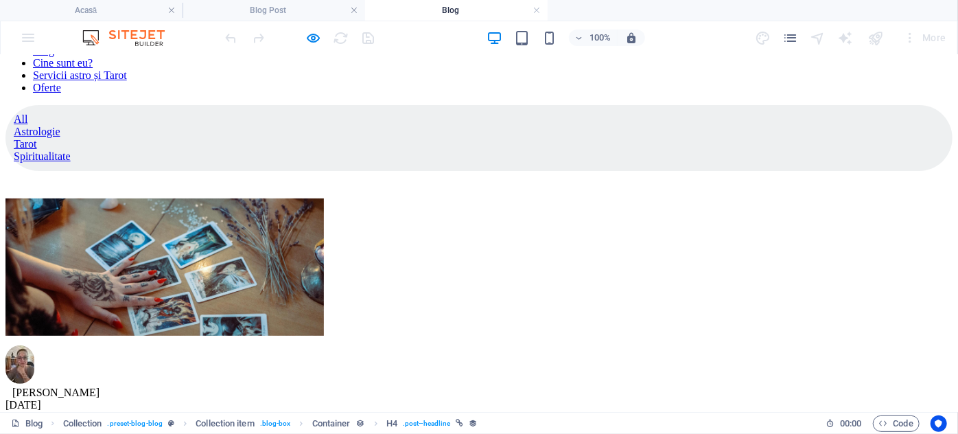
click at [226, 276] on img at bounding box center [164, 266] width 319 height 137
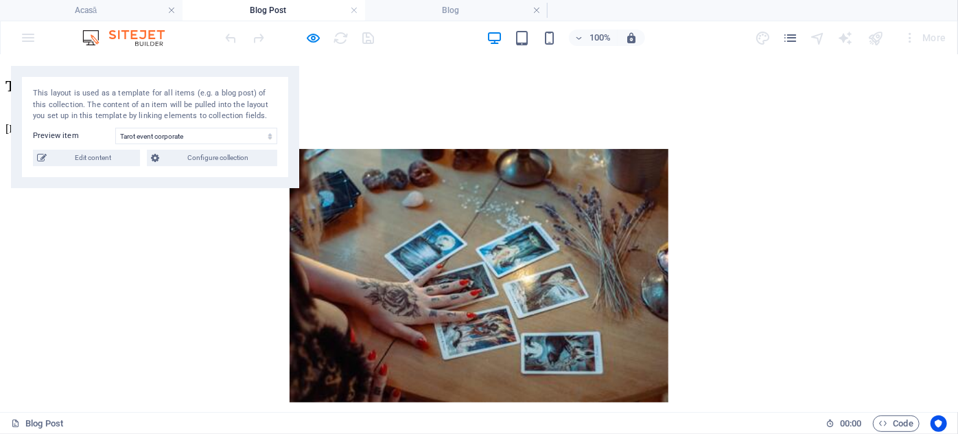
scroll to position [0, 0]
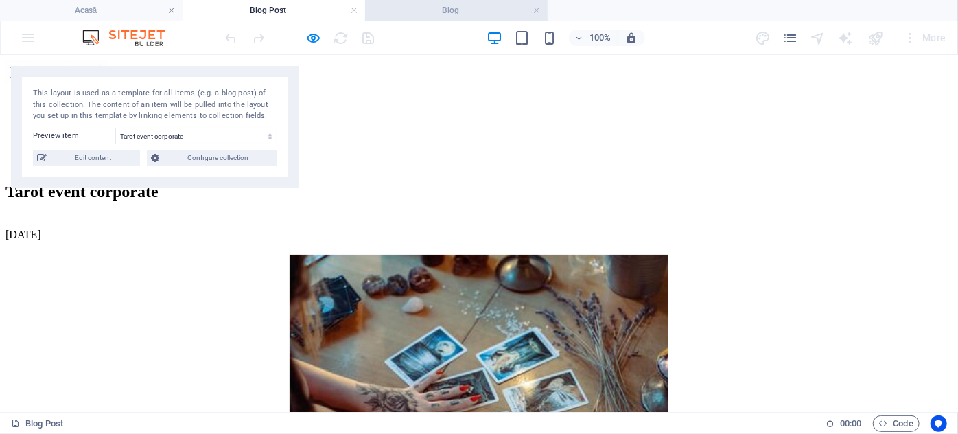
click at [531, 10] on h4 "Blog" at bounding box center [456, 10] width 183 height 15
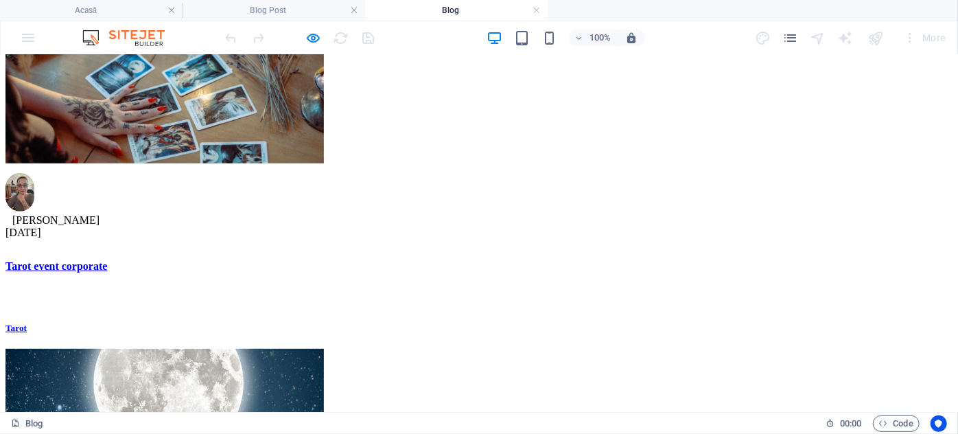
scroll to position [252, 0]
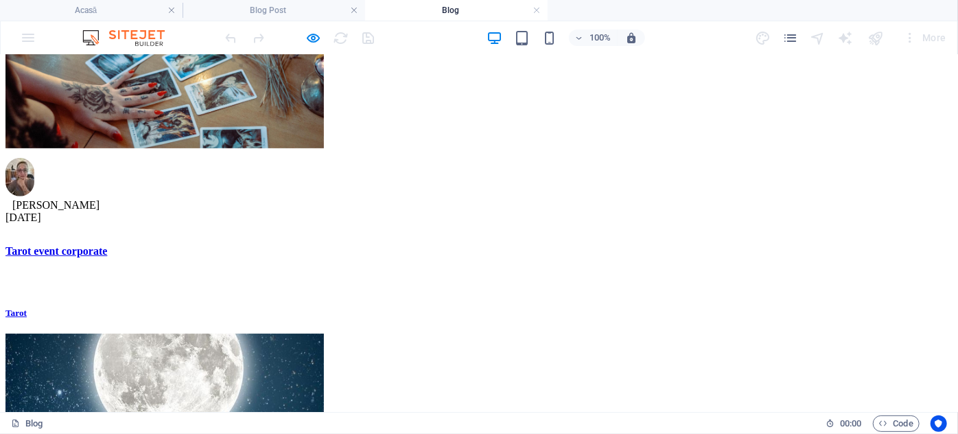
select select "68b6feff0c3373ae50036194"
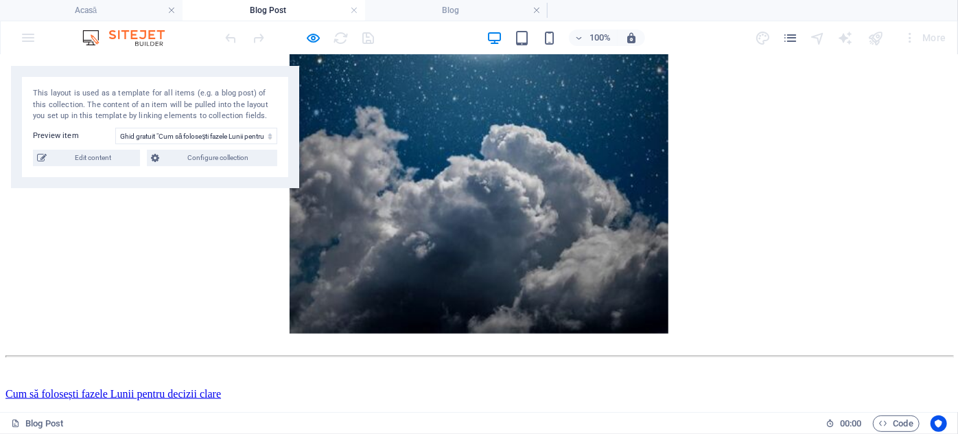
scroll to position [687, 0]
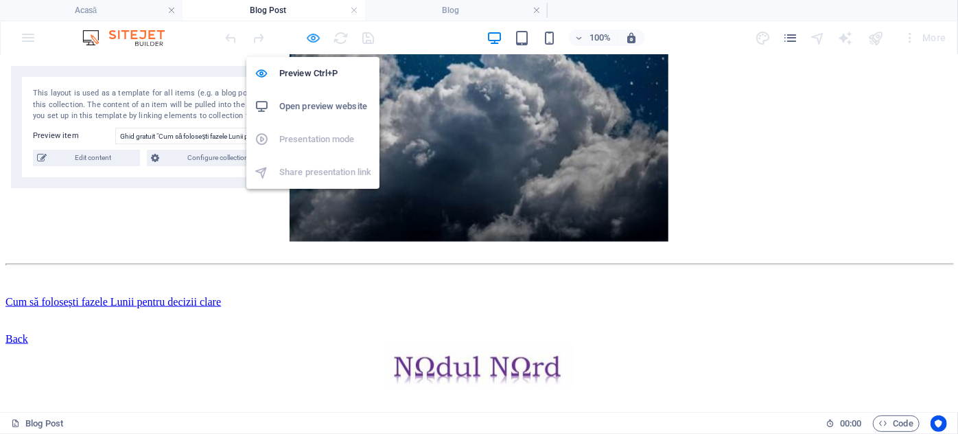
click at [312, 38] on icon "button" at bounding box center [314, 38] width 16 height 16
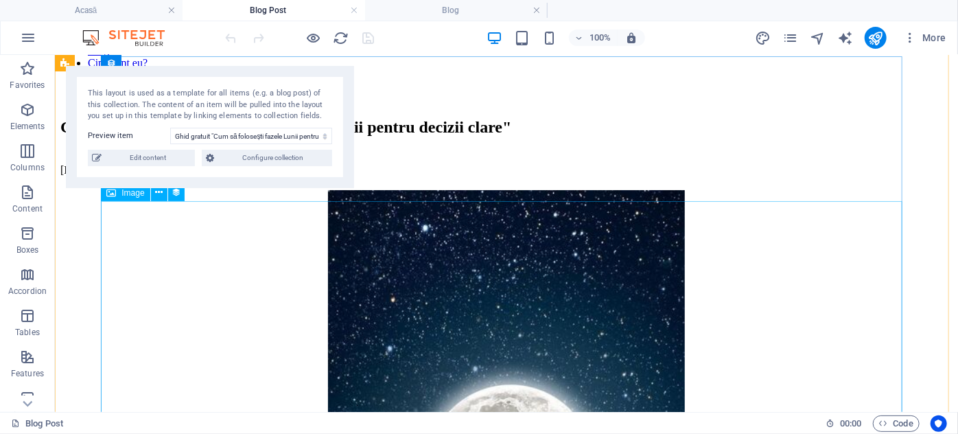
scroll to position [0, 0]
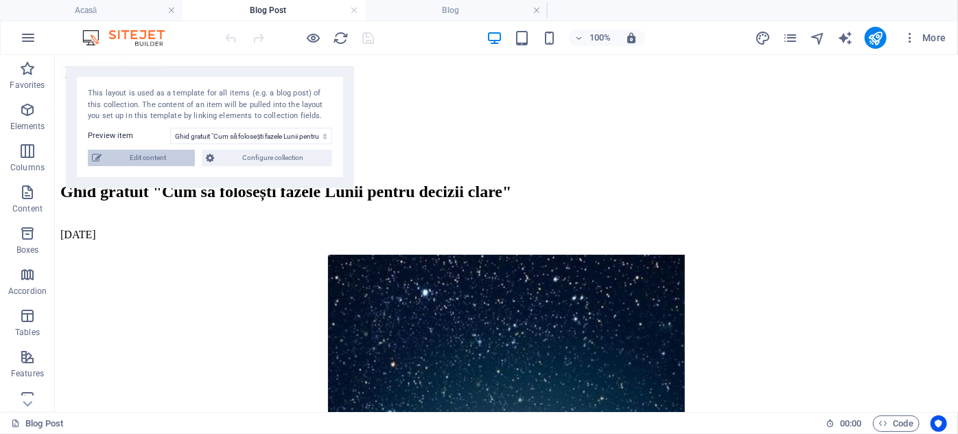
click at [141, 163] on span "Edit content" at bounding box center [148, 158] width 85 height 16
select select "Astrologie"
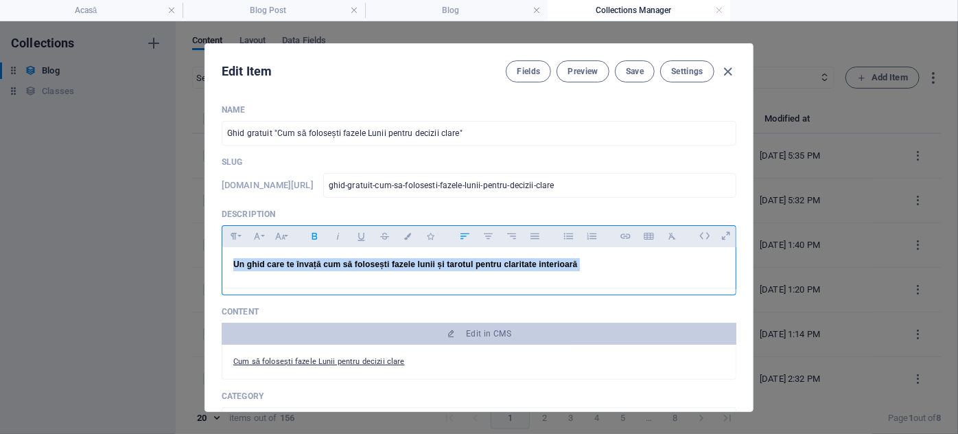
drag, startPoint x: 591, startPoint y: 263, endPoint x: 224, endPoint y: 262, distance: 366.6
click at [224, 262] on div "Un ghid care te învață cum să folosești fazele lunii și tarotul pentru claritat…" at bounding box center [479, 267] width 514 height 41
copy p "Un ghid care te învață cum să folosești fazele lunii și tarotul pentru claritat…"
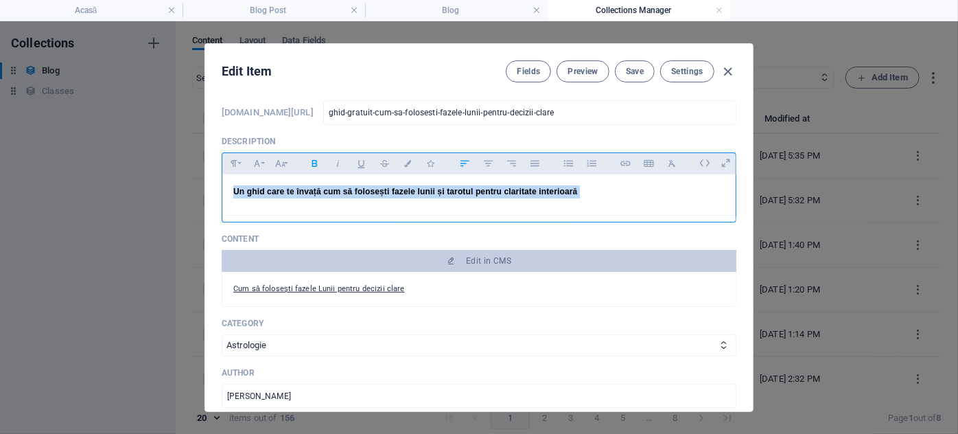
scroll to position [124, 0]
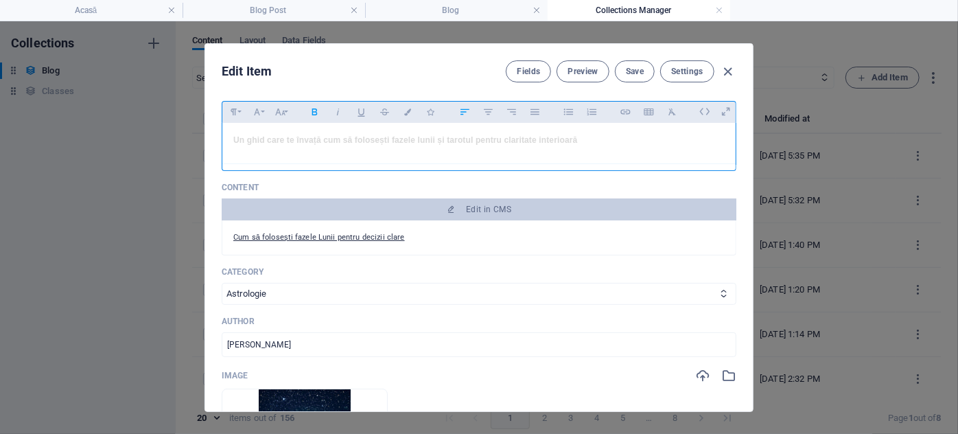
click at [232, 249] on div "Cum să folosești fazele Lunii pentru decizii clare 17.78 MB" at bounding box center [479, 237] width 515 height 35
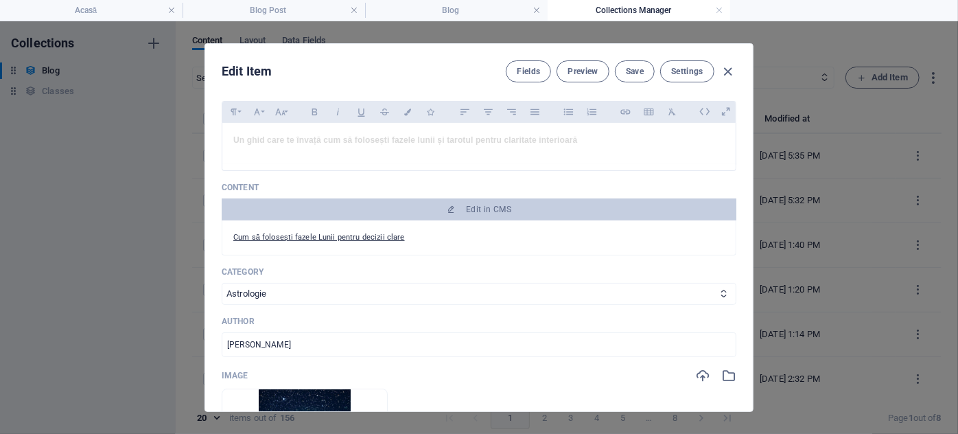
click at [230, 235] on div "Cum să folosești fazele Lunii pentru decizii clare 17.78 MB" at bounding box center [479, 237] width 515 height 35
click at [234, 233] on link "Cum să folosești fazele Lunii pentru decizii clare" at bounding box center [319, 237] width 172 height 9
click at [426, 238] on p "Cum să folosești fazele Lunii pentru decizii clare 17.78 MB" at bounding box center [479, 237] width 492 height 12
click at [409, 240] on p "Cum să folosești fazele Lunii pentru decizii clare 17.78 MB" at bounding box center [479, 237] width 492 height 12
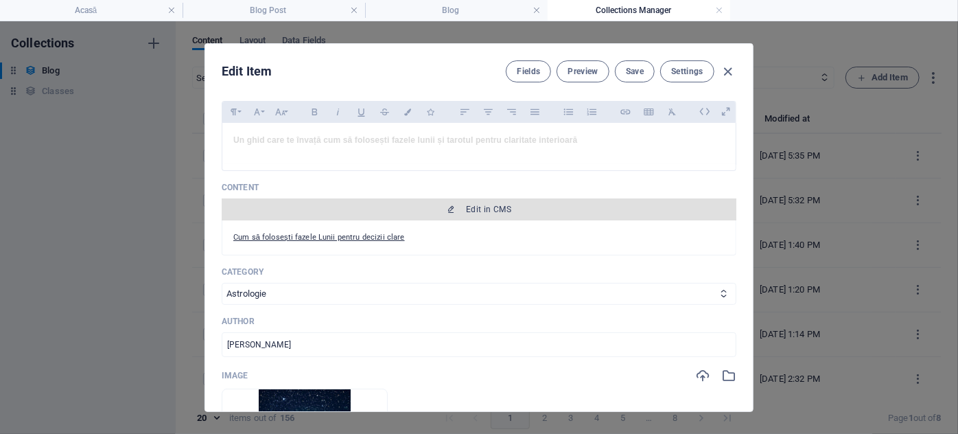
click at [477, 208] on span "Edit in CMS" at bounding box center [488, 209] width 45 height 11
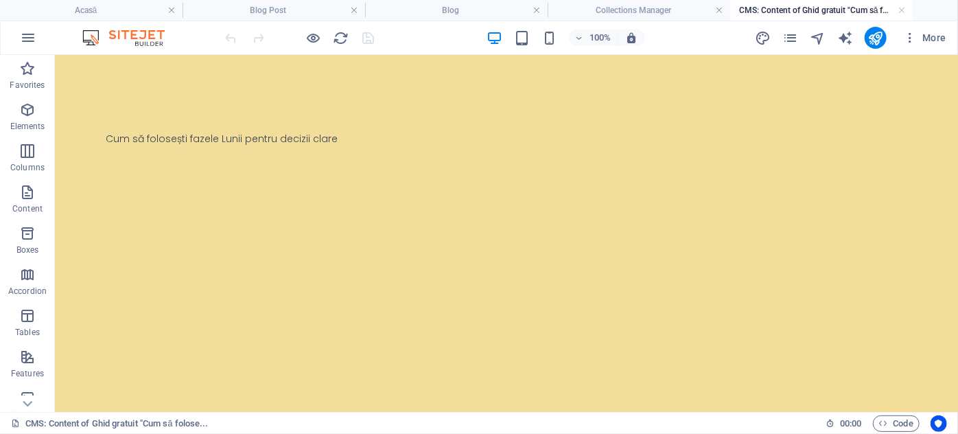
scroll to position [0, 0]
click at [33, 128] on p "Elements" at bounding box center [27, 126] width 35 height 11
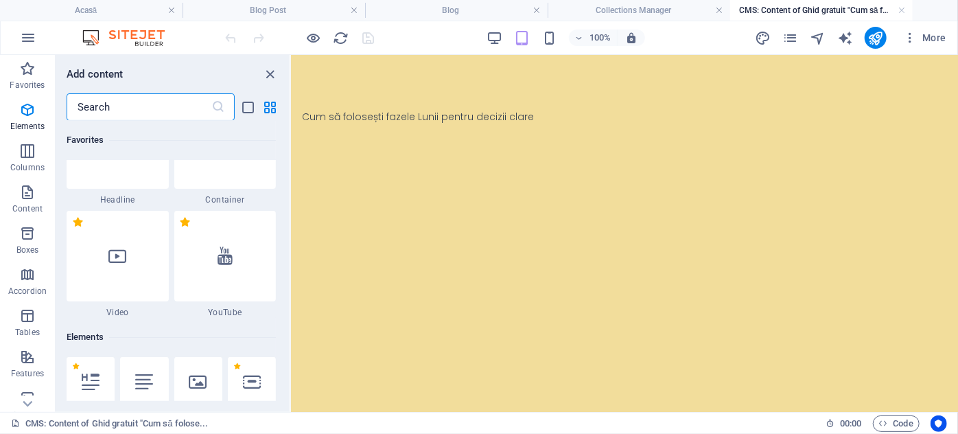
scroll to position [124, 0]
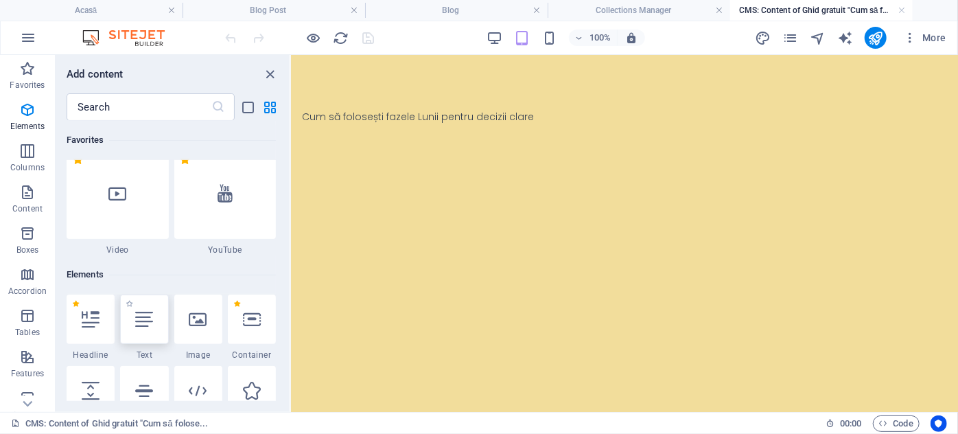
click at [141, 325] on icon at bounding box center [144, 319] width 18 height 18
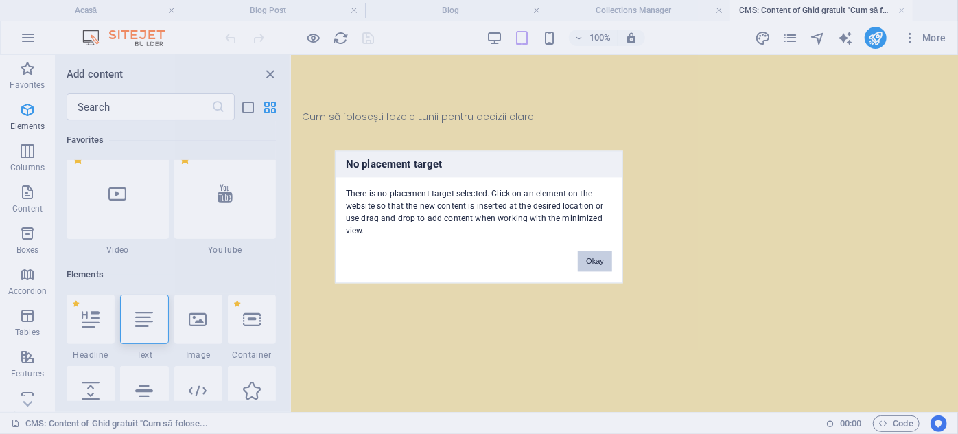
click at [603, 264] on button "Okay" at bounding box center [595, 261] width 34 height 21
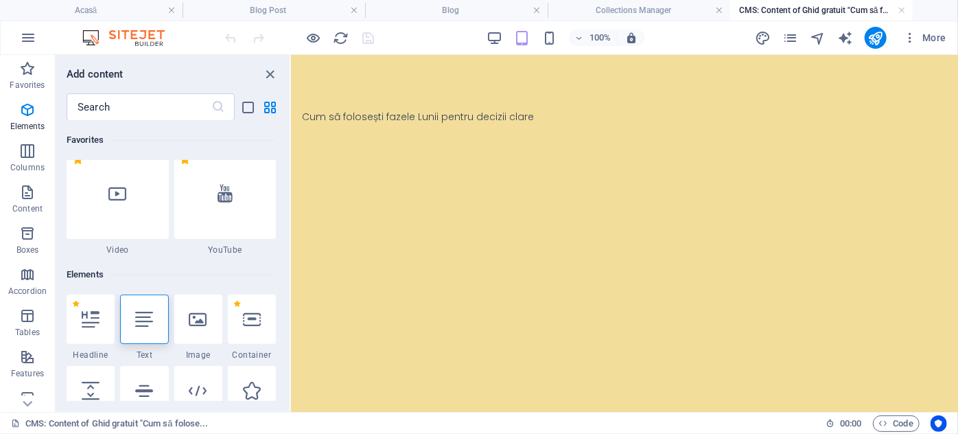
click at [354, 160] on div "Cum să folosești fazele Lunii pentru decizii clare 17.78 MB" at bounding box center [623, 116] width 667 height 124
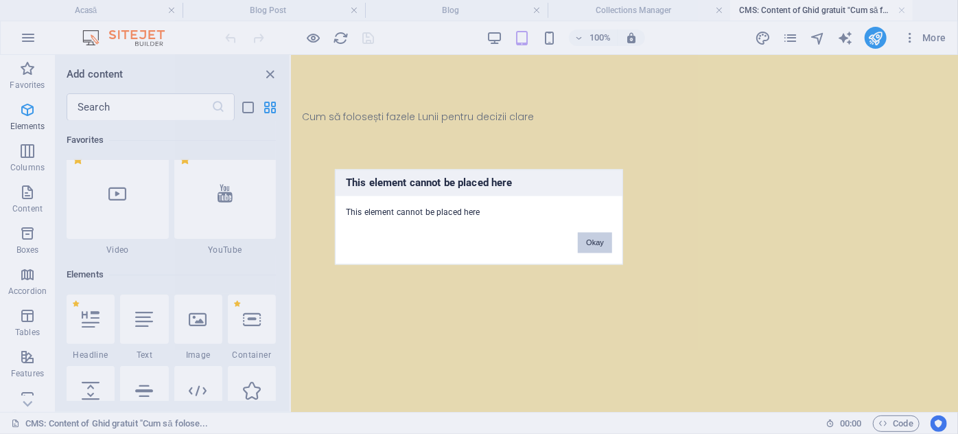
drag, startPoint x: 310, startPoint y: 185, endPoint x: 601, endPoint y: 240, distance: 296.2
click at [601, 240] on button "Okay" at bounding box center [595, 243] width 34 height 21
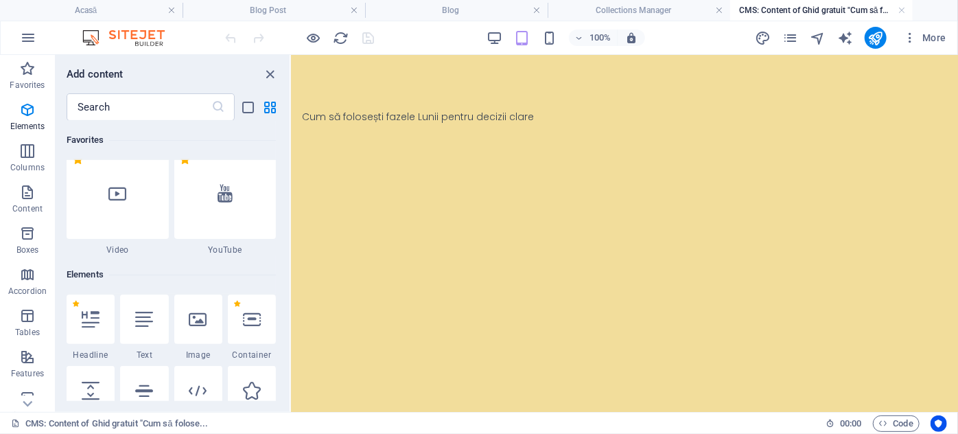
click at [434, 95] on div "Cum să folosești fazele Lunii pentru decizii clare 17.78 MB" at bounding box center [623, 116] width 667 height 124
click at [375, 100] on icon at bounding box center [375, 102] width 8 height 14
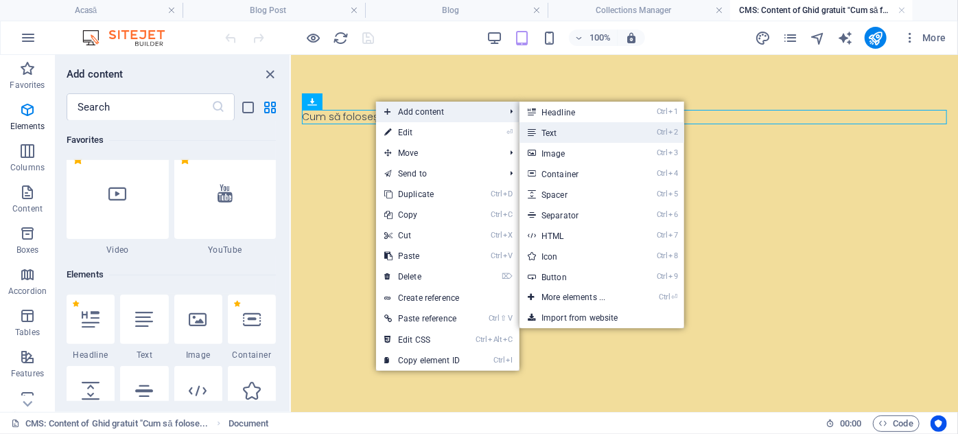
click at [560, 132] on link "Ctrl 2 Text" at bounding box center [576, 132] width 113 height 21
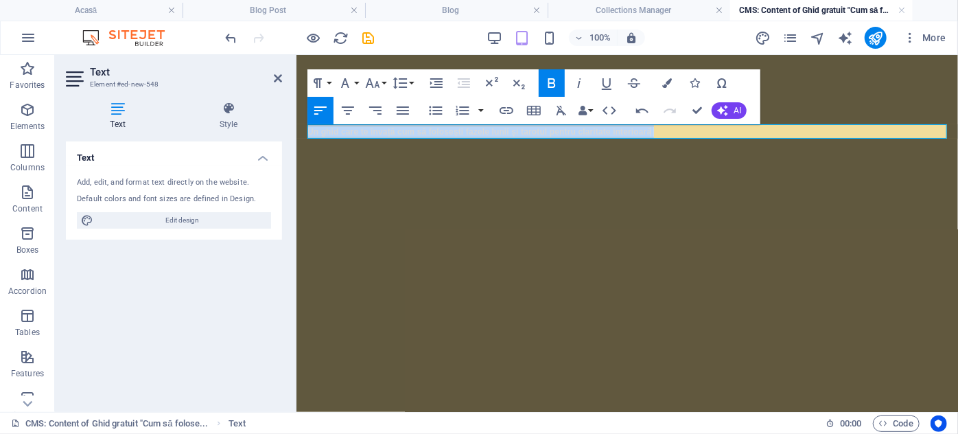
drag, startPoint x: 663, startPoint y: 134, endPoint x: 297, endPoint y: 113, distance: 367.2
click at [297, 113] on div "Cum să folosești fazele Lunii pentru decizii clare 17.78 MB Un ghid care te înv…" at bounding box center [627, 123] width 662 height 139
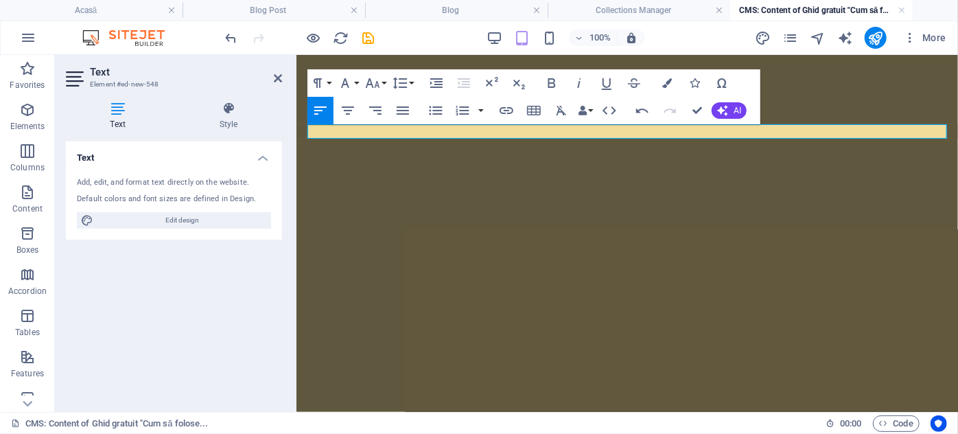
click at [515, 137] on p at bounding box center [627, 131] width 640 height 14
click at [514, 132] on p at bounding box center [627, 131] width 640 height 14
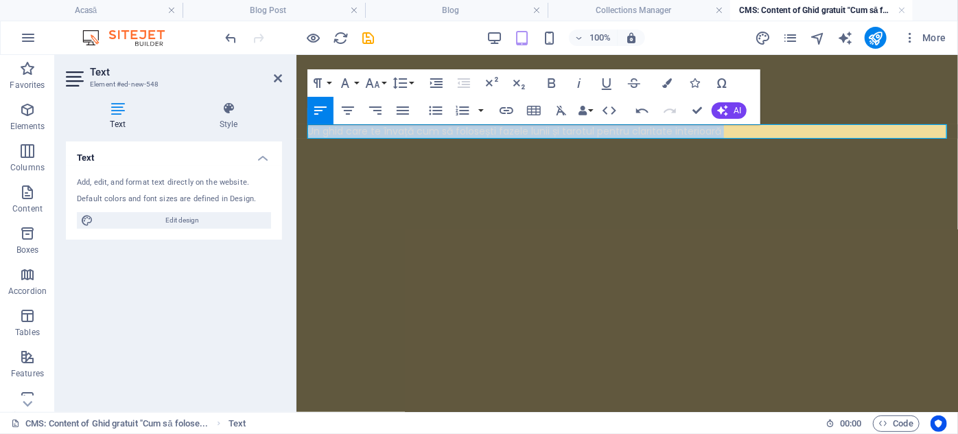
drag, startPoint x: 744, startPoint y: 134, endPoint x: 305, endPoint y: 120, distance: 439.6
click at [305, 120] on div "Cum să folosești fazele Lunii pentru decizii clare 17.78 MB Un ghid care te înv…" at bounding box center [627, 123] width 662 height 139
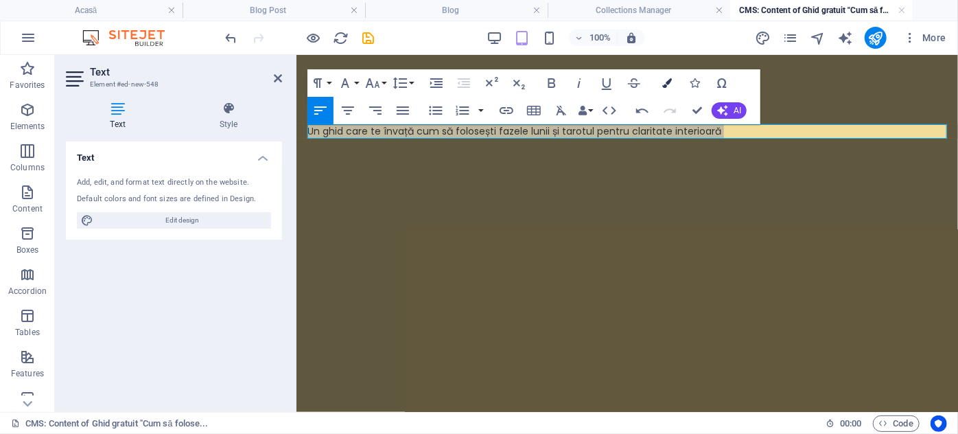
click at [671, 80] on icon "button" at bounding box center [667, 83] width 10 height 10
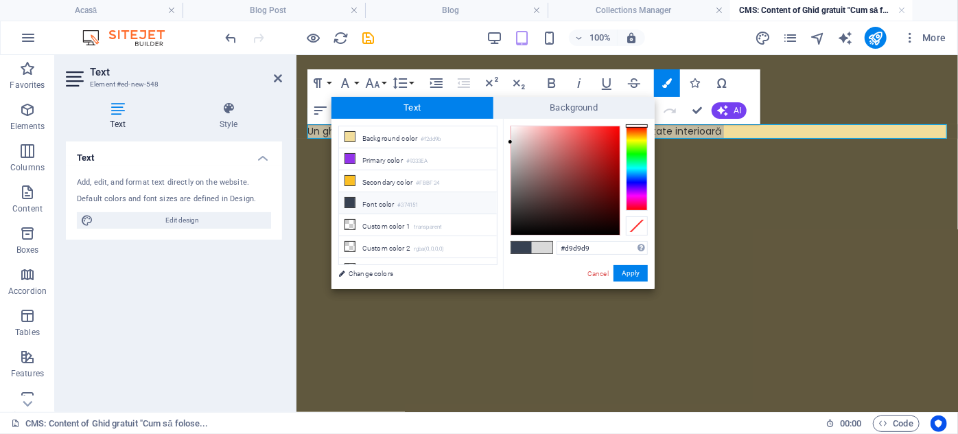
click at [351, 200] on icon at bounding box center [350, 203] width 10 height 10
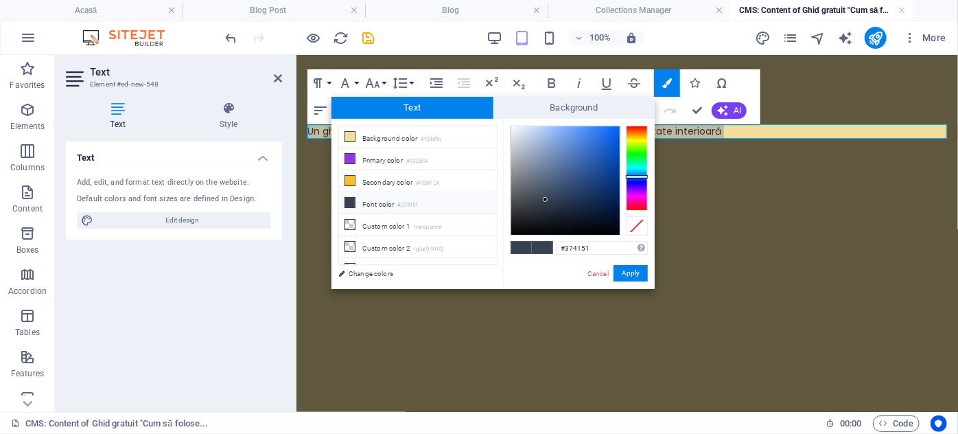
type input "#1d1f21"
click at [524, 220] on div at bounding box center [565, 180] width 108 height 108
drag, startPoint x: 629, startPoint y: 271, endPoint x: 331, endPoint y: 216, distance: 303.1
click at [629, 271] on button "Apply" at bounding box center [631, 273] width 34 height 16
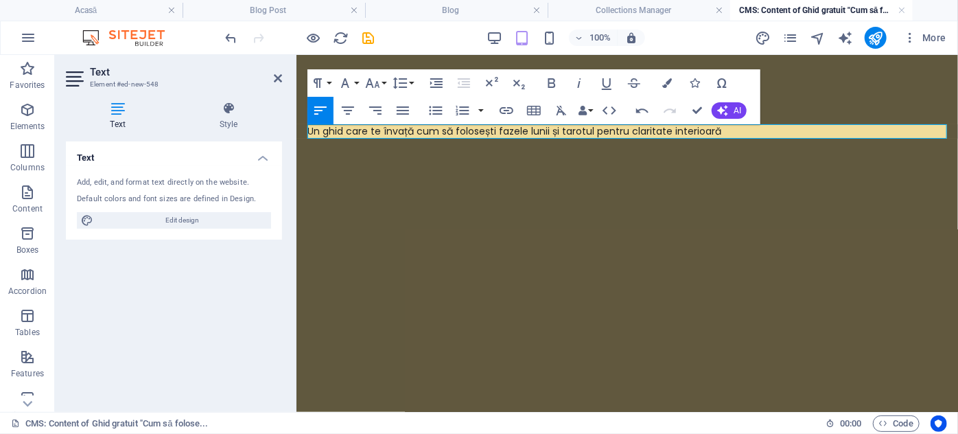
click at [579, 193] on html "Cum să folosești fazele Lunii pentru decizii clare 17.78 MB Un ghid care te înv…" at bounding box center [627, 123] width 662 height 139
click at [737, 128] on p "Un ghid care te învață cum să folosești fazele lunii și tarotul pentru claritat…" at bounding box center [627, 131] width 640 height 14
click at [720, 132] on p "Un ghid care te învață cum să folosești fazele lunii și tarotul pentru claritat…" at bounding box center [627, 131] width 640 height 14
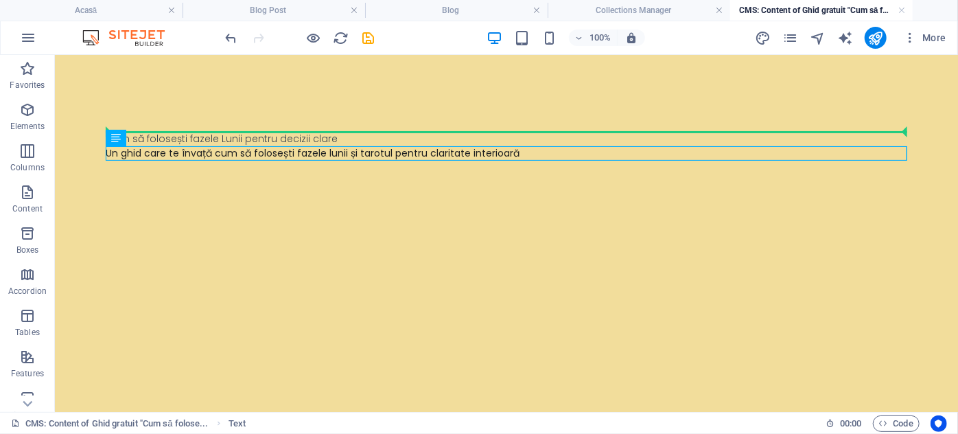
drag, startPoint x: 296, startPoint y: 152, endPoint x: 303, endPoint y: 130, distance: 23.0
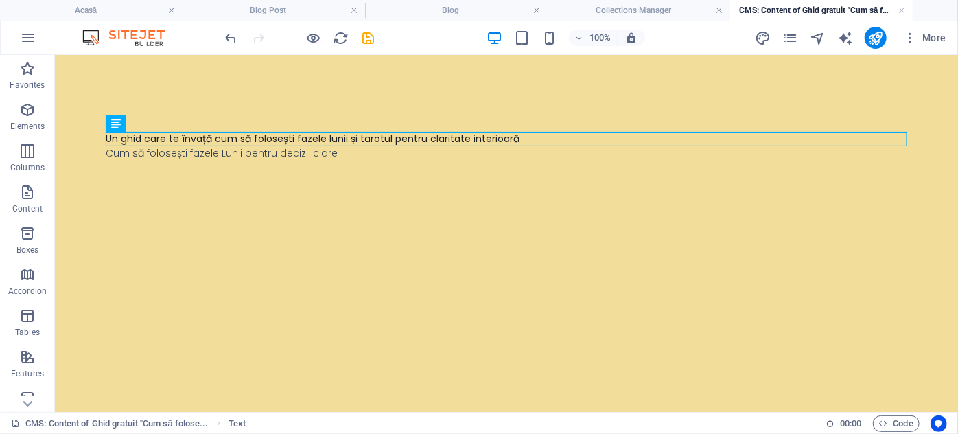
click at [220, 207] on div "Un ghid care te învață cum să folosești fazele lunii și tarotul pentru claritat…" at bounding box center [506, 145] width 824 height 183
click at [522, 135] on div "Un ghid care te învață cum să folosești fazele lunii și tarotul pentru claritat…" at bounding box center [506, 138] width 802 height 14
click at [516, 134] on div "Un ghid care te învață cum să folosești fazele lunii și tarotul pentru claritat…" at bounding box center [506, 138] width 802 height 14
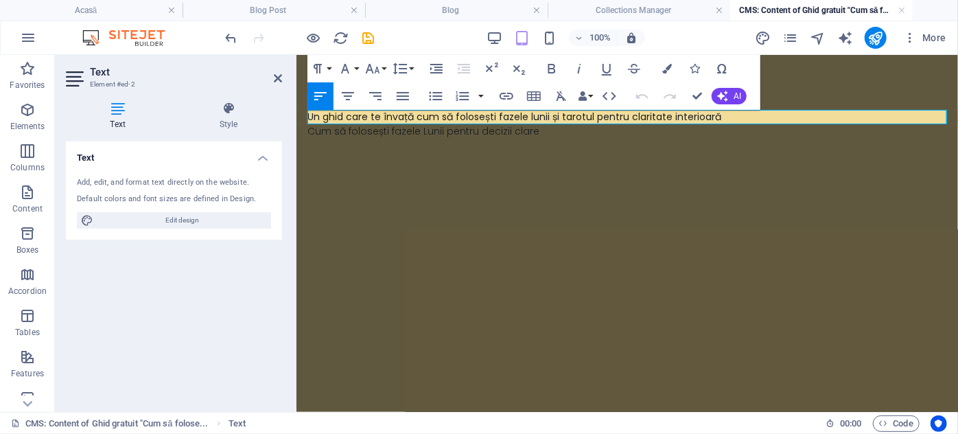
click at [716, 115] on span "Un ghid care te învață cum să folosești fazele lunii și tarotul pentru claritat…" at bounding box center [514, 116] width 414 height 14
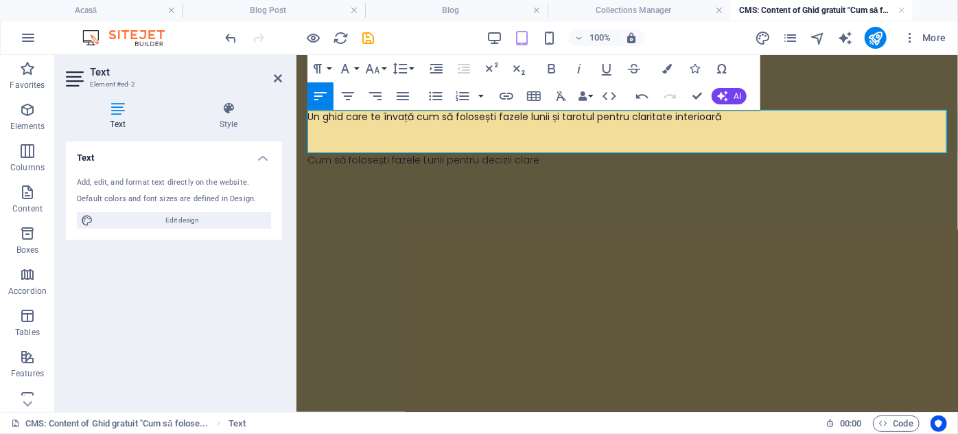
click at [321, 126] on p at bounding box center [627, 131] width 640 height 14
click at [323, 143] on p "​" at bounding box center [627, 145] width 640 height 14
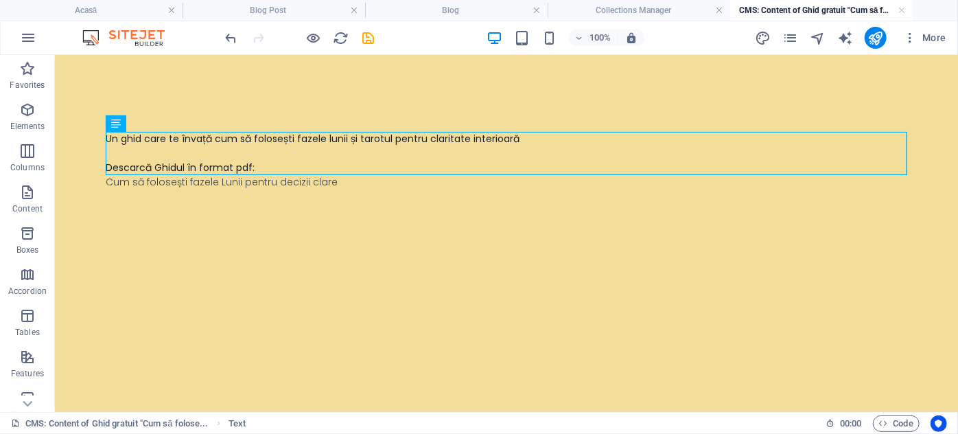
click at [485, 266] on html "Un ghid care te învață cum să folosești fazele lunii și tarotul pentru claritat…" at bounding box center [505, 159] width 903 height 211
click at [365, 37] on icon "save" at bounding box center [369, 38] width 16 height 16
click at [906, 12] on h4 "CMS: Content of Ghid gratuit "Cum să folose..." at bounding box center [821, 10] width 183 height 15
click at [904, 10] on link at bounding box center [902, 10] width 8 height 13
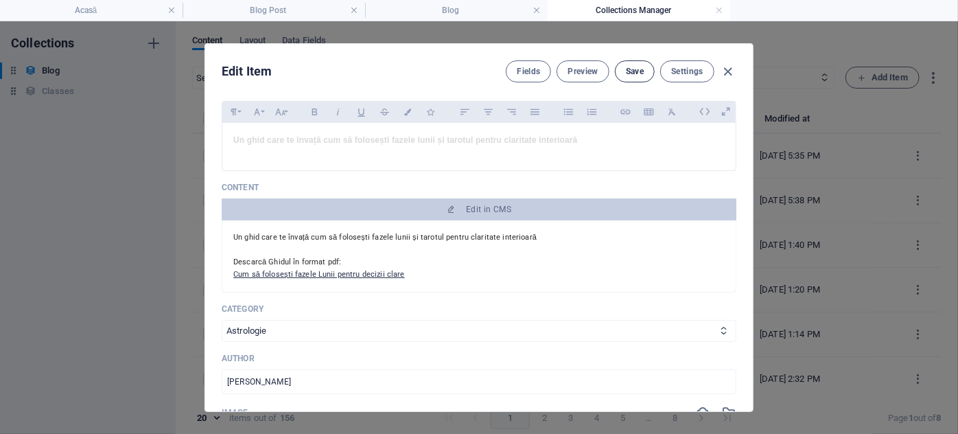
click at [636, 72] on span "Save" at bounding box center [635, 71] width 18 height 11
click at [724, 67] on icon "button" at bounding box center [729, 72] width 16 height 16
type input "ghid-gratuit-cum-sa-folosesti-fazele-lunii-pentru-decizii-clare"
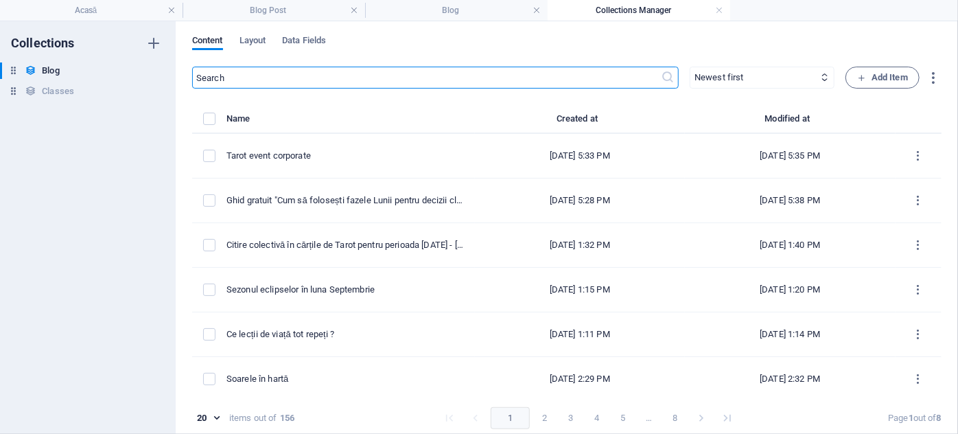
drag, startPoint x: 716, startPoint y: 12, endPoint x: 700, endPoint y: 5, distance: 17.2
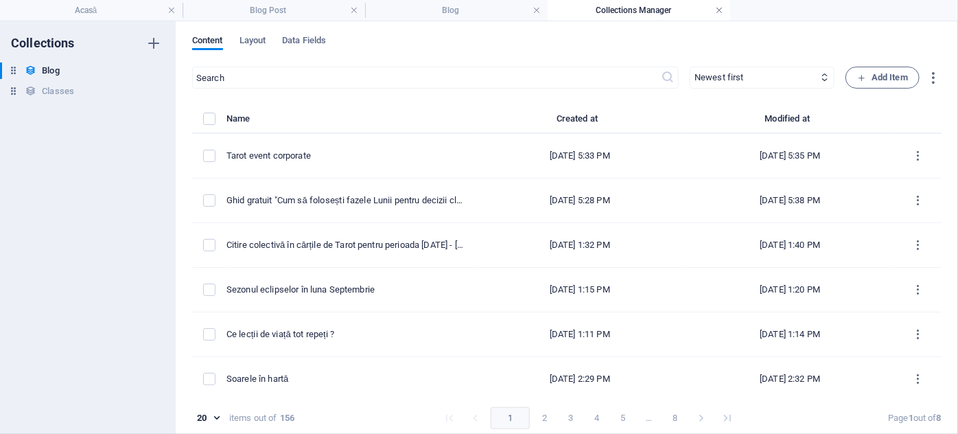
click at [721, 11] on link at bounding box center [719, 10] width 8 height 13
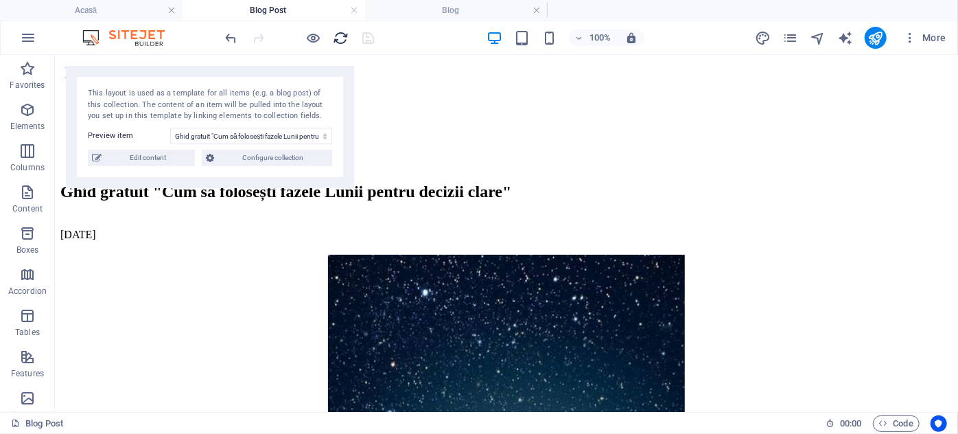
click at [347, 36] on icon "reload" at bounding box center [342, 38] width 16 height 16
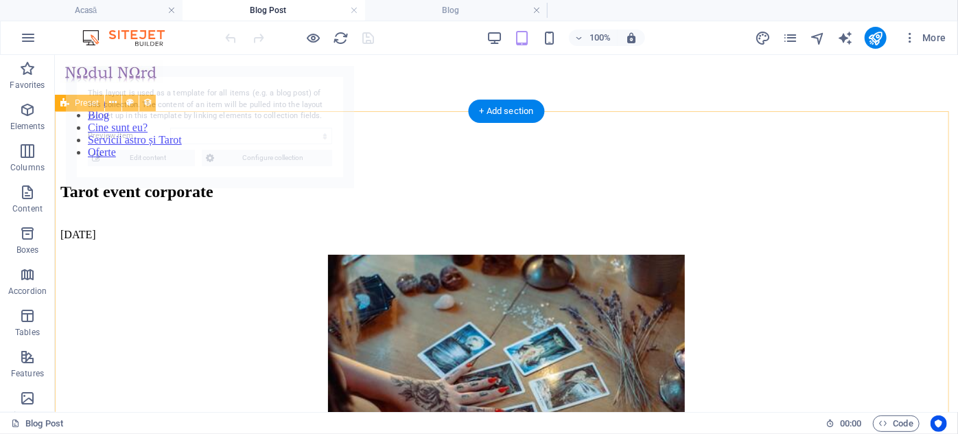
scroll to position [0, 0]
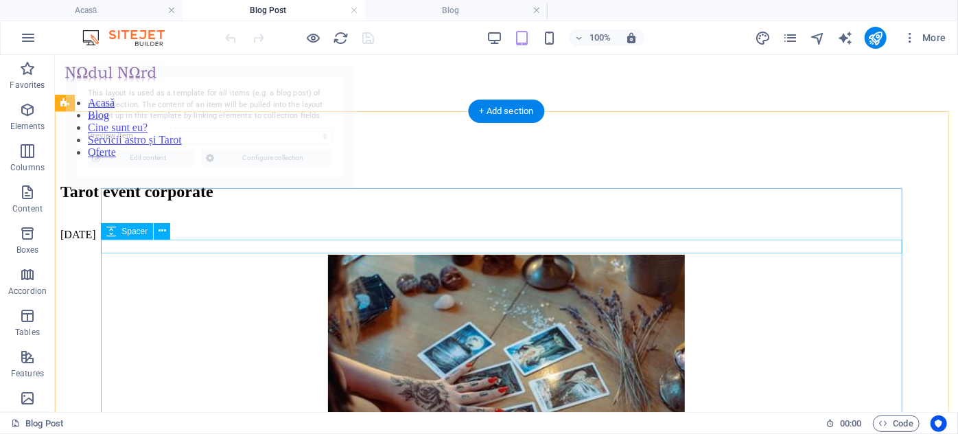
select select "68b700363a3d2679b1030f12"
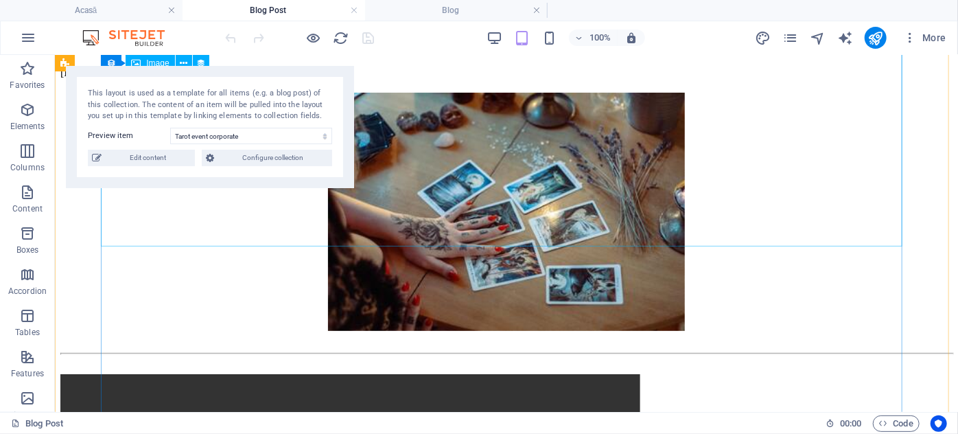
scroll to position [124, 0]
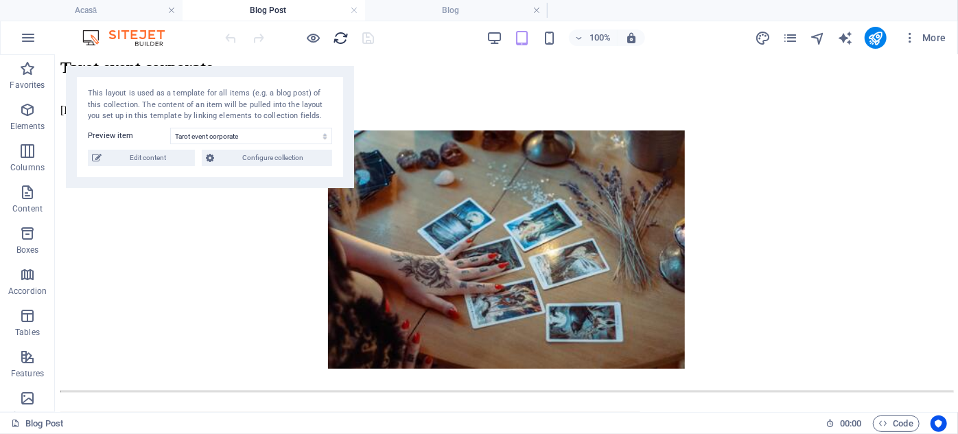
click at [341, 38] on icon "reload" at bounding box center [342, 38] width 16 height 16
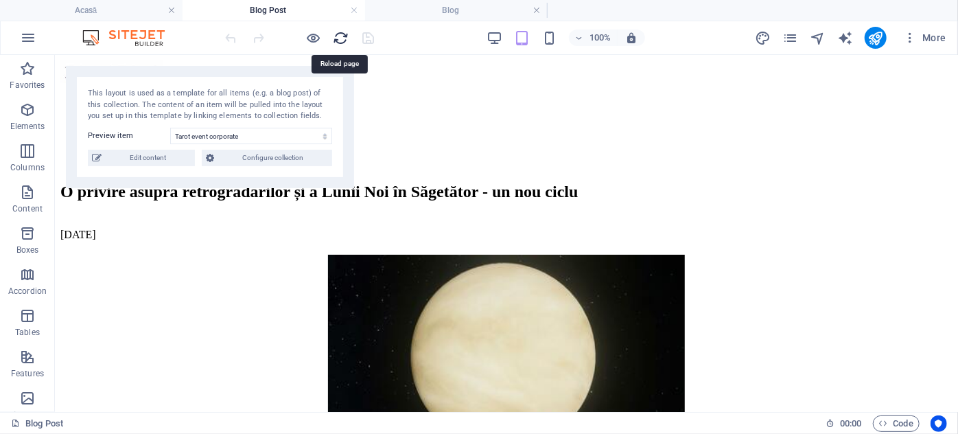
scroll to position [0, 0]
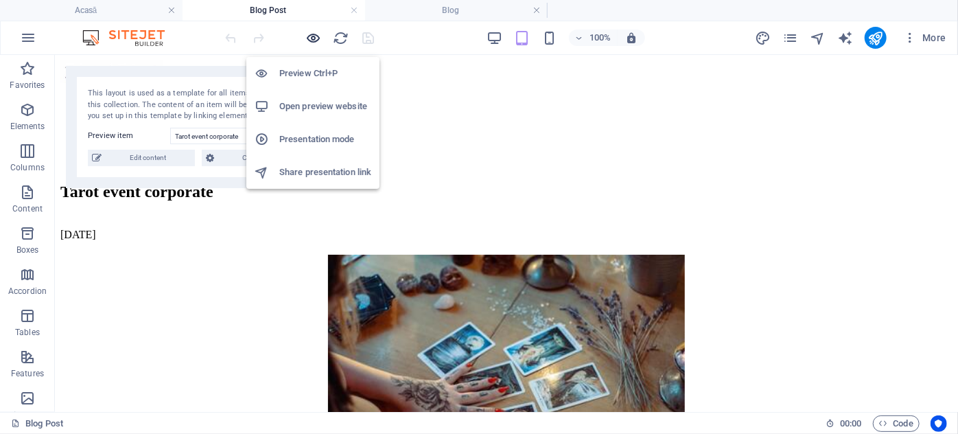
click at [314, 35] on icon "button" at bounding box center [314, 38] width 16 height 16
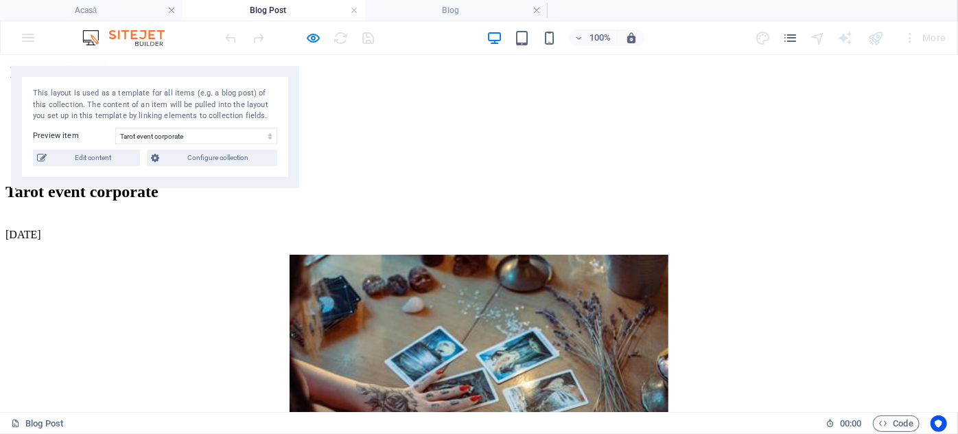
click at [54, 108] on link "Blog" at bounding box center [43, 114] width 21 height 12
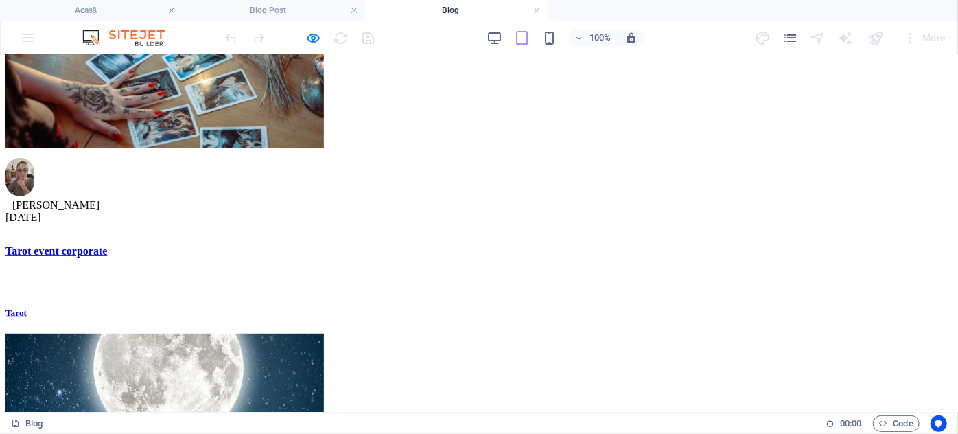
select select "68b6feff0c3373ae50036194"
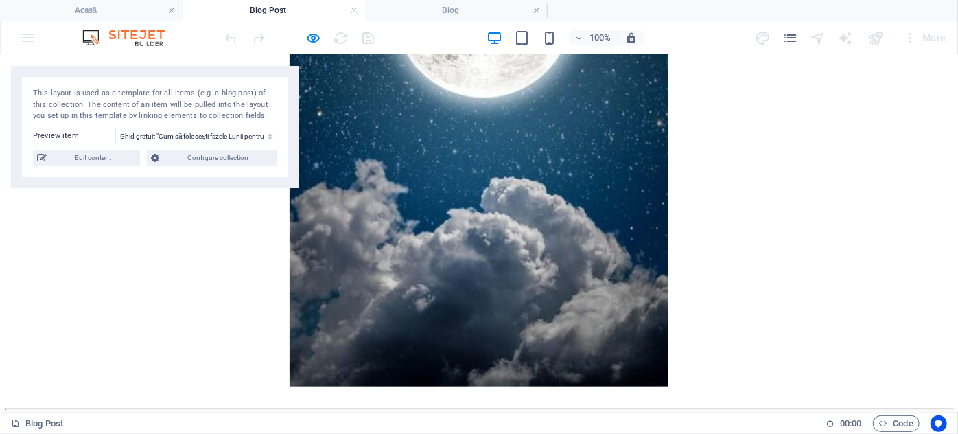
scroll to position [499, 0]
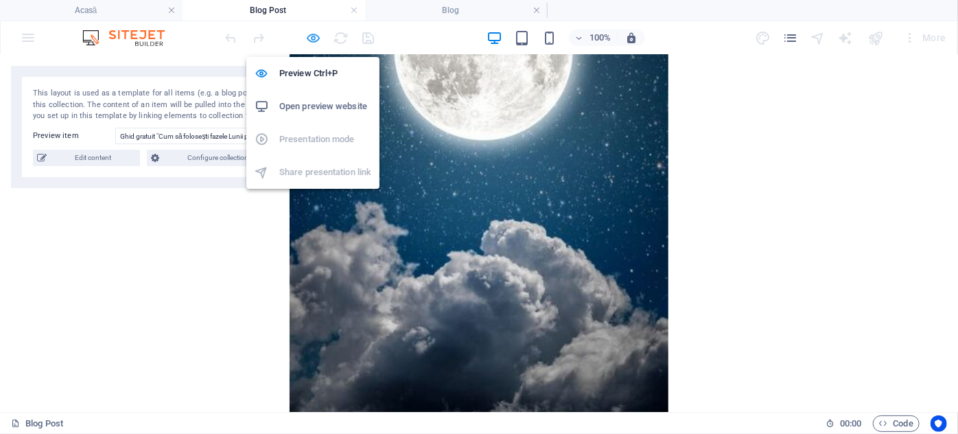
click at [310, 36] on icon "button" at bounding box center [314, 38] width 16 height 16
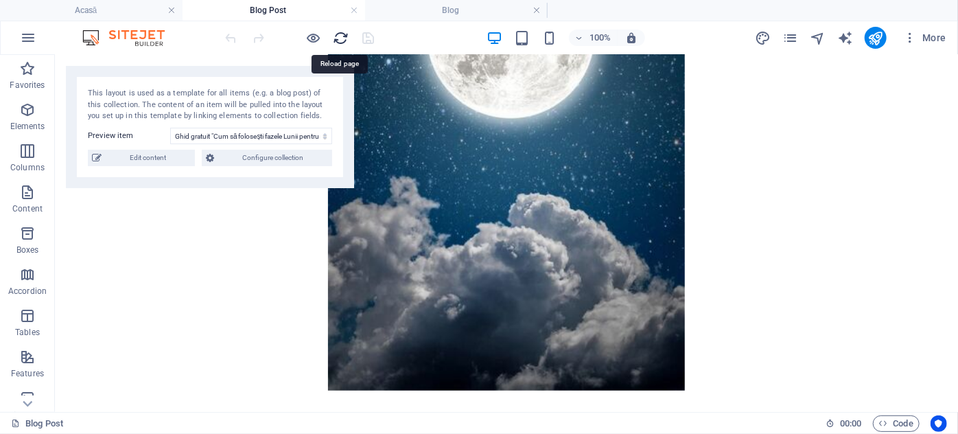
click at [337, 36] on icon "reload" at bounding box center [342, 38] width 16 height 16
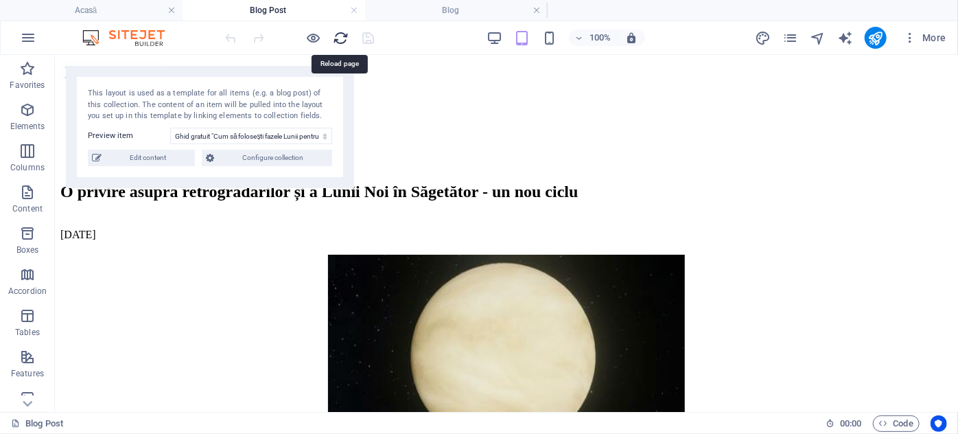
scroll to position [0, 0]
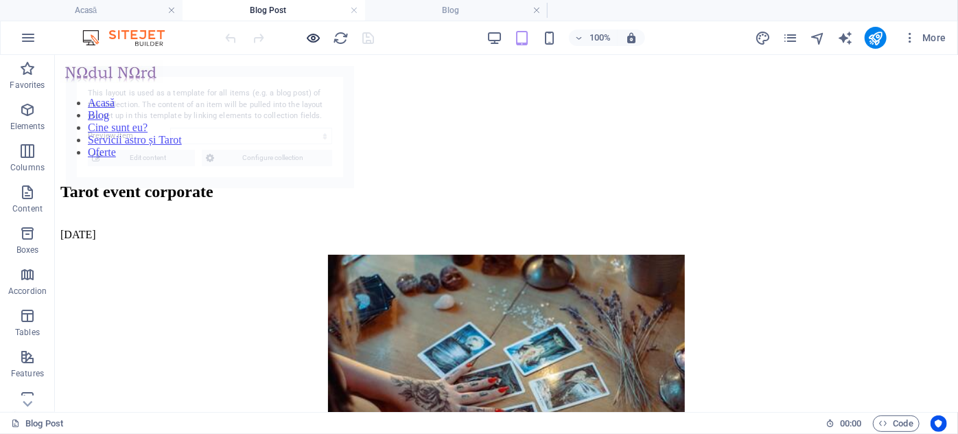
select select "68b700363a3d2679b1030f12"
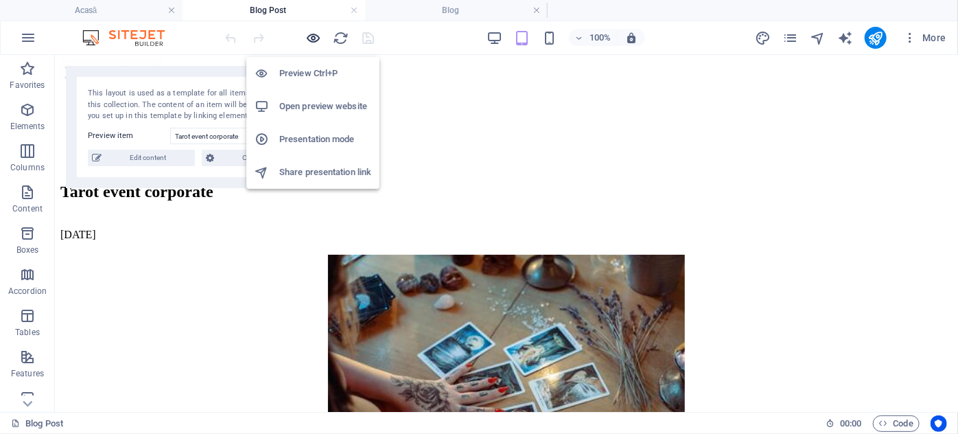
click at [316, 36] on icon "button" at bounding box center [314, 38] width 16 height 16
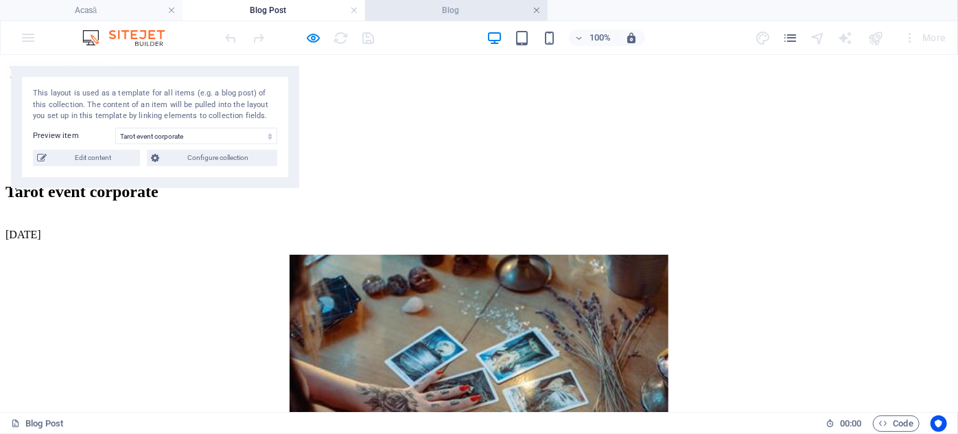
click at [534, 8] on link at bounding box center [537, 10] width 8 height 13
click at [270, 7] on h4 "Blog Post" at bounding box center [274, 10] width 183 height 15
click at [351, 11] on link at bounding box center [354, 10] width 8 height 13
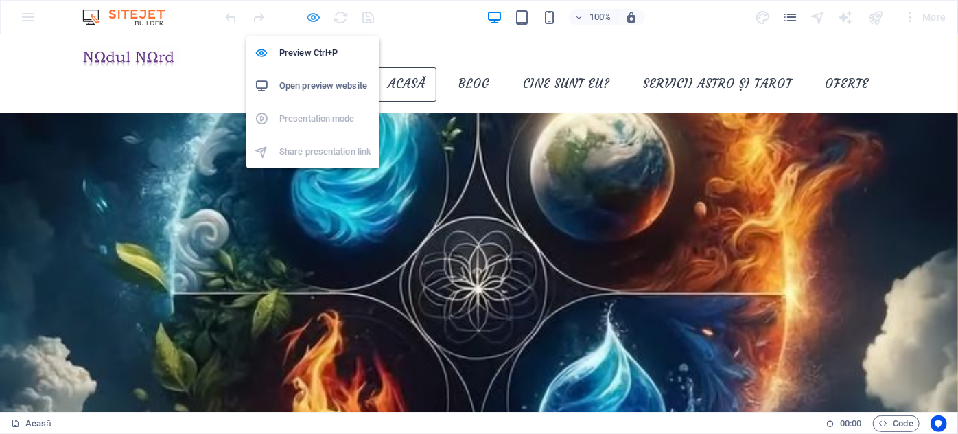
click at [313, 19] on icon "button" at bounding box center [314, 18] width 16 height 16
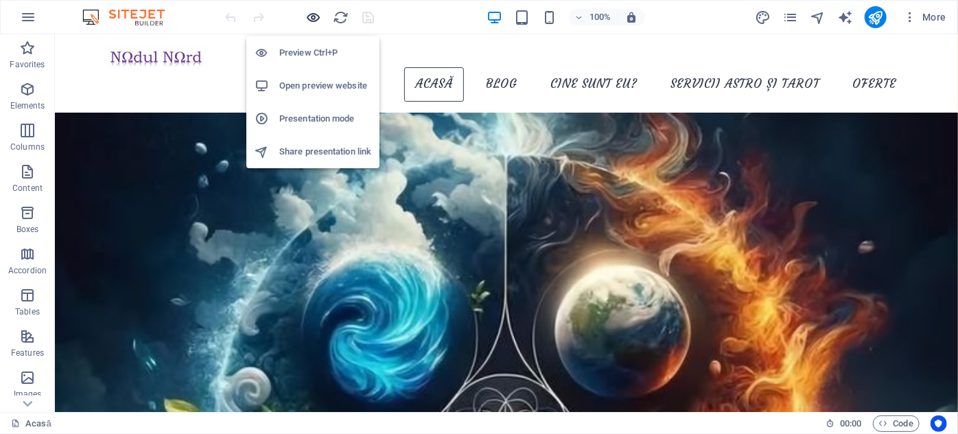
click at [314, 19] on icon "button" at bounding box center [314, 18] width 16 height 16
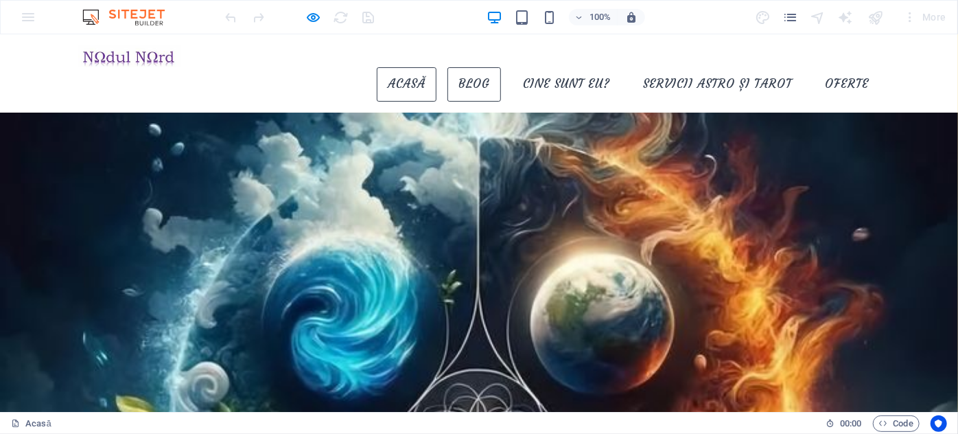
click at [475, 67] on link "Blog" at bounding box center [475, 84] width 54 height 34
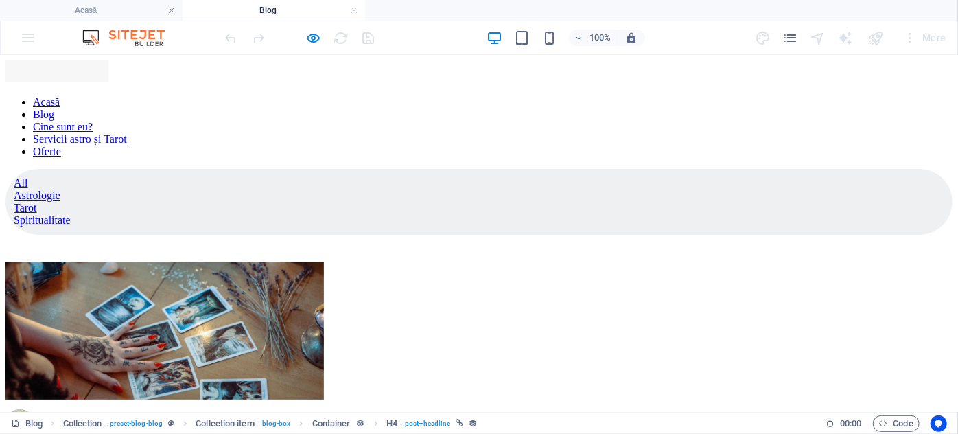
scroll to position [252, 0]
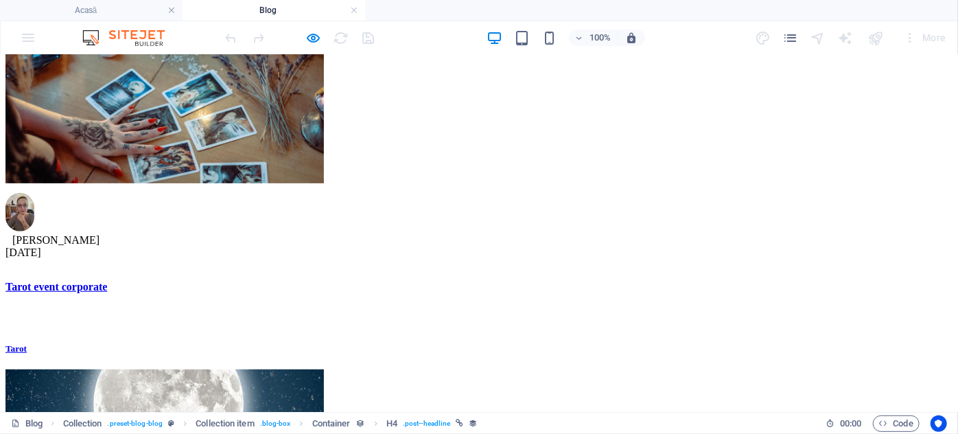
scroll to position [127, 0]
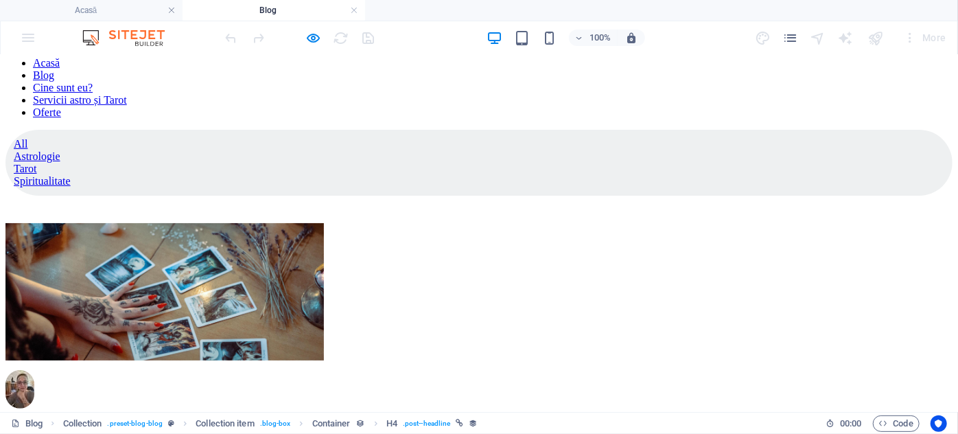
scroll to position [0, 0]
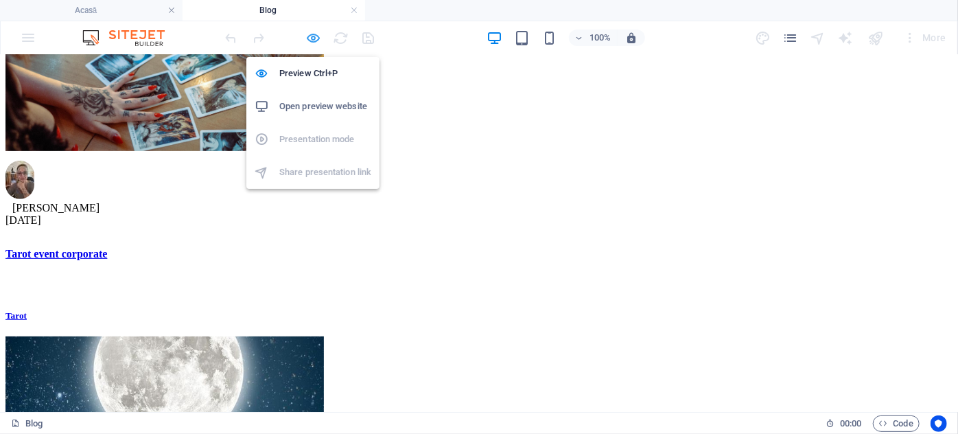
click at [315, 34] on icon "button" at bounding box center [314, 38] width 16 height 16
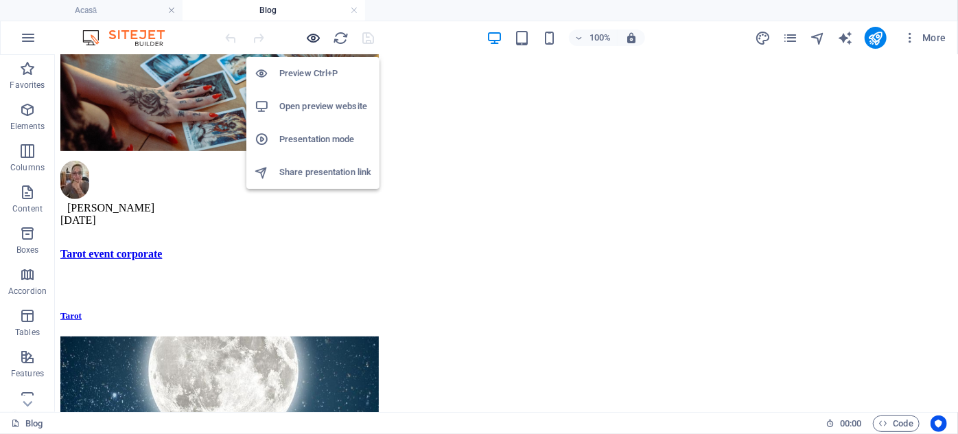
click at [312, 35] on icon "button" at bounding box center [314, 38] width 16 height 16
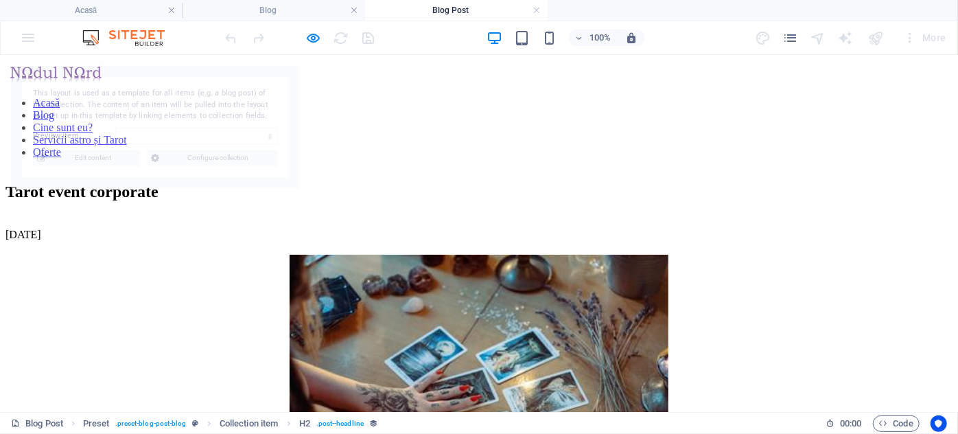
scroll to position [0, 0]
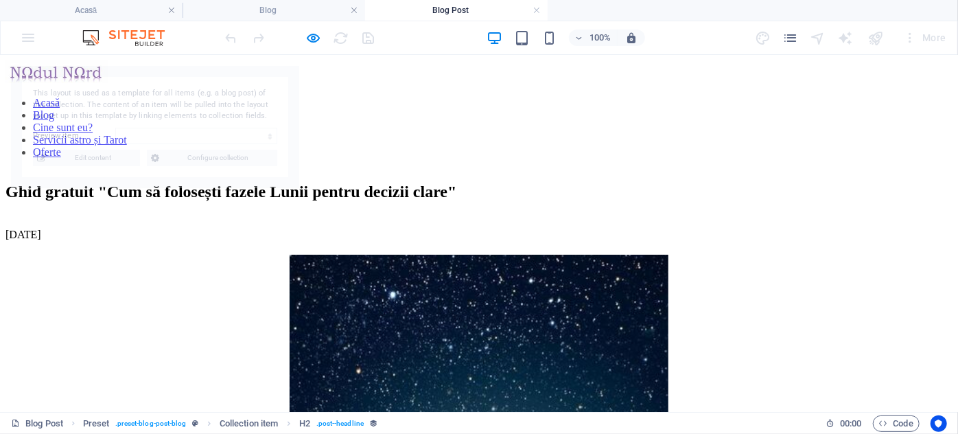
select select "68b6feff0c3373ae50036194"
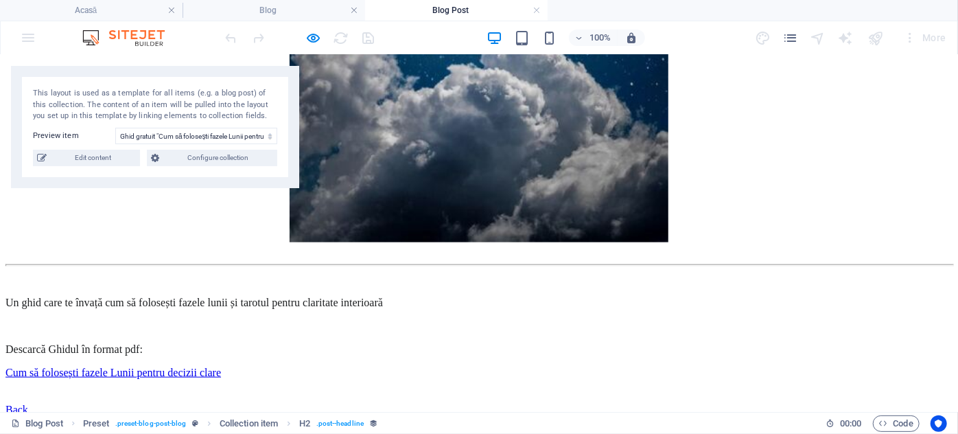
scroll to position [687, 0]
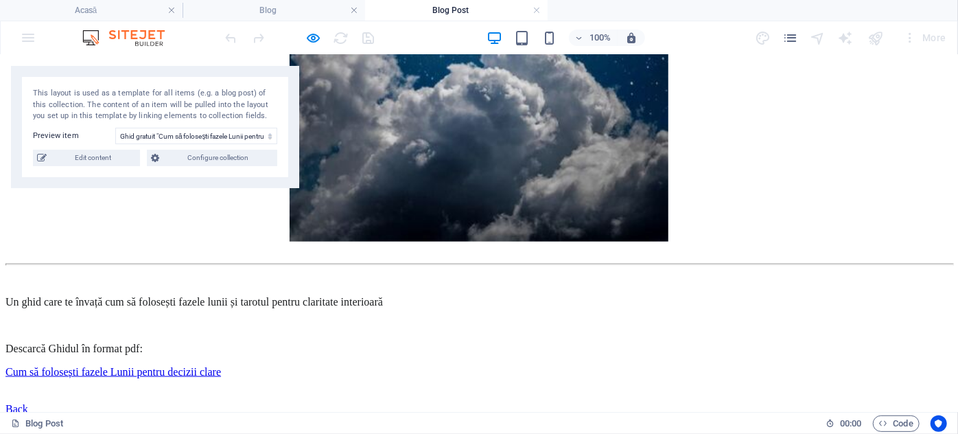
click at [206, 365] on div "Cum să folosești fazele Lunii pentru decizii clare 17.78 MB" at bounding box center [478, 371] width 947 height 12
click at [233, 365] on div "Cum să folosești fazele Lunii pentru decizii clare 17.78 MB" at bounding box center [478, 371] width 947 height 12
click at [124, 365] on div "Cum să folosești fazele Lunii pentru decizii clare 17.78 MB" at bounding box center [478, 371] width 947 height 12
drag, startPoint x: 119, startPoint y: 284, endPoint x: 134, endPoint y: 286, distance: 14.6
click at [120, 295] on div "Un ghid care te învață cum să folosești fazele lunii și tarotul pentru claritat…" at bounding box center [478, 324] width 947 height 59
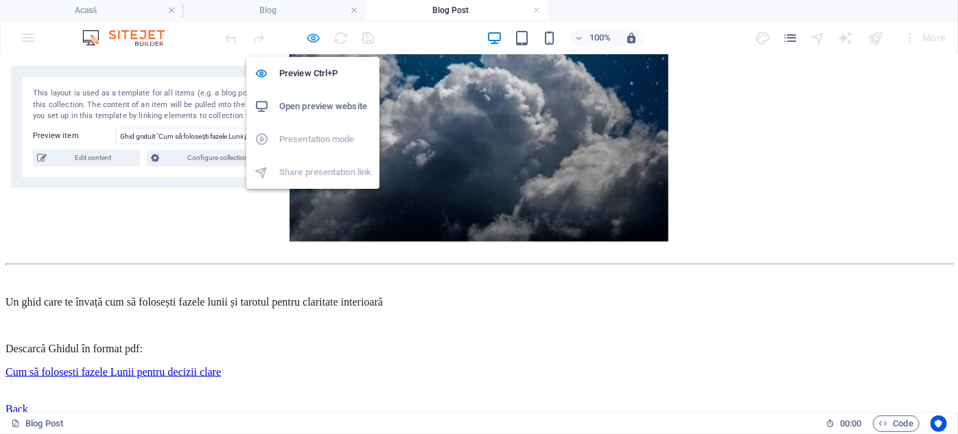
click at [317, 32] on icon "button" at bounding box center [314, 38] width 16 height 16
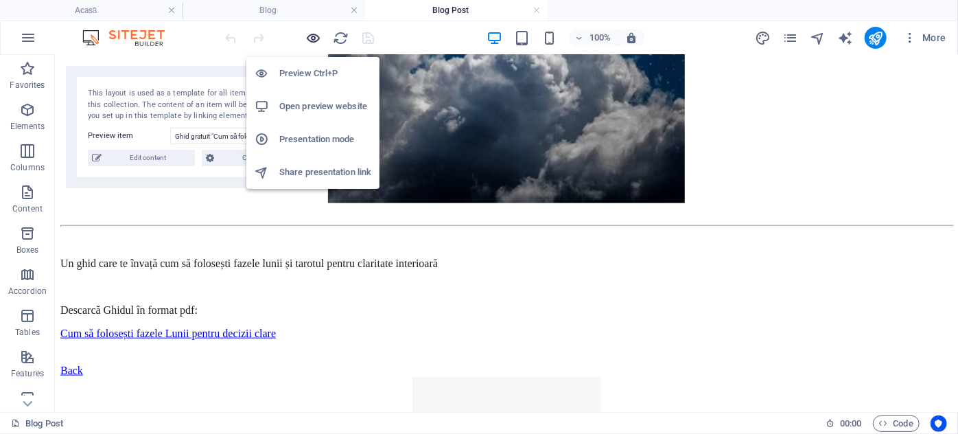
click at [315, 34] on icon "button" at bounding box center [314, 38] width 16 height 16
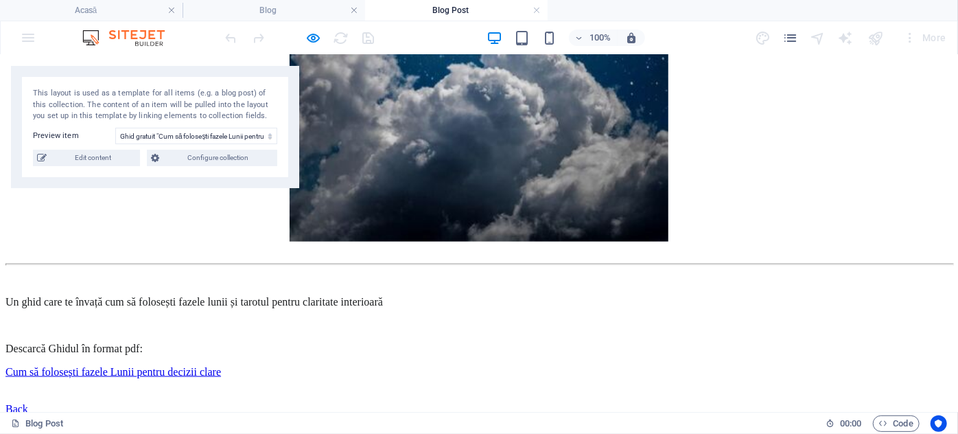
click at [184, 365] on link "Cum să folosești fazele Lunii pentru decizii clare" at bounding box center [113, 371] width 216 height 12
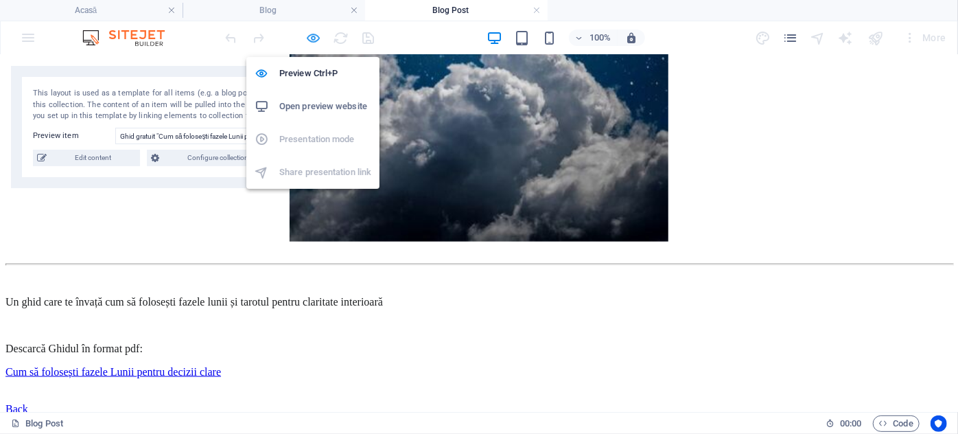
click at [315, 32] on icon "button" at bounding box center [314, 38] width 16 height 16
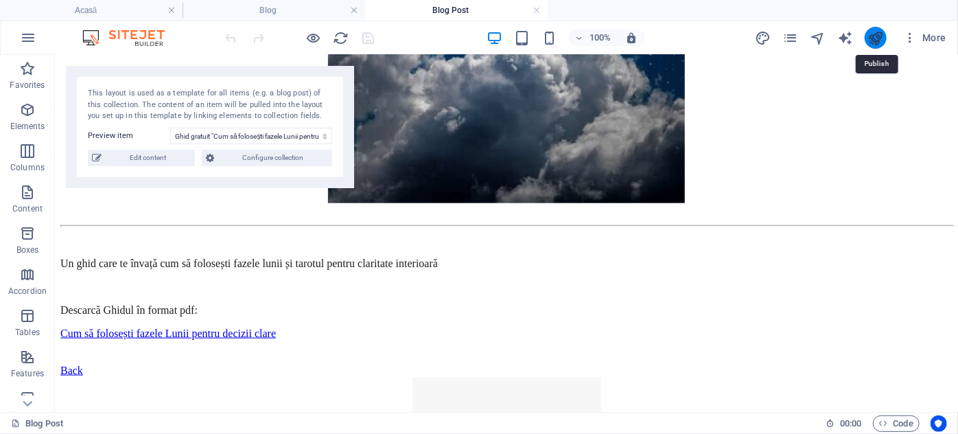
click at [877, 34] on icon "publish" at bounding box center [876, 38] width 16 height 16
